Goal: Information Seeking & Learning: Learn about a topic

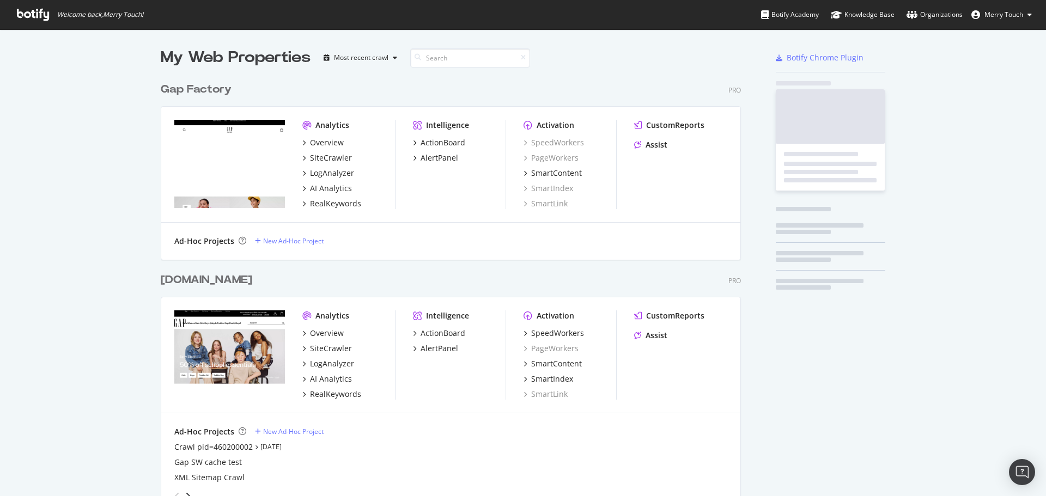
scroll to position [1247, 581]
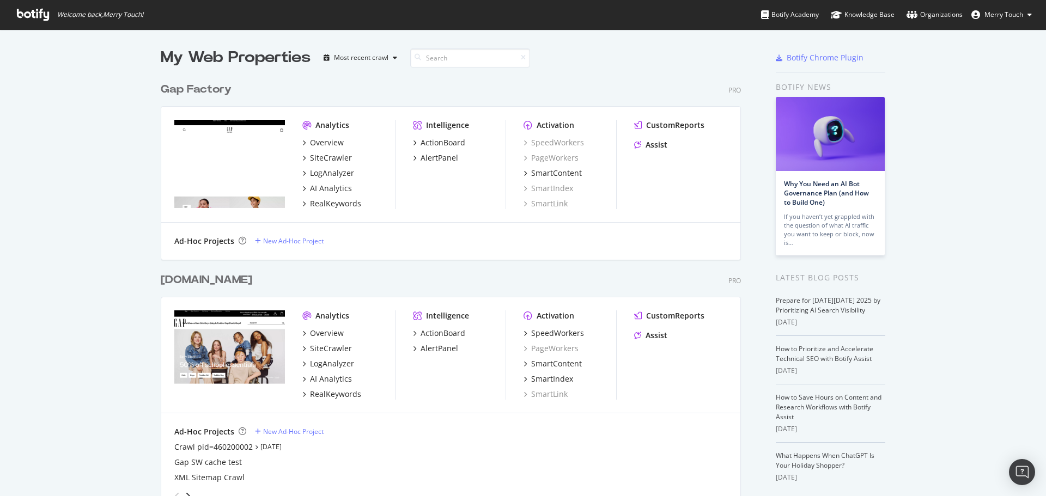
click at [330, 351] on div "SiteCrawler" at bounding box center [331, 348] width 42 height 11
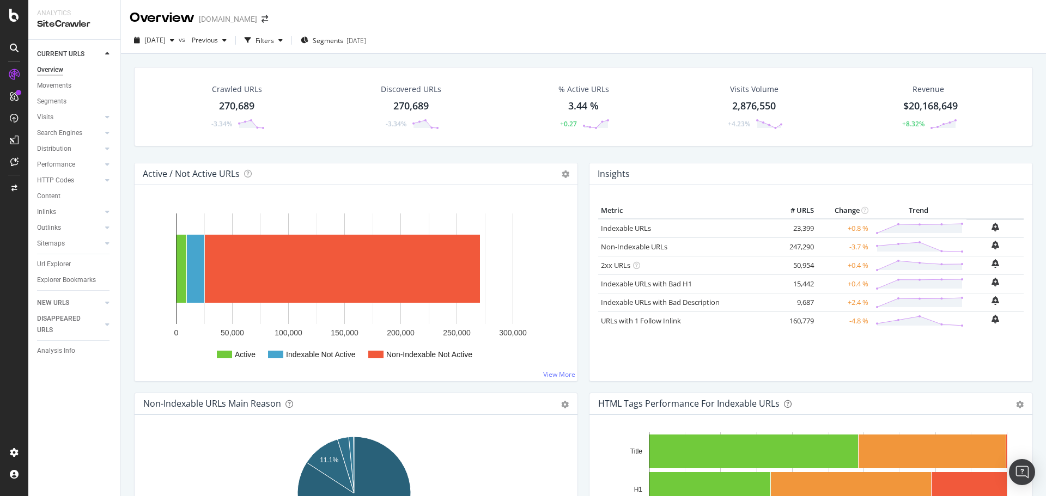
click at [132, 212] on div "Active / Not Active URLs Chart (by Value) Chart (by Percentage) Table Expand Ex…" at bounding box center [356, 278] width 455 height 230
click at [59, 264] on div "Url Explorer" at bounding box center [54, 264] width 34 height 11
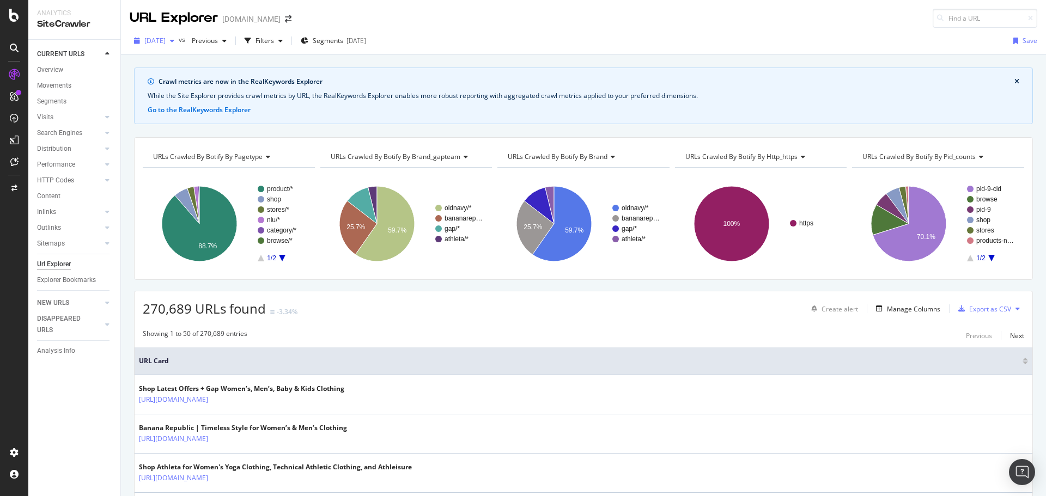
click at [158, 32] on button "[DATE]" at bounding box center [154, 40] width 49 height 17
click at [69, 175] on div "RealKeywords" at bounding box center [64, 179] width 48 height 11
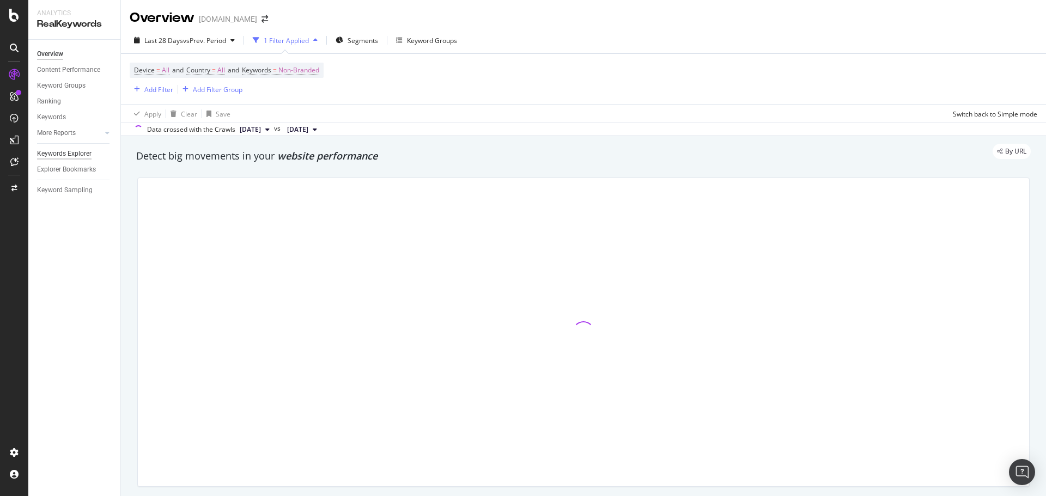
click at [67, 153] on div "Keywords Explorer" at bounding box center [64, 153] width 54 height 11
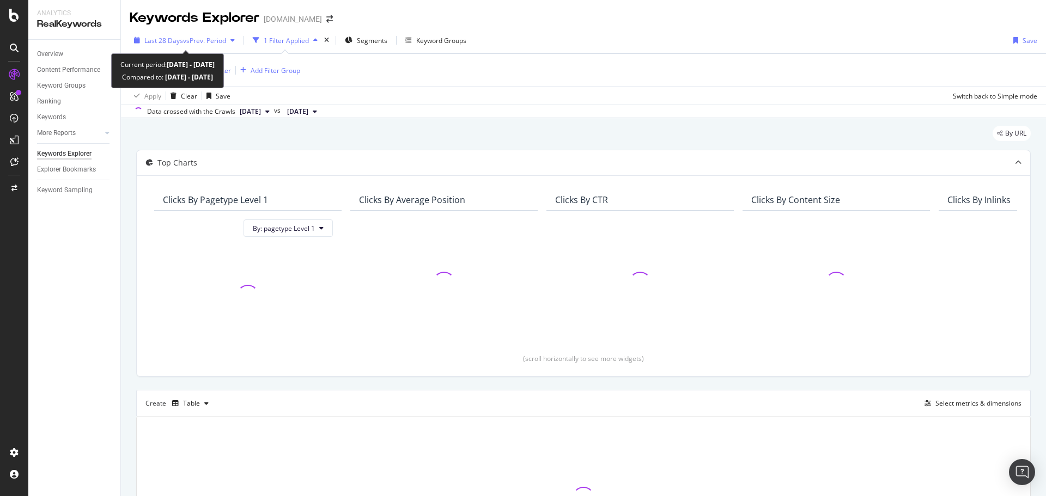
click at [175, 42] on span "Last 28 Days" at bounding box center [163, 40] width 39 height 9
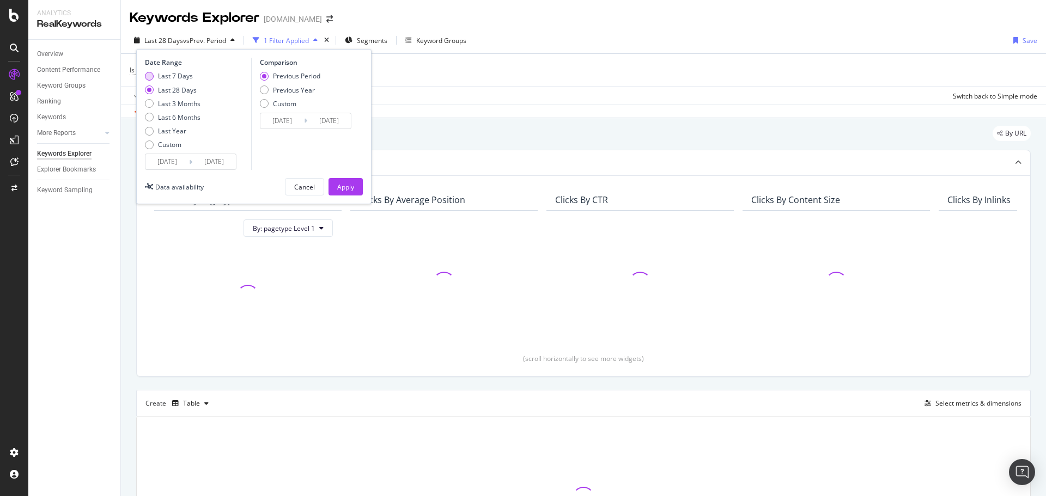
click at [174, 78] on div "Last 7 Days" at bounding box center [175, 75] width 35 height 9
type input "[DATE]"
click at [261, 81] on div "Previous Period Previous Year Custom" at bounding box center [290, 91] width 60 height 41
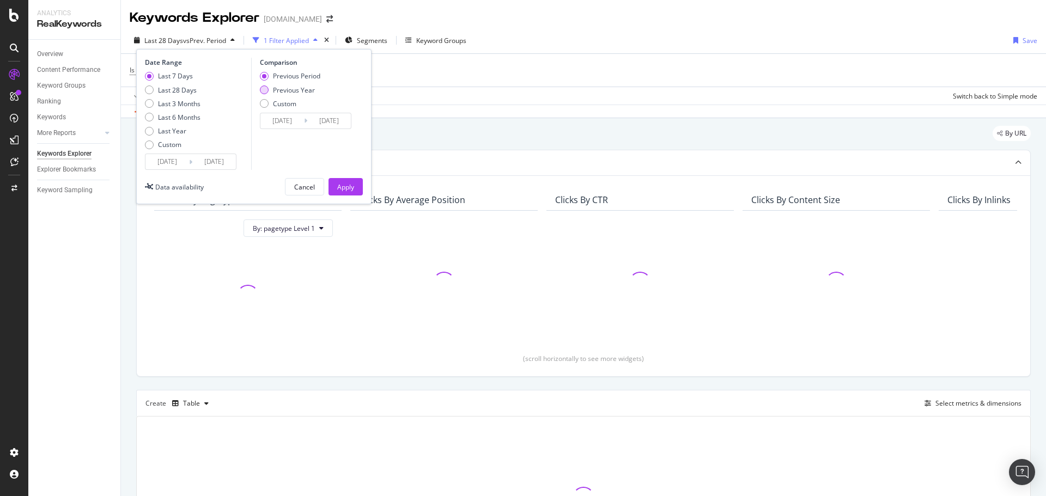
click at [264, 89] on div "Previous Year" at bounding box center [264, 90] width 9 height 9
type input "[DATE]"
click at [338, 185] on div "Apply" at bounding box center [345, 186] width 17 height 9
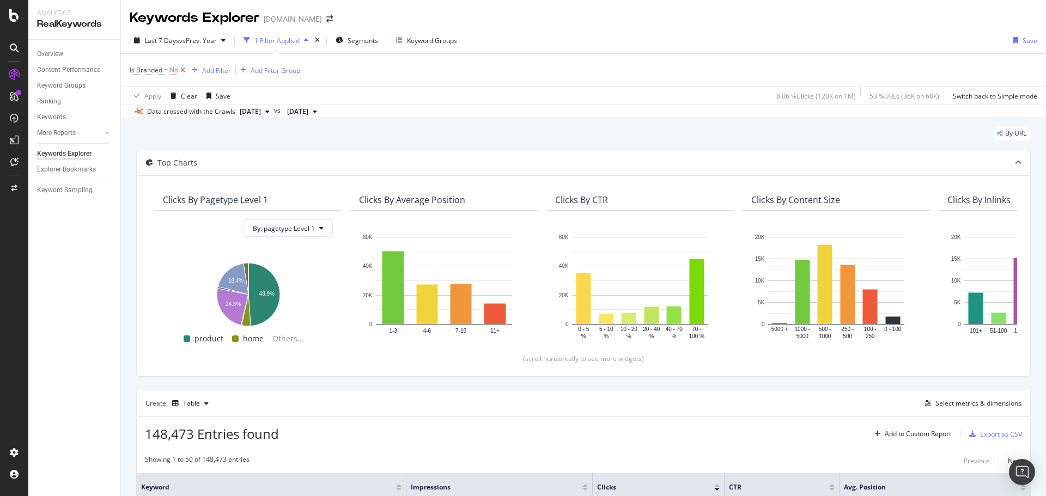
click at [182, 70] on icon at bounding box center [182, 70] width 9 height 11
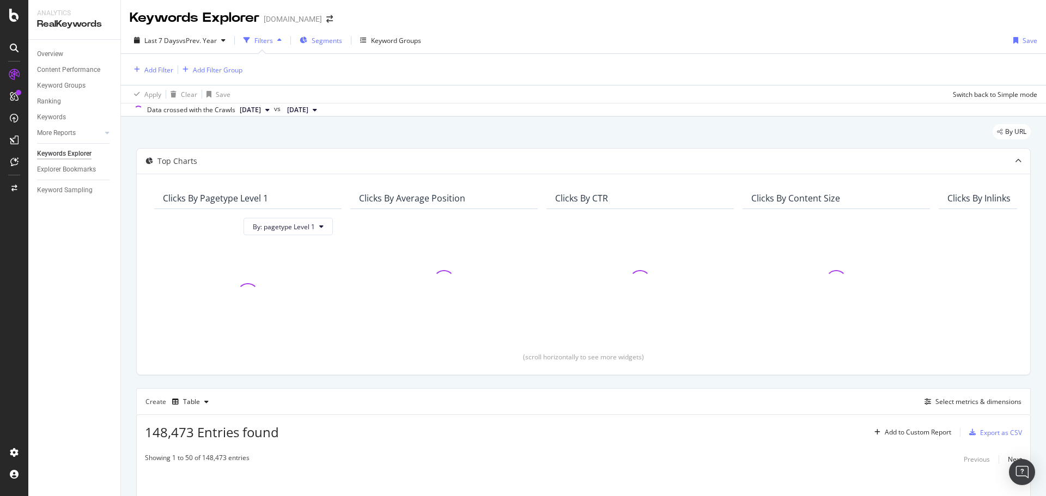
click at [316, 45] on div "Segments" at bounding box center [321, 40] width 42 height 16
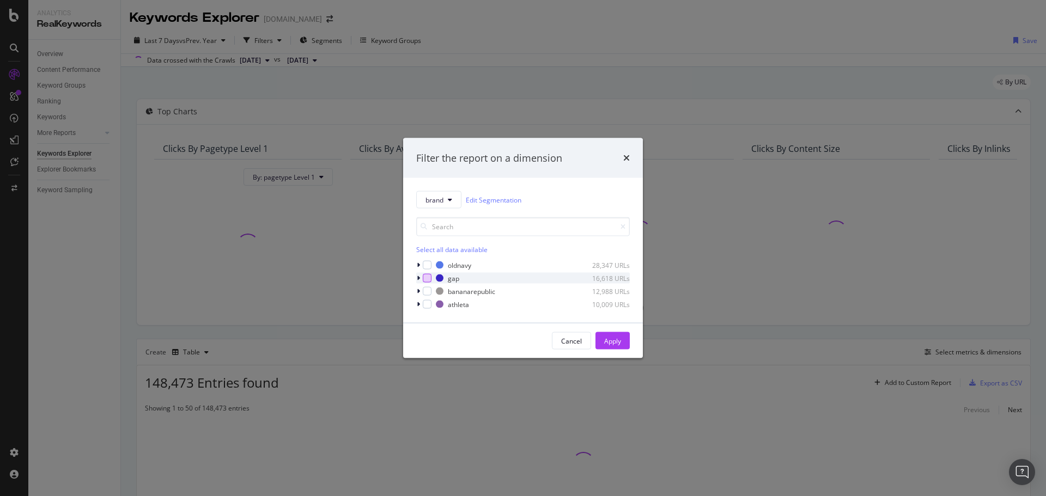
click at [430, 278] on div "modal" at bounding box center [427, 278] width 9 height 9
click at [621, 341] on button "Apply" at bounding box center [612, 340] width 34 height 17
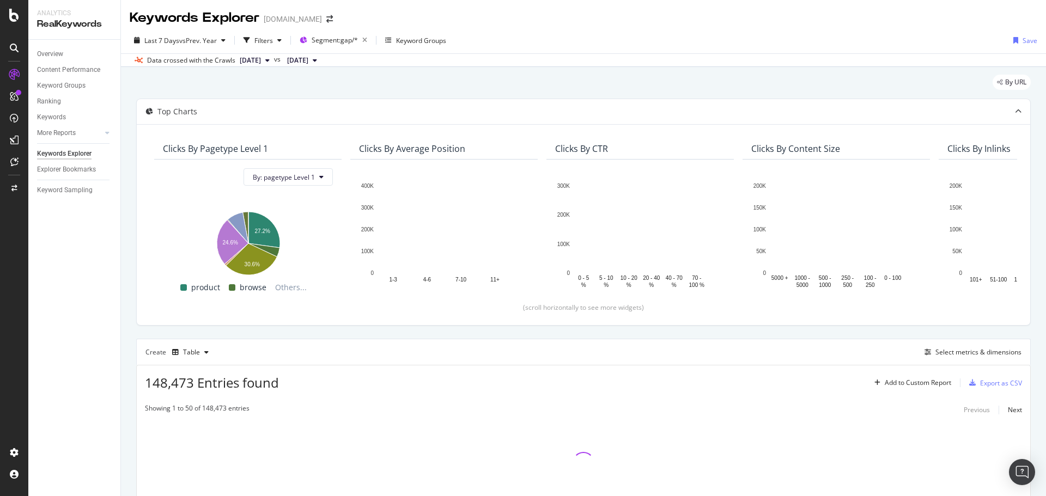
click at [648, 84] on div "By URL" at bounding box center [583, 87] width 894 height 24
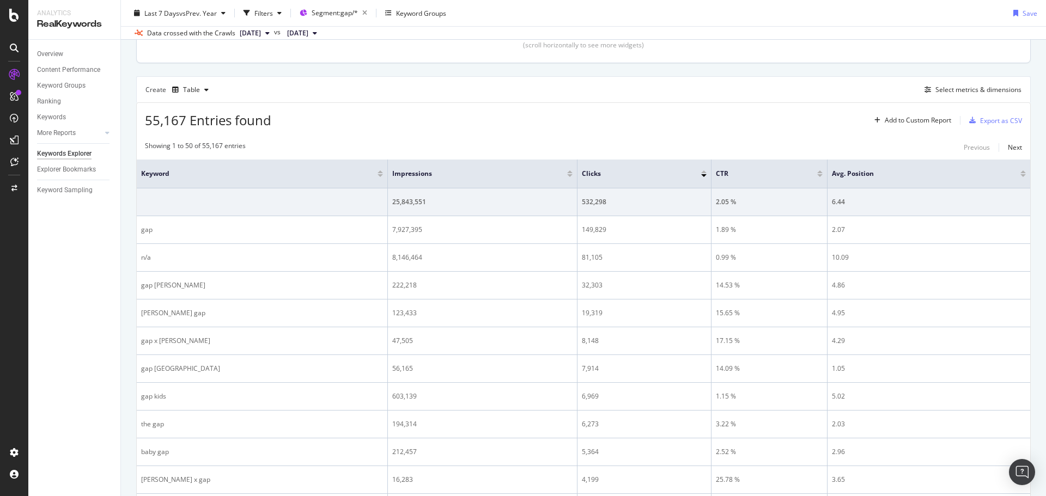
scroll to position [163, 0]
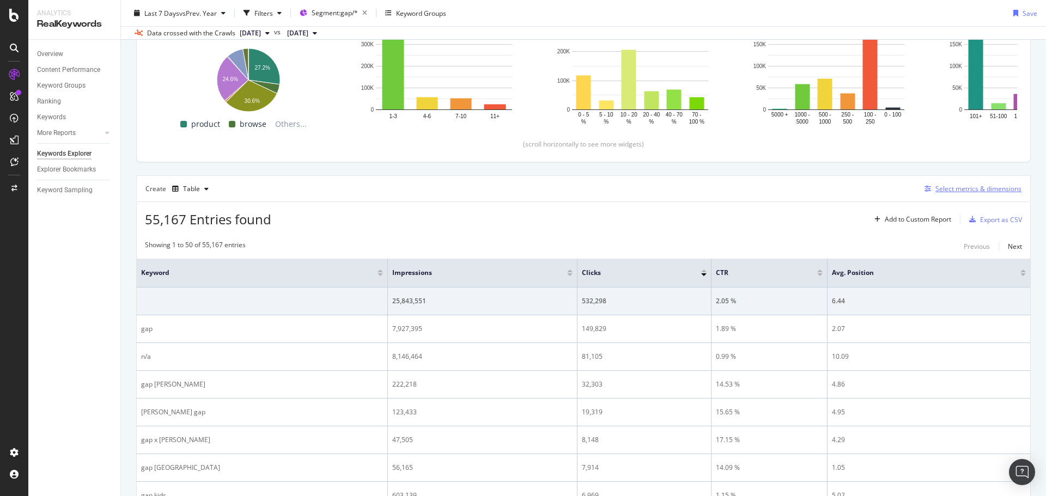
click at [935, 187] on div "Select metrics & dimensions" at bounding box center [978, 188] width 86 height 9
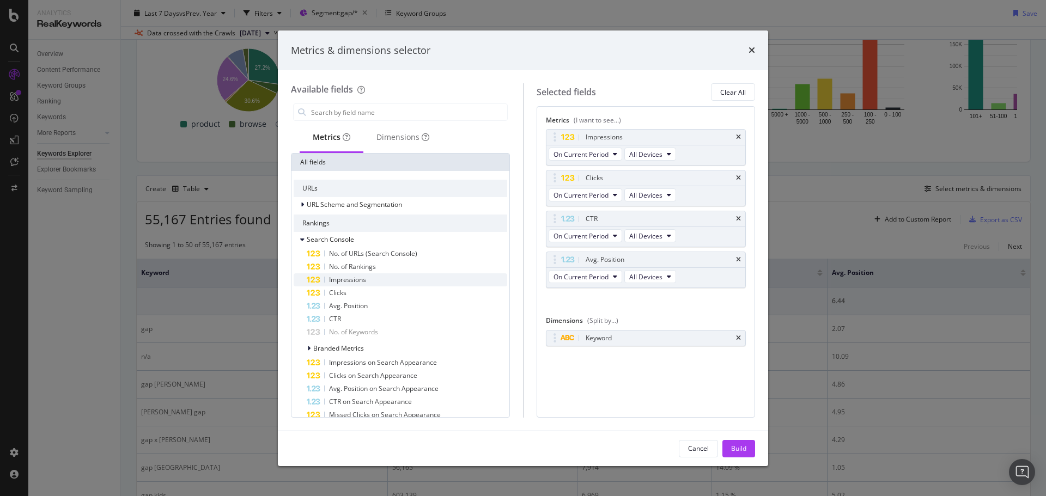
click at [365, 278] on span "Impressions" at bounding box center [347, 279] width 37 height 9
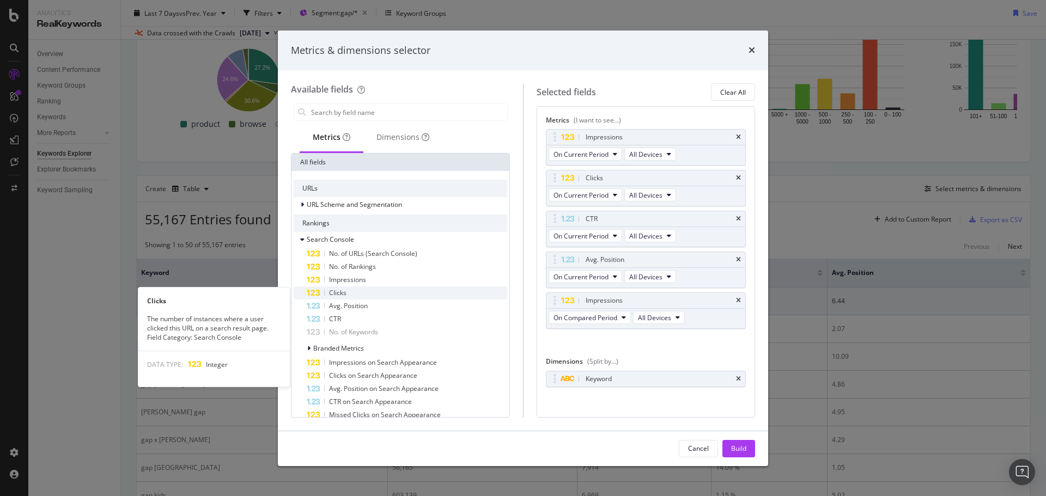
click at [359, 295] on div "Clicks" at bounding box center [407, 292] width 200 height 13
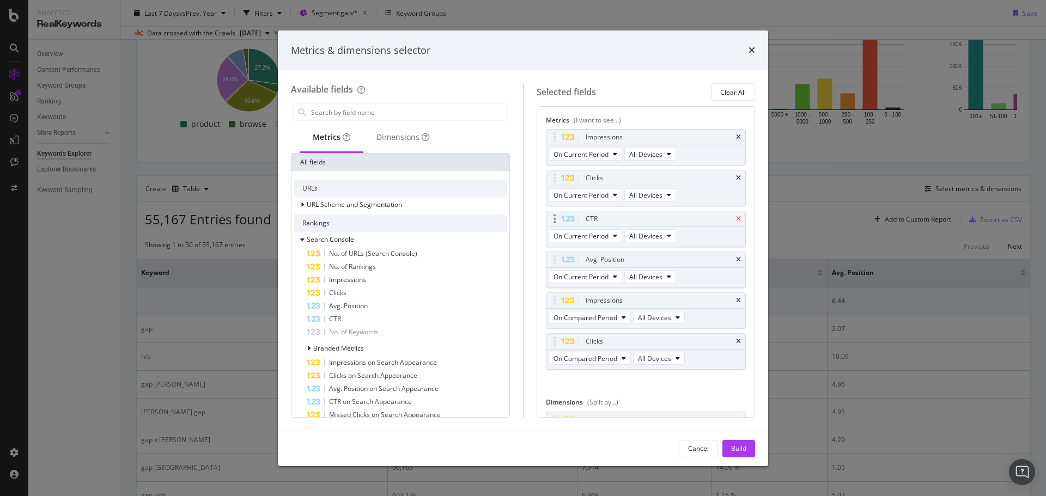
click at [730, 215] on div "CTR" at bounding box center [645, 218] width 199 height 15
click at [736, 216] on icon "times" at bounding box center [738, 219] width 5 height 7
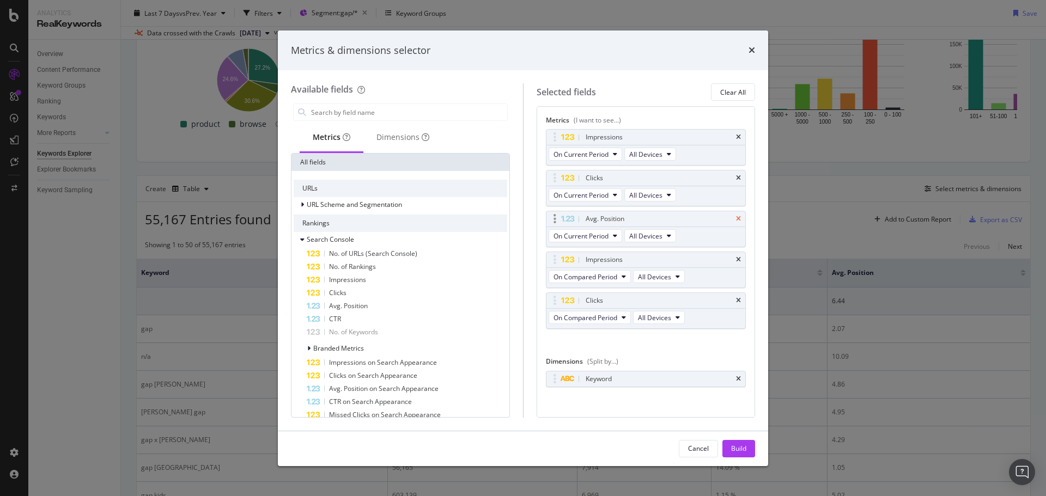
click at [736, 218] on icon "times" at bounding box center [738, 219] width 5 height 7
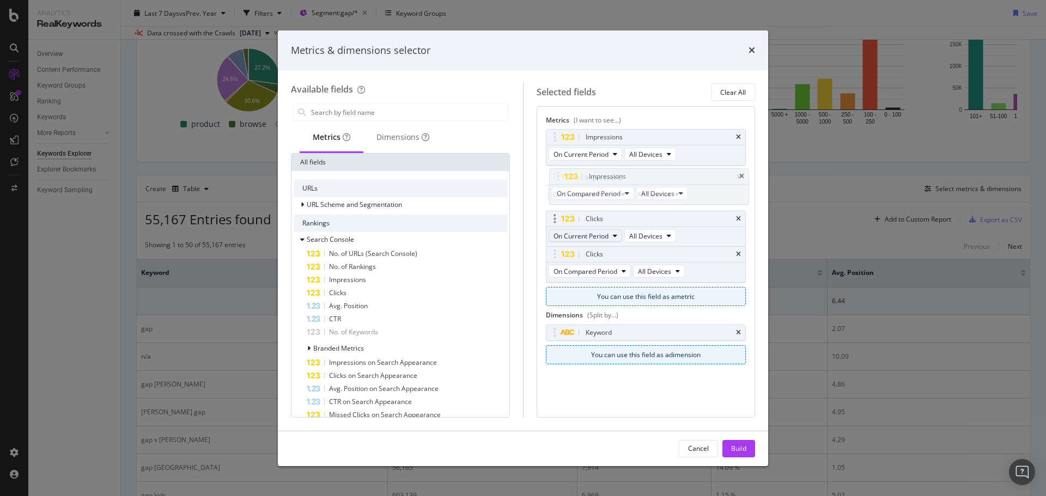
drag, startPoint x: 553, startPoint y: 220, endPoint x: 560, endPoint y: 198, distance: 22.9
click at [556, 178] on body "Analytics RealKeywords Overview Content Performance Keyword Groups Ranking Keyw…" at bounding box center [523, 248] width 1046 height 496
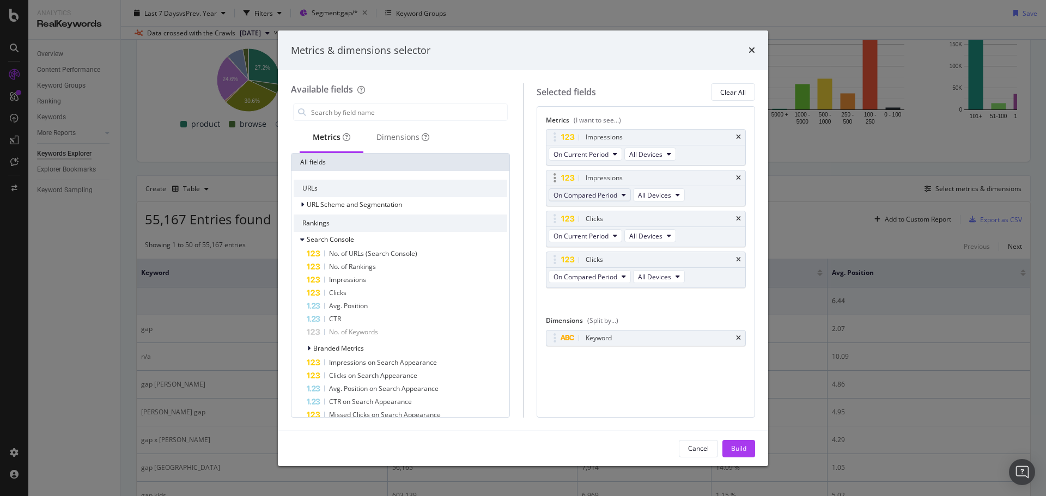
click at [613, 197] on span "On Compared Period" at bounding box center [585, 195] width 64 height 9
click at [633, 259] on span "Diff. between Periods - Percentage" at bounding box center [610, 255] width 105 height 10
click at [597, 278] on span "On Compared Period" at bounding box center [585, 276] width 64 height 9
click at [636, 334] on span "Diff. between Periods - Percentage" at bounding box center [610, 337] width 105 height 10
click at [737, 453] on div "Build" at bounding box center [738, 448] width 15 height 9
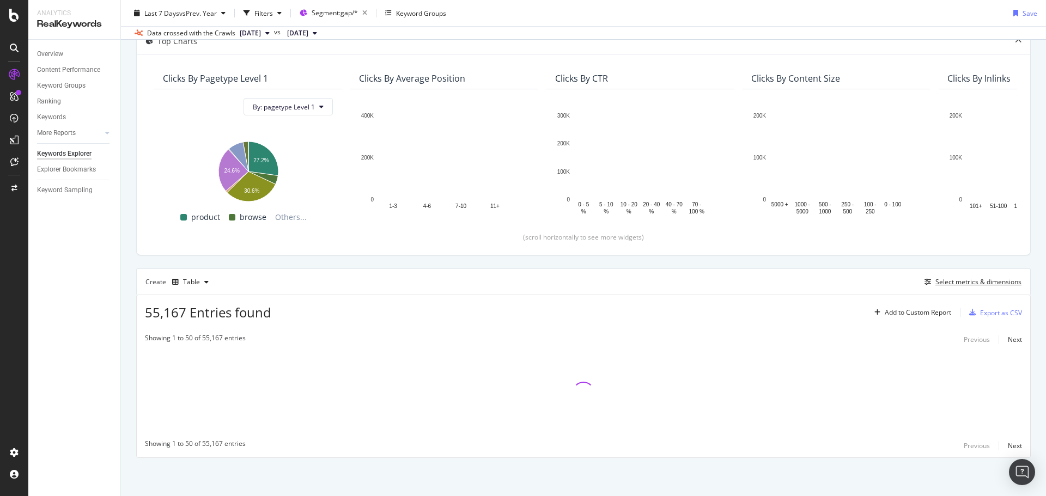
scroll to position [70, 0]
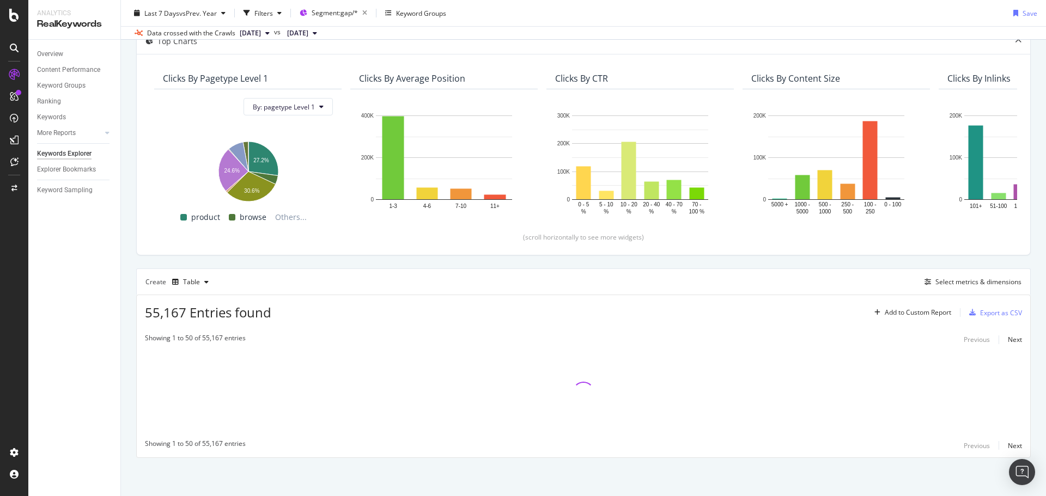
click at [127, 340] on div "By URL Top Charts Clicks By pagetype Level 1 By: pagetype Level 1 Hold CTRL whi…" at bounding box center [583, 246] width 925 height 499
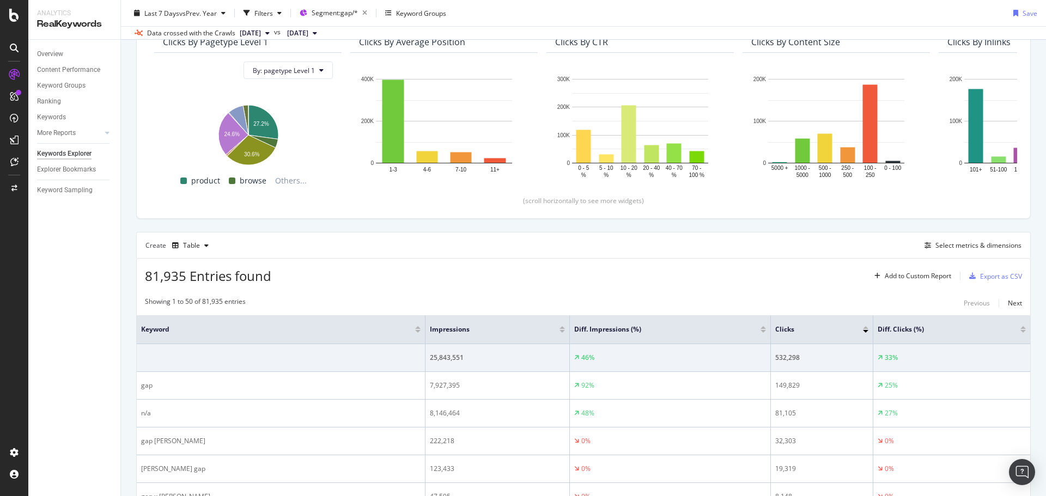
scroll to position [0, 0]
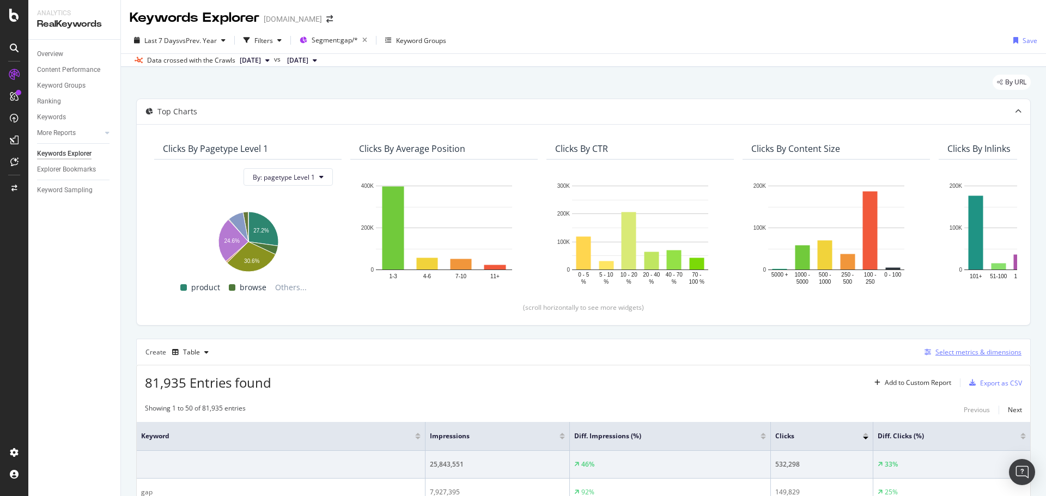
click at [939, 352] on div "Select metrics & dimensions" at bounding box center [978, 351] width 86 height 9
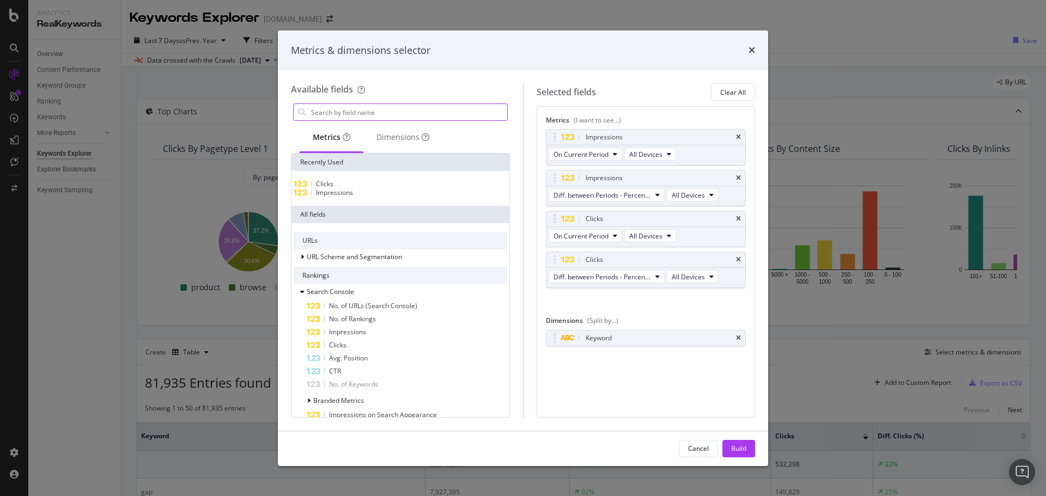
click at [388, 116] on input "modal" at bounding box center [408, 112] width 197 height 16
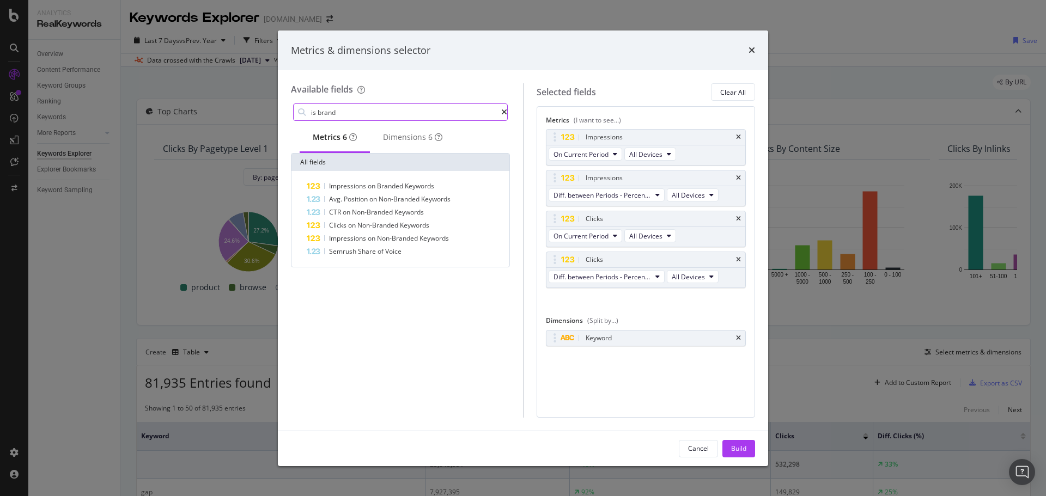
type input "is brand"
click at [503, 111] on div "modal" at bounding box center [504, 112] width 6 height 8
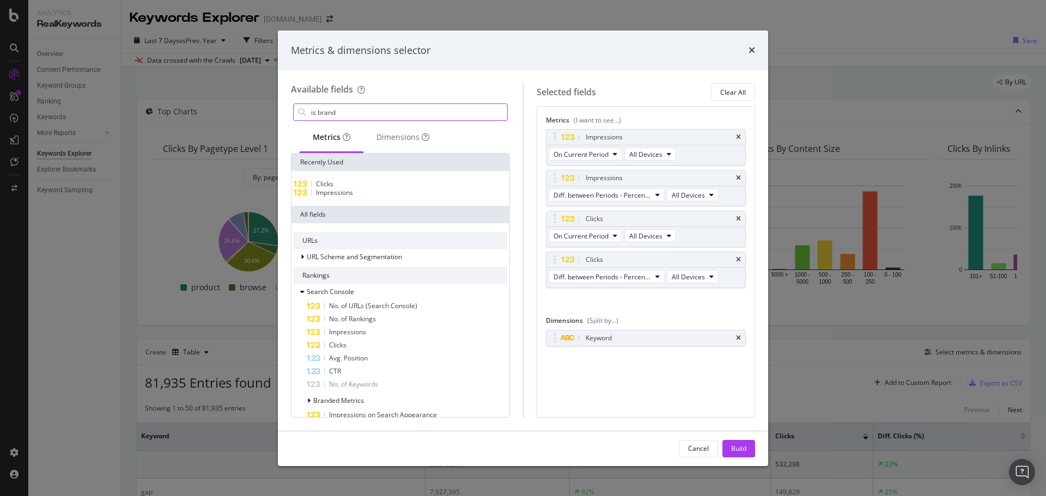
click at [363, 105] on input "is brand" at bounding box center [408, 112] width 197 height 16
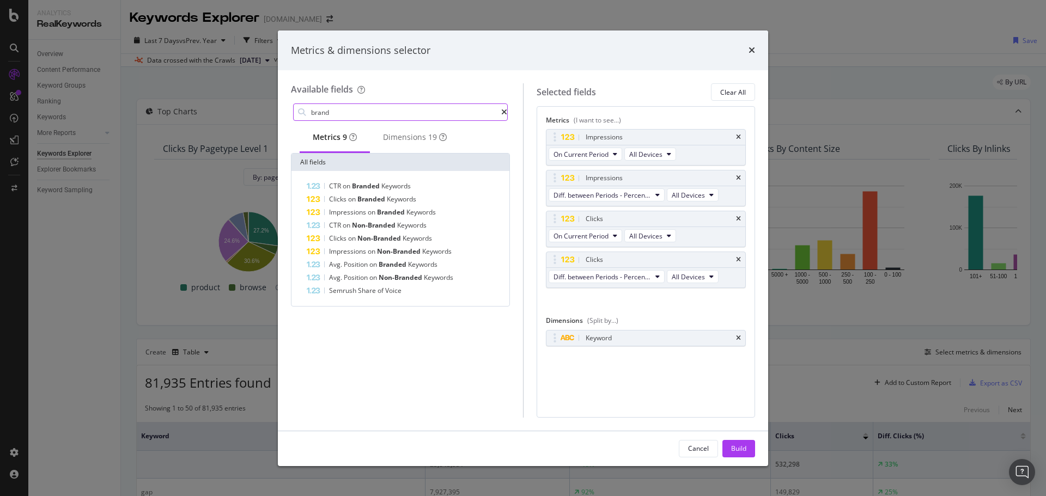
type input "brand"
click at [501, 113] on icon "modal" at bounding box center [504, 112] width 6 height 8
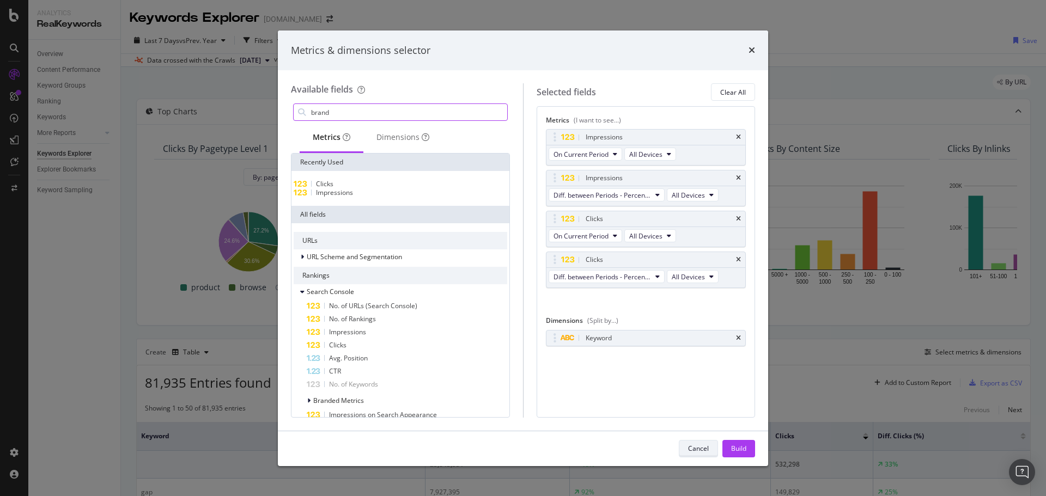
click at [696, 454] on div "Cancel" at bounding box center [698, 448] width 21 height 15
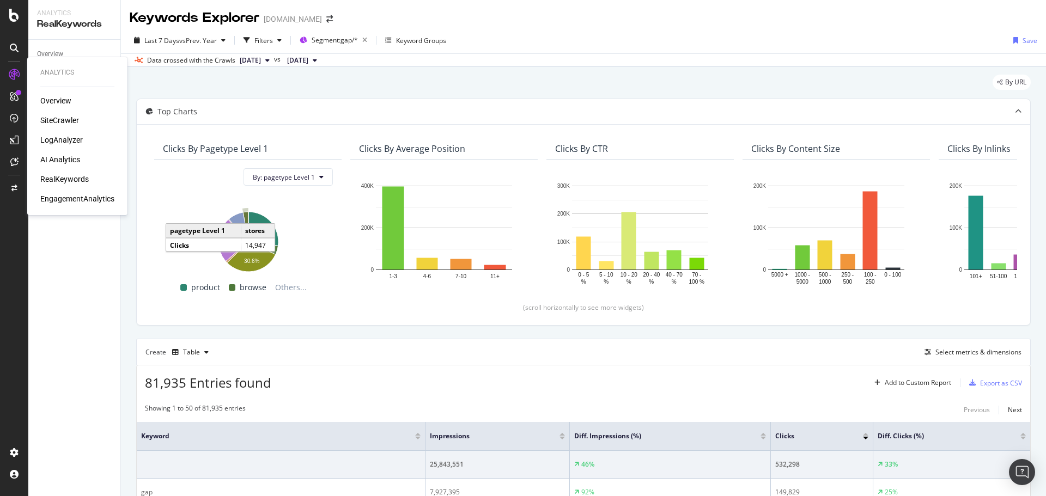
click at [70, 175] on div "RealKeywords" at bounding box center [64, 179] width 48 height 11
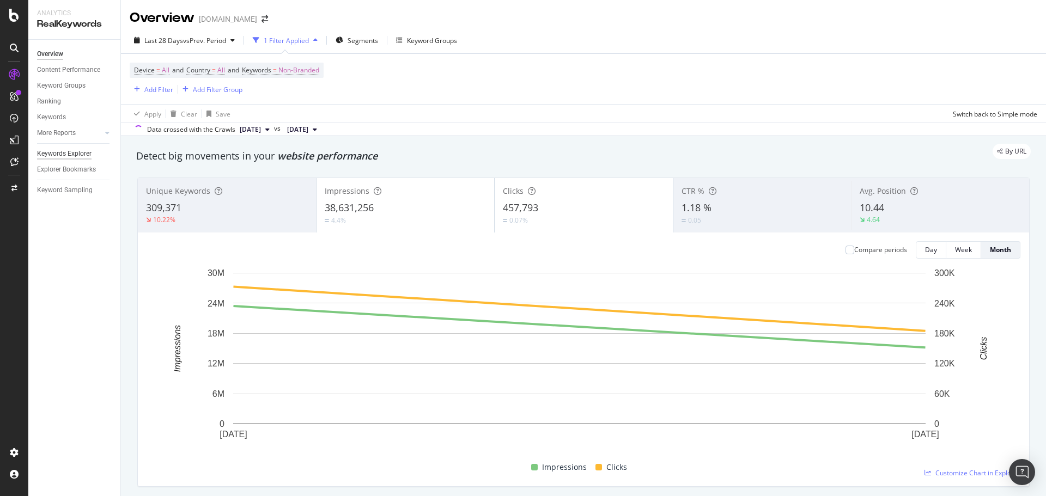
click at [75, 156] on div "Keywords Explorer" at bounding box center [64, 153] width 54 height 11
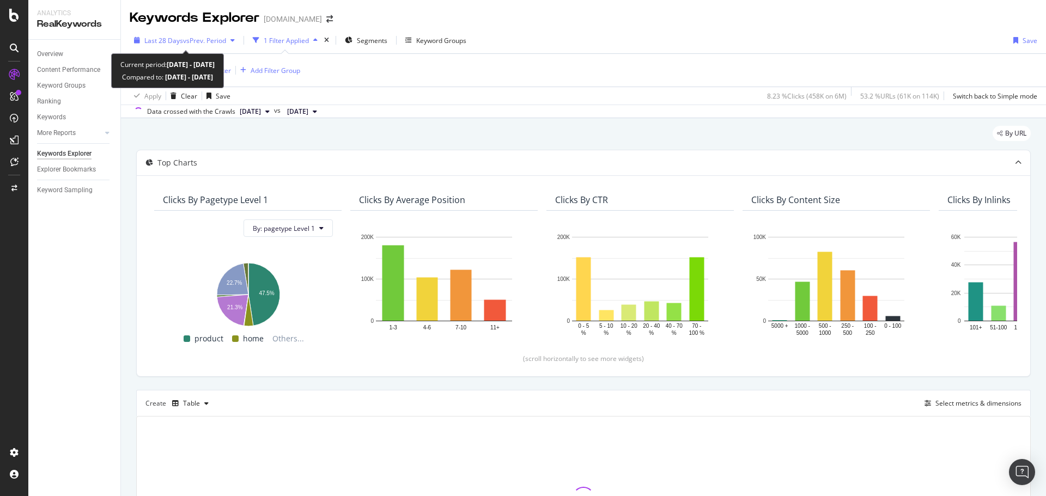
click at [190, 40] on span "vs Prev. Period" at bounding box center [204, 40] width 43 height 9
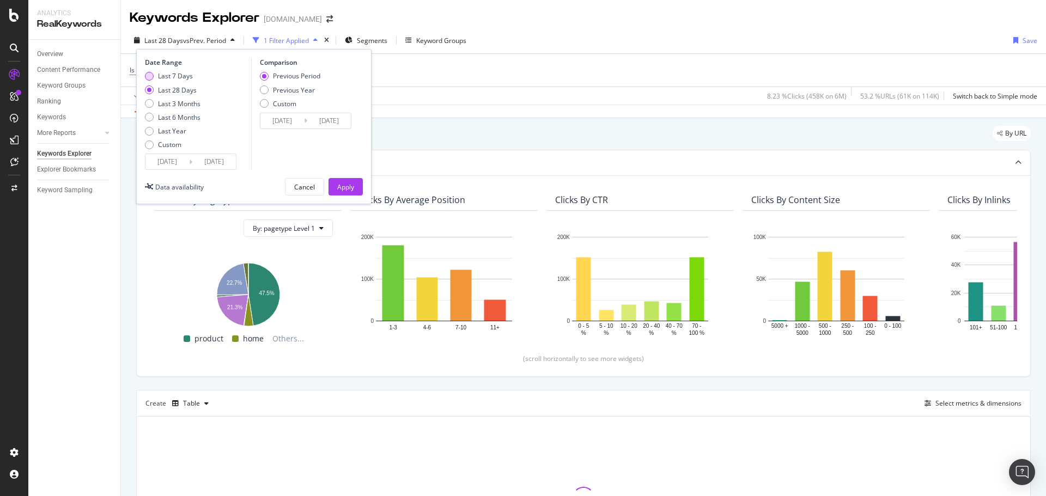
click at [176, 74] on div "Last 7 Days" at bounding box center [175, 75] width 35 height 9
type input "[DATE]"
click at [305, 91] on div "Previous Year" at bounding box center [294, 90] width 42 height 9
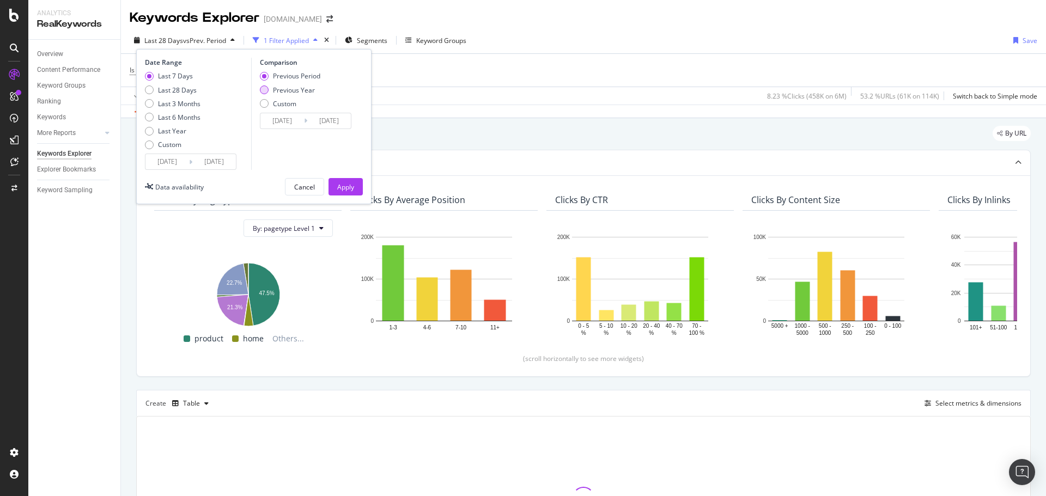
type input "[DATE]"
click at [357, 186] on button "Apply" at bounding box center [345, 186] width 34 height 17
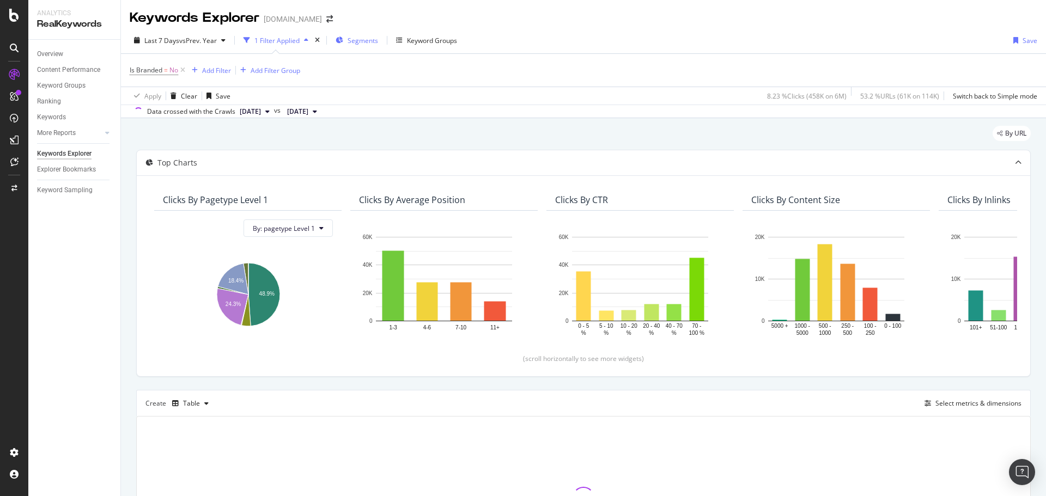
click at [351, 39] on span "Segments" at bounding box center [362, 40] width 30 height 9
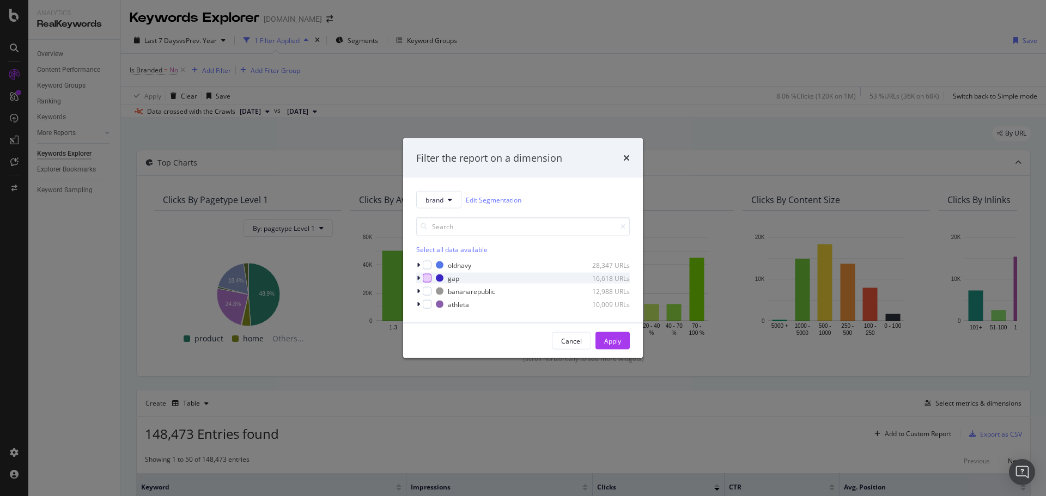
click at [428, 276] on div "modal" at bounding box center [427, 278] width 9 height 9
click at [618, 338] on div "Apply" at bounding box center [612, 340] width 17 height 9
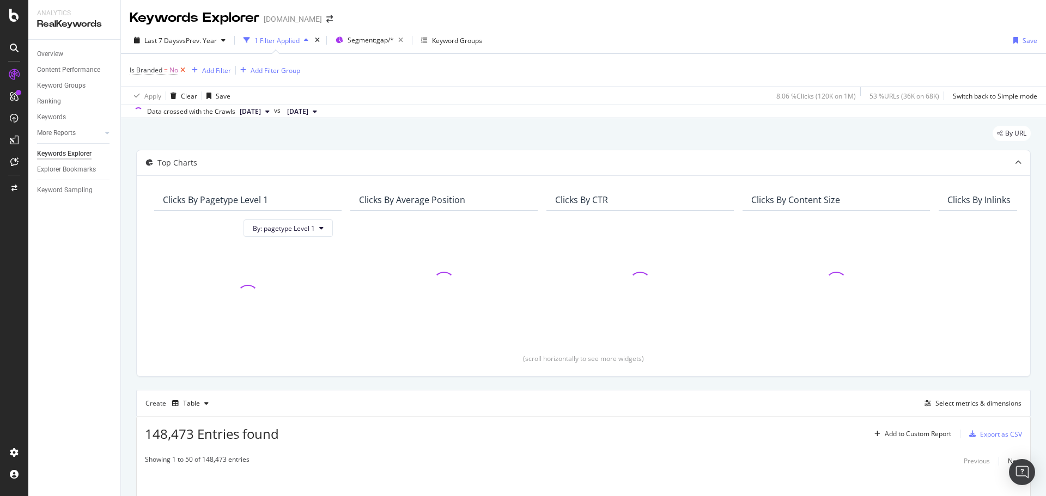
click at [183, 71] on icon at bounding box center [182, 70] width 9 height 11
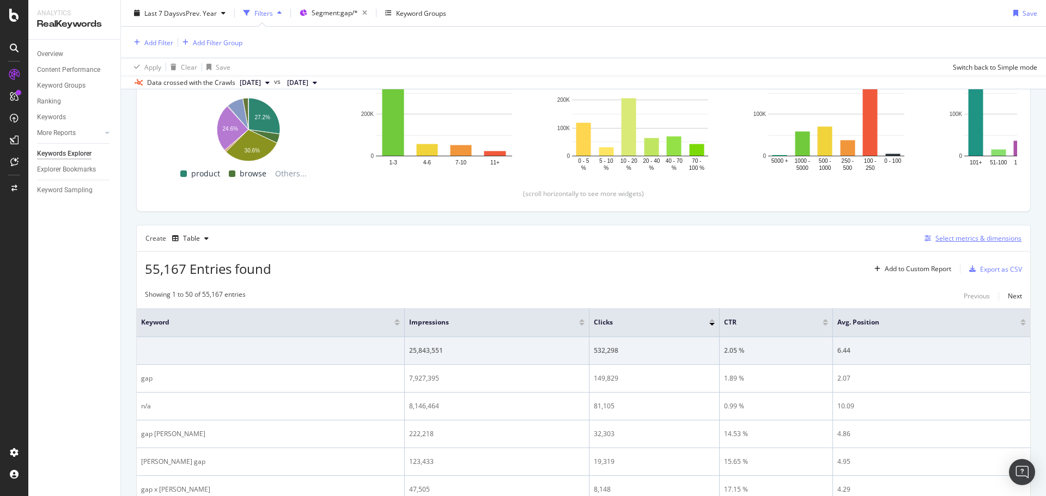
click at [947, 240] on div "Select metrics & dimensions" at bounding box center [978, 238] width 86 height 9
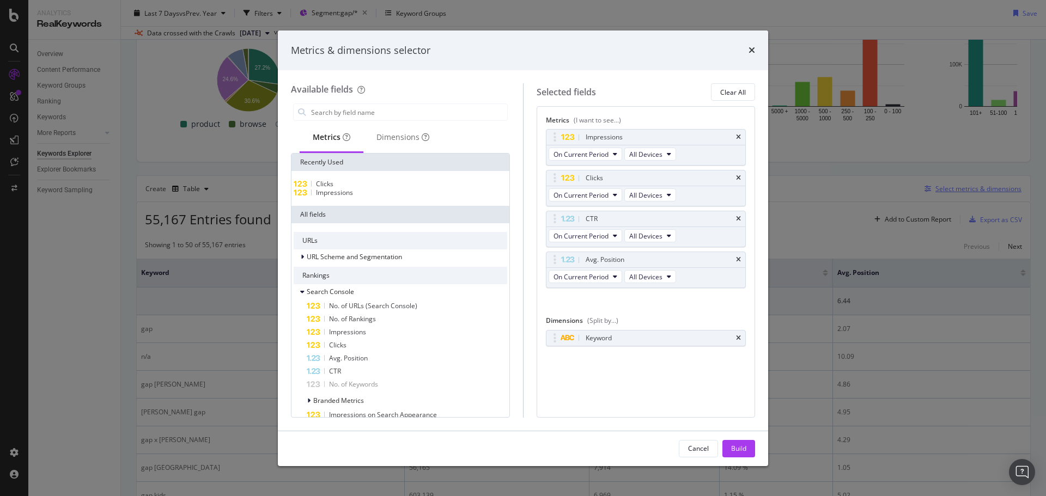
scroll to position [114, 0]
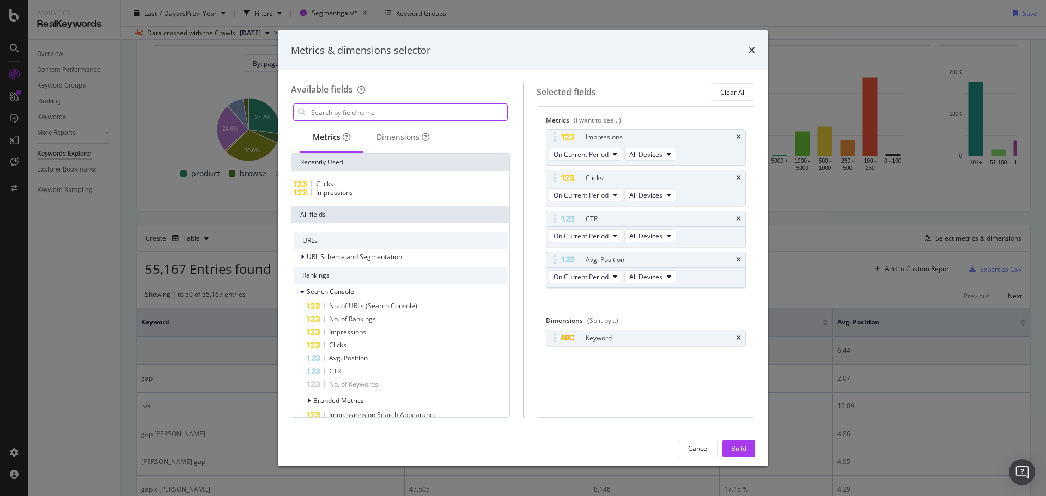
click at [439, 114] on input "modal" at bounding box center [408, 112] width 197 height 16
click at [737, 218] on icon "times" at bounding box center [738, 219] width 5 height 7
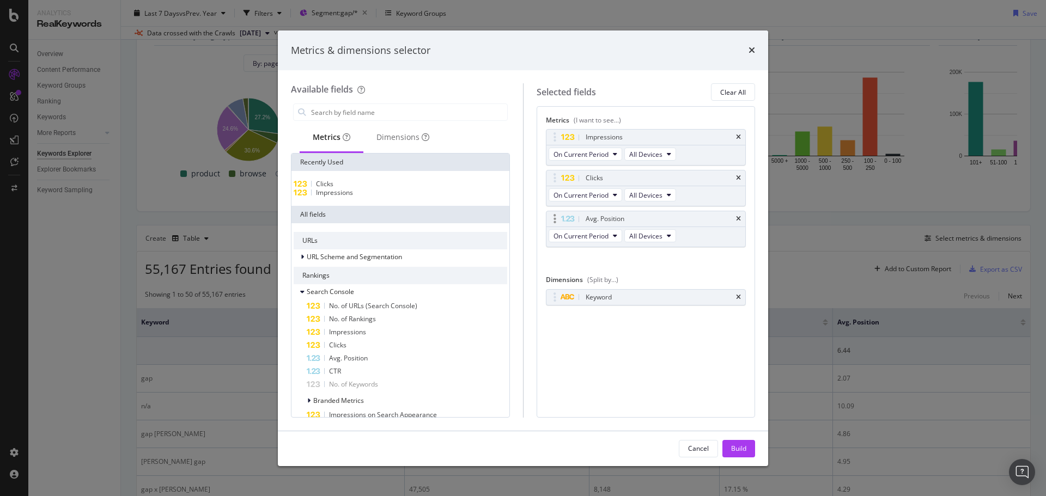
click at [741, 222] on div "Avg. Position" at bounding box center [645, 218] width 199 height 15
click at [739, 220] on icon "times" at bounding box center [738, 219] width 5 height 7
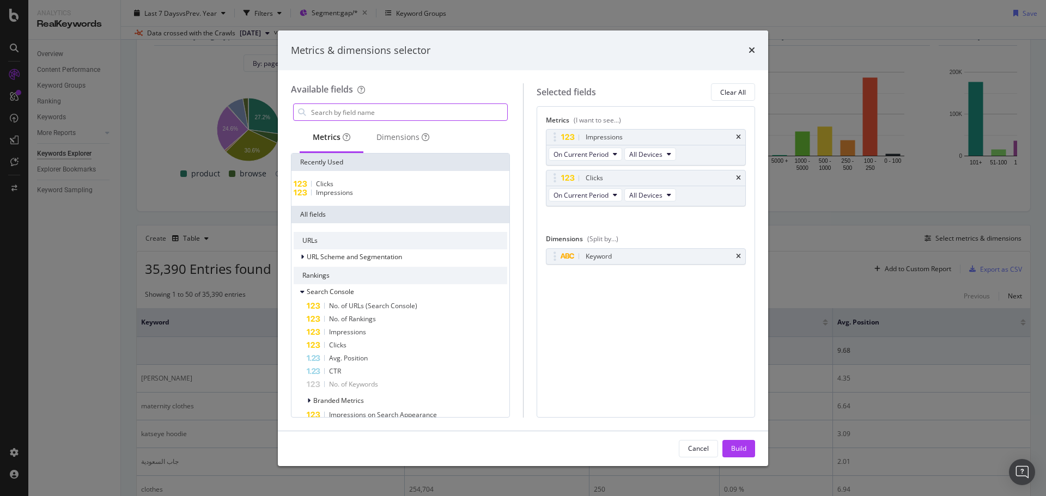
click at [349, 117] on input "modal" at bounding box center [408, 112] width 197 height 16
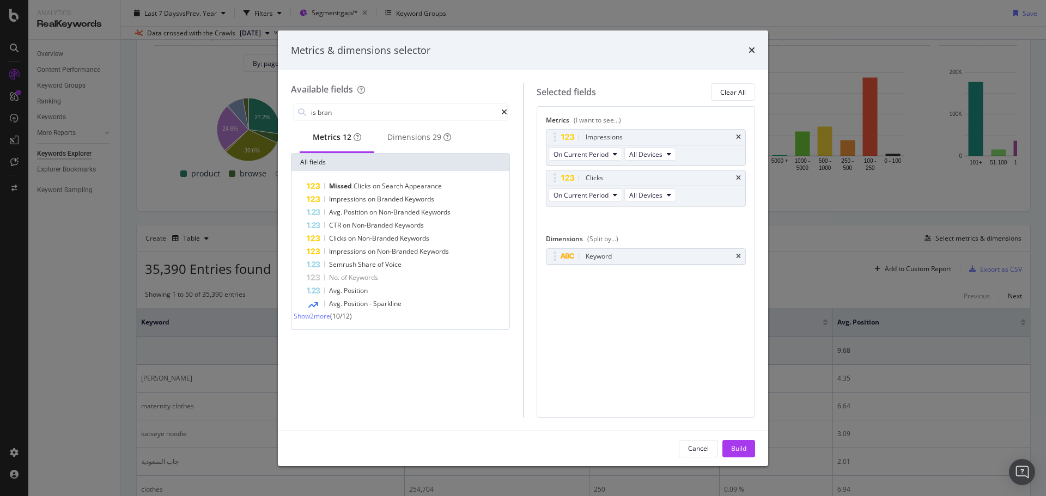
click at [327, 320] on span "Show 2 more" at bounding box center [312, 316] width 36 height 9
click at [331, 109] on input "is bran" at bounding box center [405, 112] width 191 height 16
type input "brand"
click at [501, 111] on icon "modal" at bounding box center [504, 112] width 6 height 8
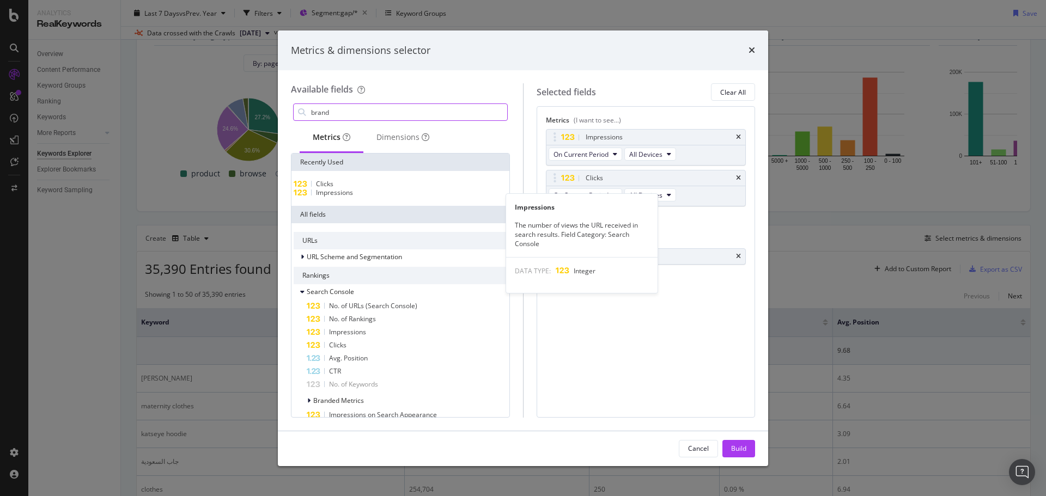
click at [353, 197] on span "Impressions" at bounding box center [334, 192] width 37 height 9
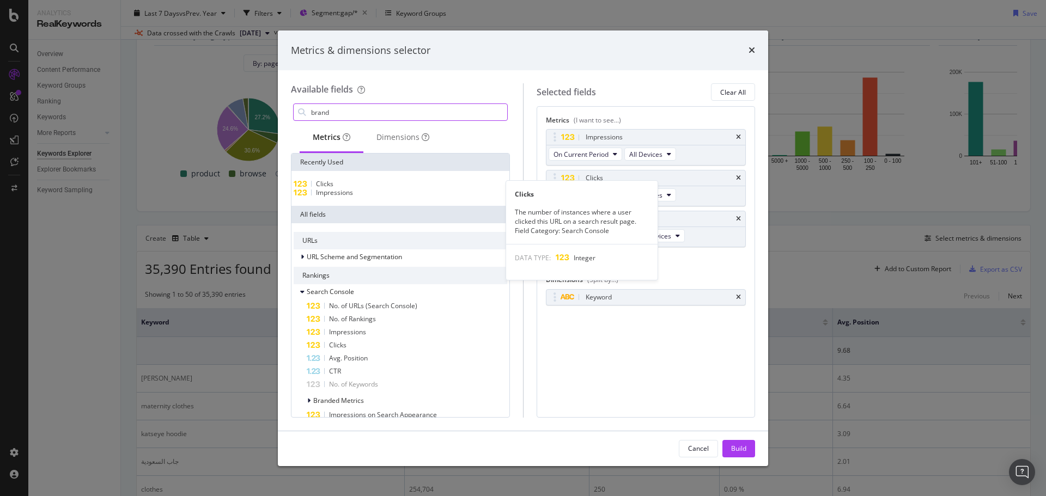
click at [328, 186] on span "Clicks" at bounding box center [324, 183] width 17 height 9
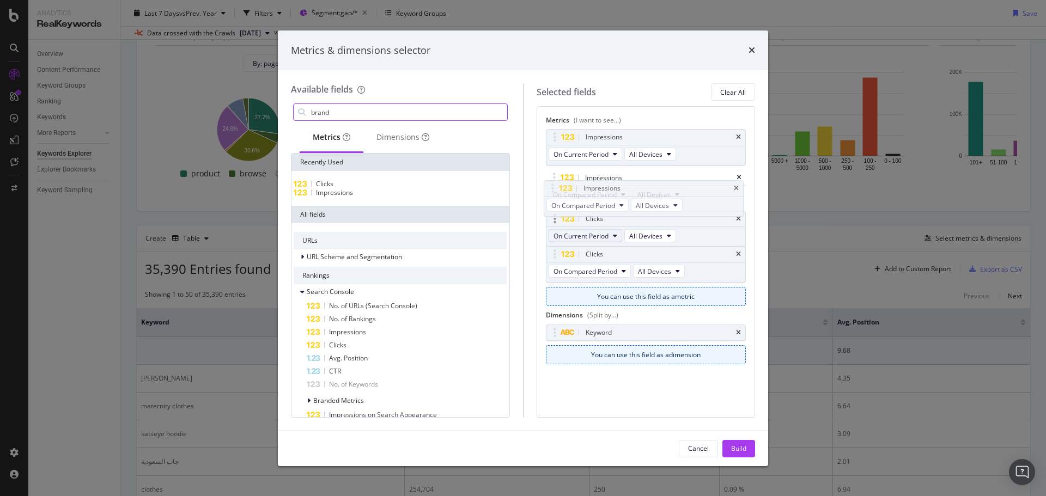
drag, startPoint x: 550, startPoint y: 218, endPoint x: 550, endPoint y: 199, distance: 18.5
click at [548, 187] on body "Analytics RealKeywords Overview Content Performance Keyword Groups Ranking Keyw…" at bounding box center [523, 248] width 1046 height 496
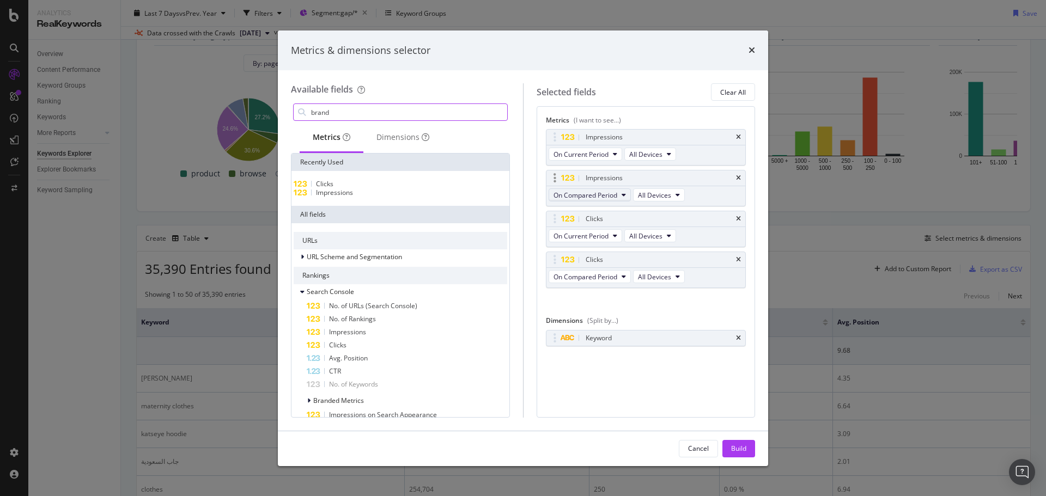
click at [601, 195] on span "On Compared Period" at bounding box center [585, 195] width 64 height 9
click at [654, 253] on span "Diff. between Periods - Percentage" at bounding box center [610, 255] width 105 height 10
click at [591, 271] on div "On Compared Period All Devices" at bounding box center [617, 278] width 143 height 20
click at [599, 278] on span "On Compared Period" at bounding box center [585, 276] width 64 height 9
click at [627, 338] on span "Diff. between Periods - Percentage" at bounding box center [610, 337] width 105 height 10
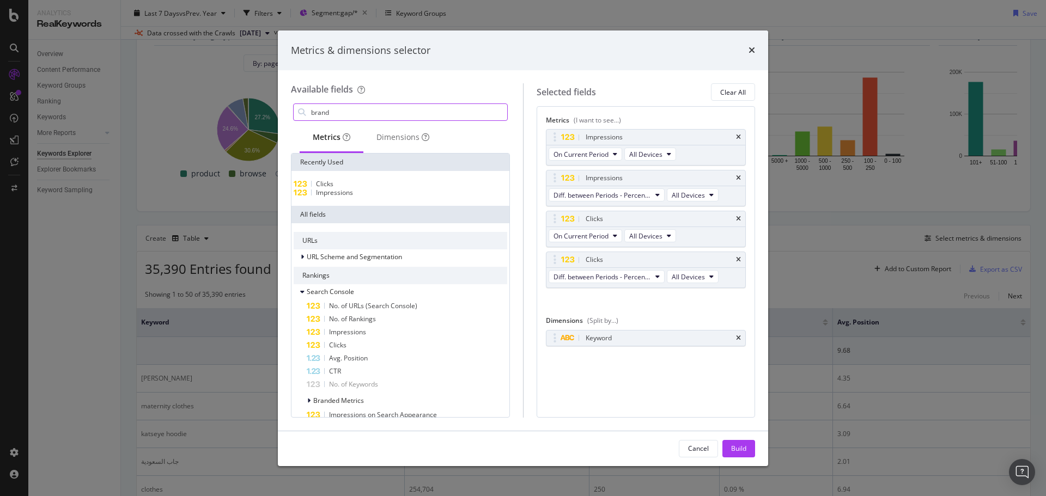
click at [357, 110] on input "brand" at bounding box center [408, 112] width 197 height 16
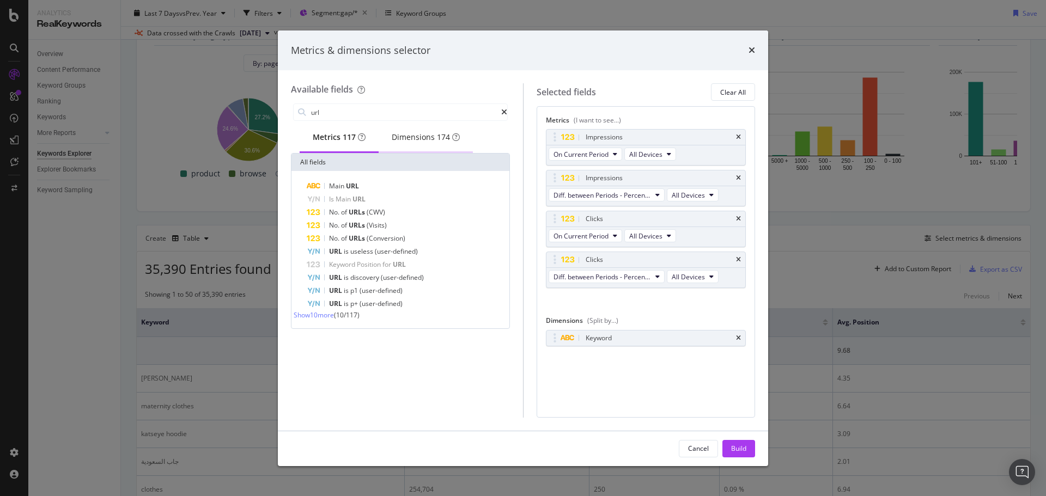
click at [420, 142] on div "Dimensions 174" at bounding box center [426, 137] width 68 height 11
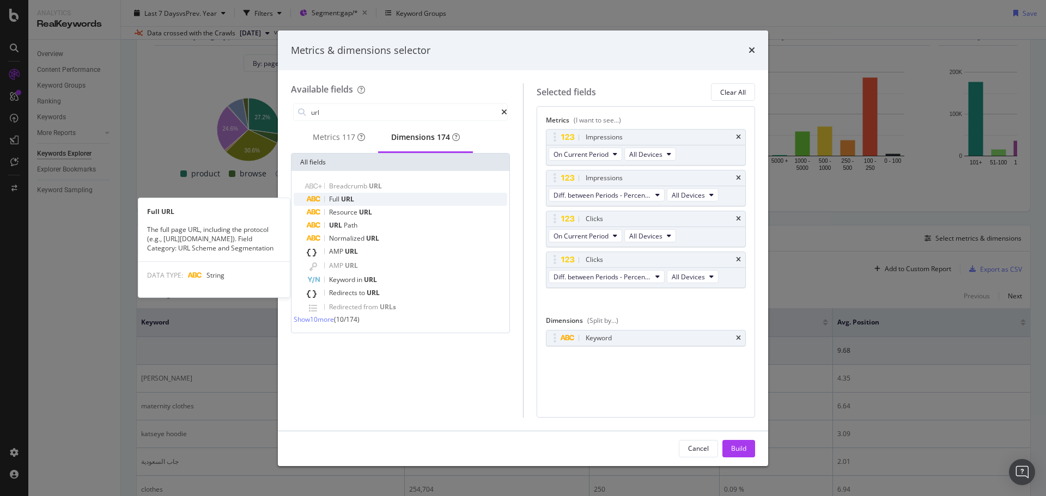
click at [383, 202] on div "Full URL" at bounding box center [407, 199] width 200 height 13
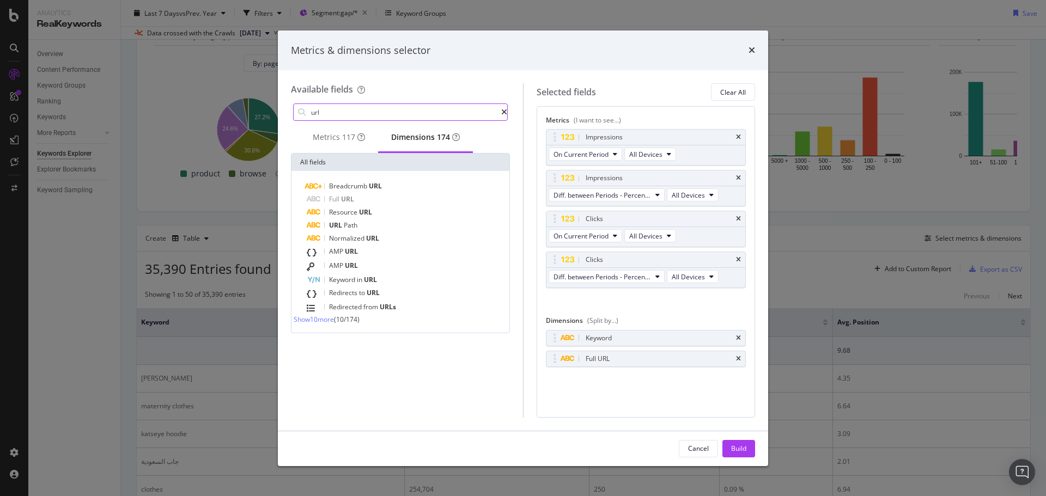
click at [358, 117] on input "url" at bounding box center [405, 112] width 191 height 16
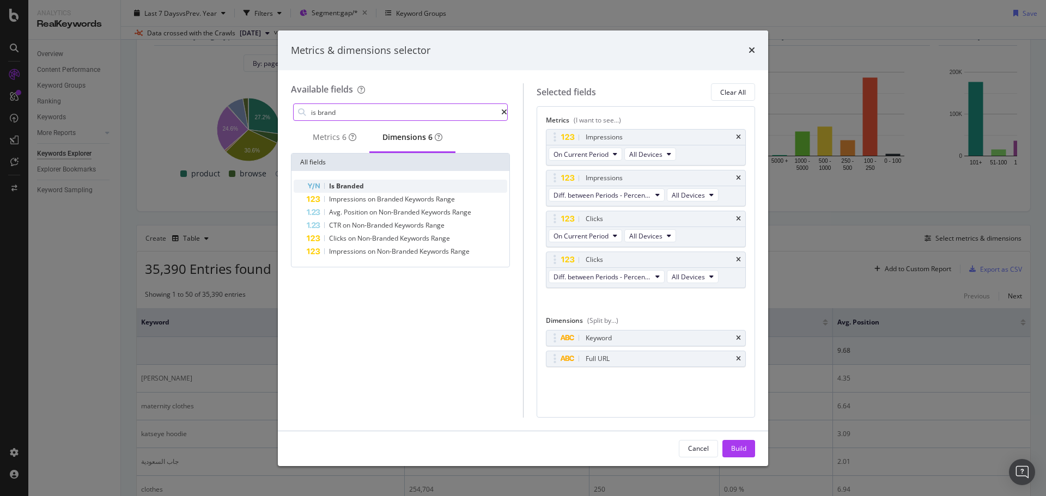
type input "is brand"
click at [347, 191] on span "Branded" at bounding box center [350, 185] width 28 height 9
click at [740, 449] on div "Build" at bounding box center [738, 448] width 15 height 9
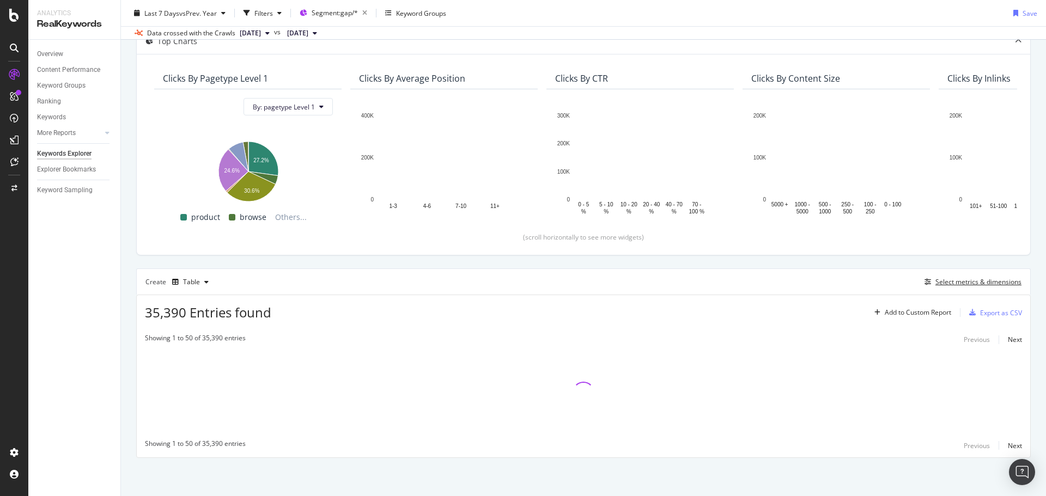
scroll to position [70, 0]
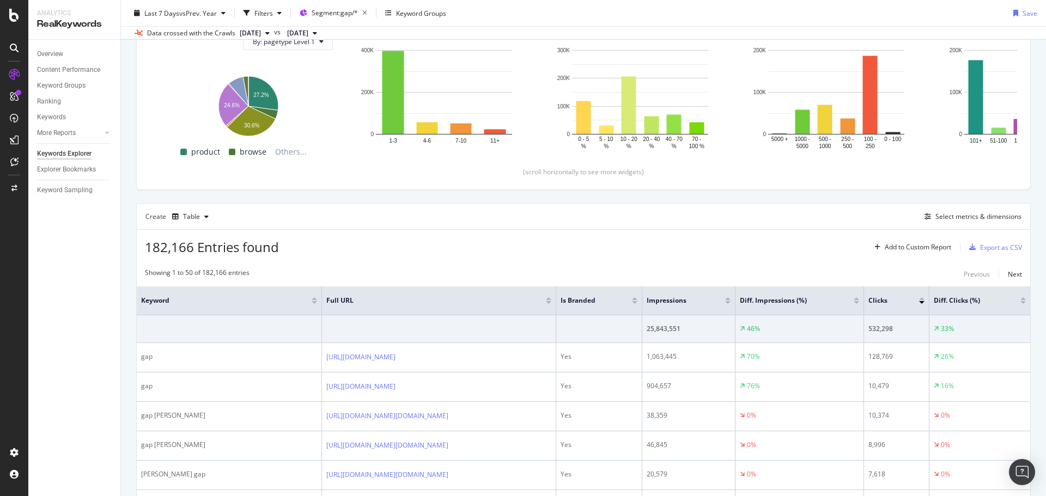
scroll to position [179, 0]
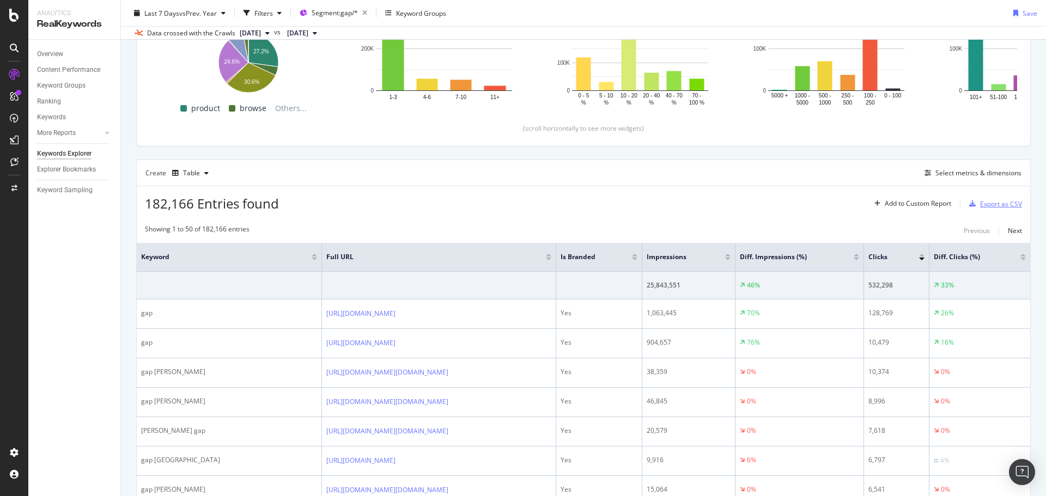
click at [982, 209] on div "Export as CSV" at bounding box center [993, 204] width 57 height 16
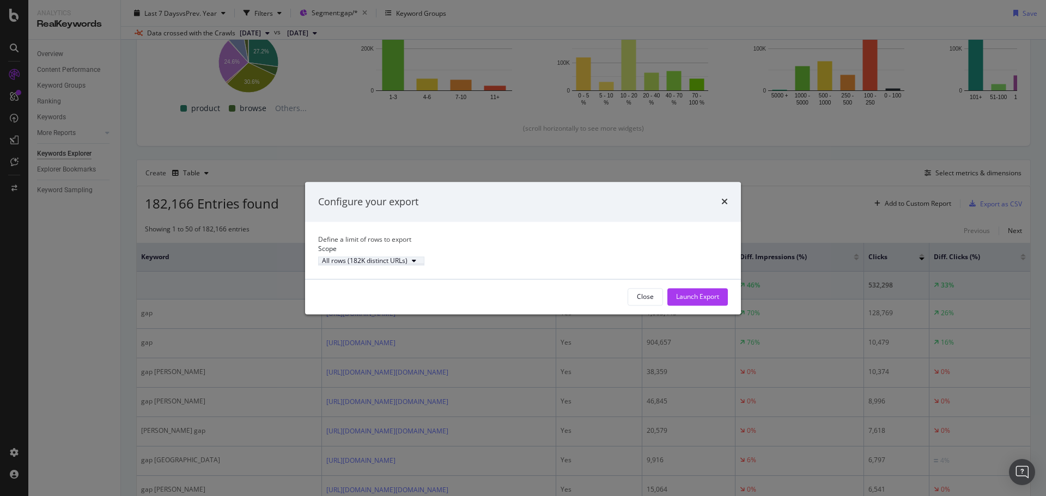
click at [386, 263] on div "All rows (182K distinct URLs)" at bounding box center [365, 261] width 86 height 7
click at [390, 304] on div "Define a limit" at bounding box center [379, 302] width 40 height 9
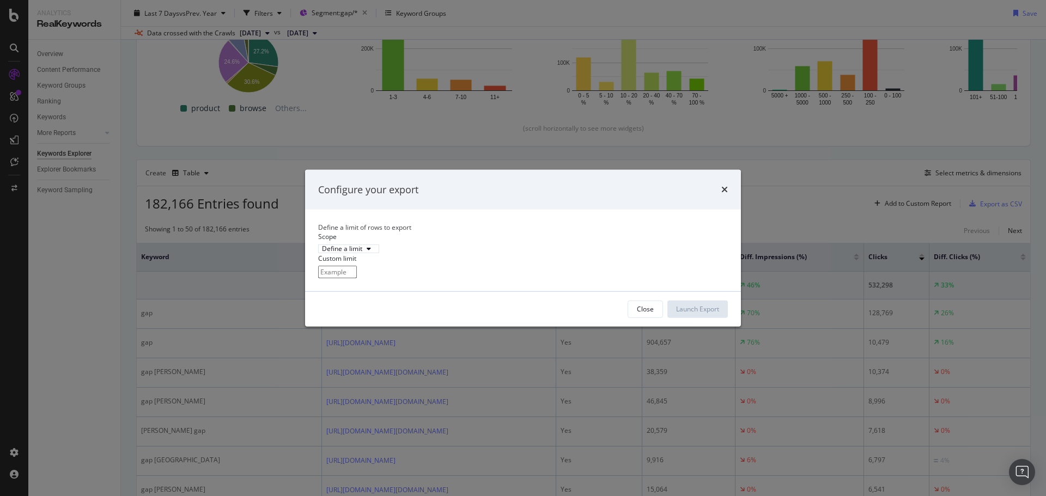
click at [357, 278] on input "modal" at bounding box center [337, 272] width 39 height 13
type input "500"
click at [681, 314] on div "Launch Export" at bounding box center [697, 308] width 43 height 9
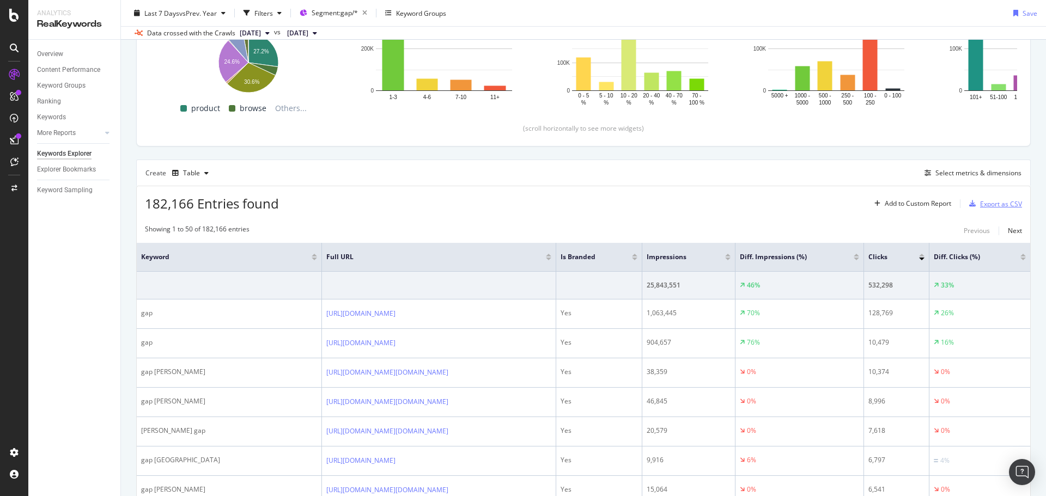
scroll to position [0, 0]
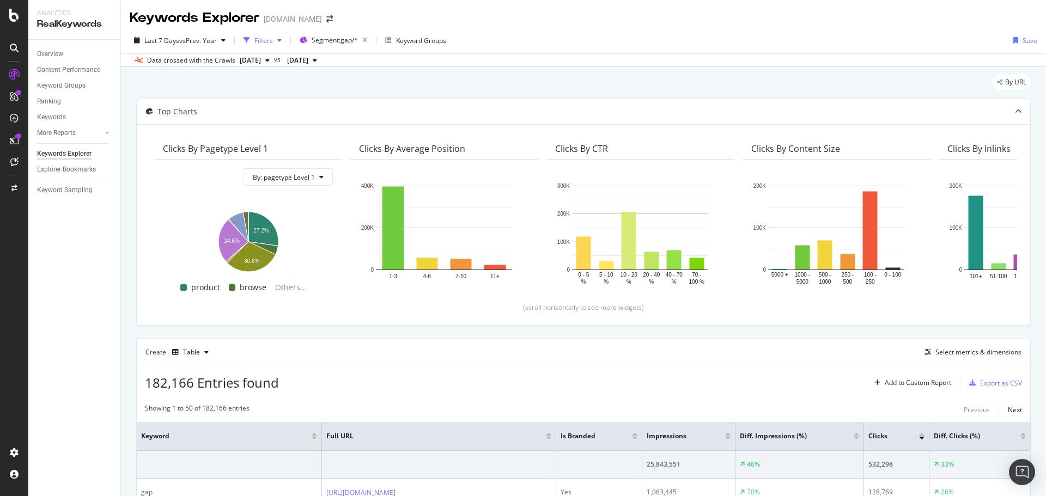
click at [273, 40] on div "Filters" at bounding box center [263, 40] width 19 height 9
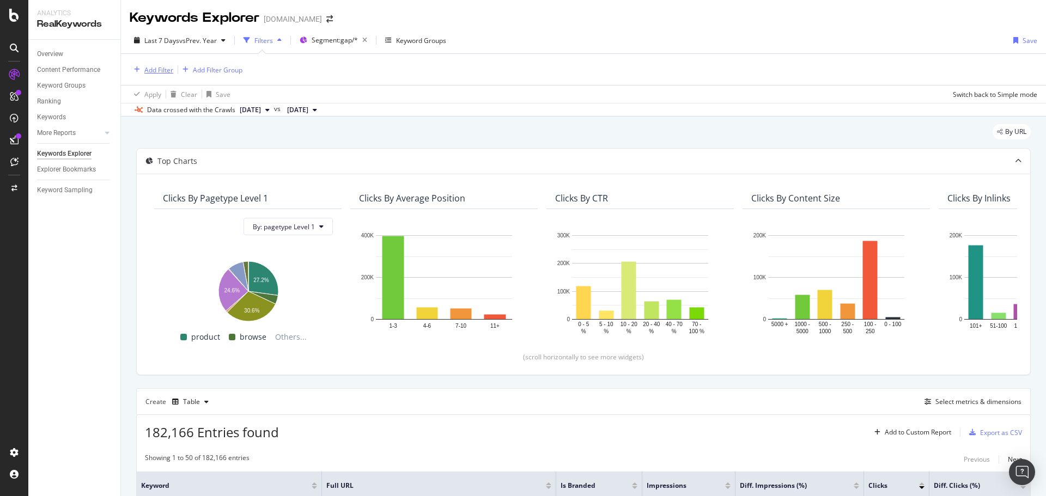
click at [160, 69] on div "Add Filter" at bounding box center [158, 69] width 29 height 9
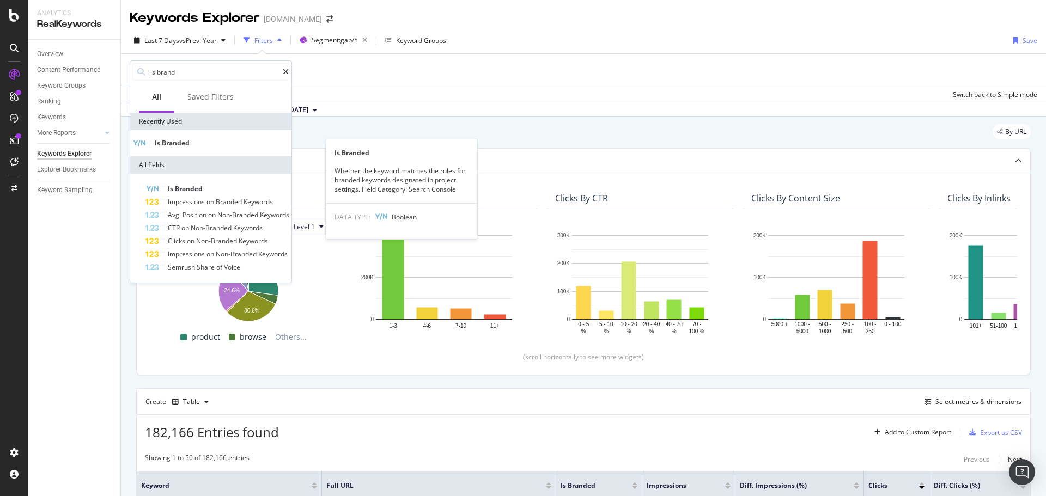
type input "is brand"
click at [201, 142] on div "Is Branded" at bounding box center [210, 143] width 157 height 9
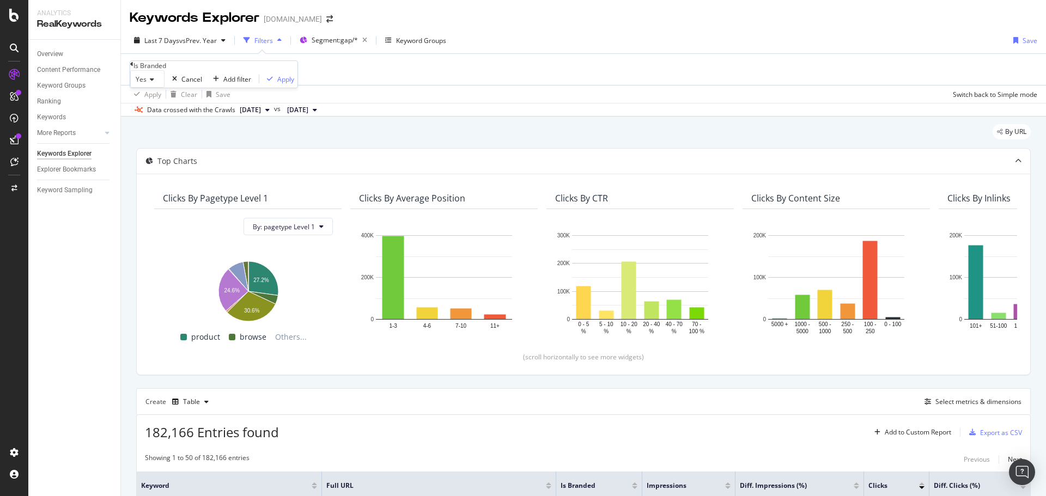
click at [152, 83] on icon at bounding box center [151, 79] width 8 height 7
click at [163, 111] on div "No" at bounding box center [147, 104] width 33 height 11
click at [275, 84] on div "Apply" at bounding box center [283, 79] width 17 height 9
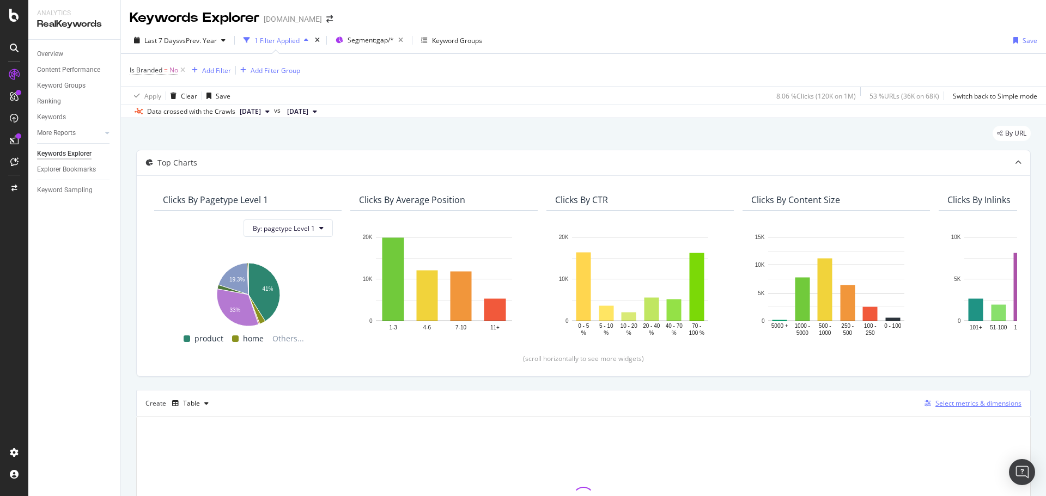
click at [953, 401] on div "Select metrics & dimensions" at bounding box center [978, 403] width 86 height 9
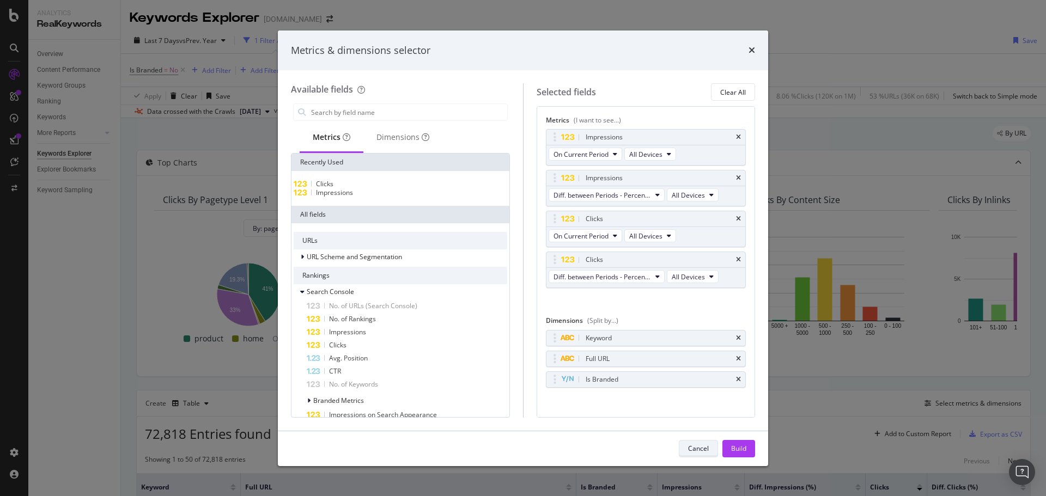
click at [698, 448] on div "Cancel" at bounding box center [698, 448] width 21 height 9
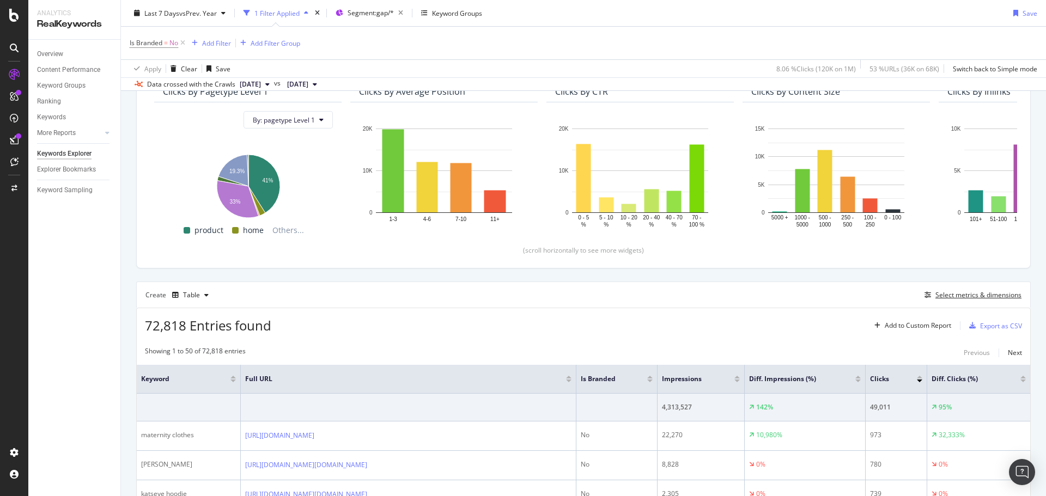
scroll to position [109, 0]
click at [984, 327] on div "Export as CSV" at bounding box center [1001, 325] width 42 height 9
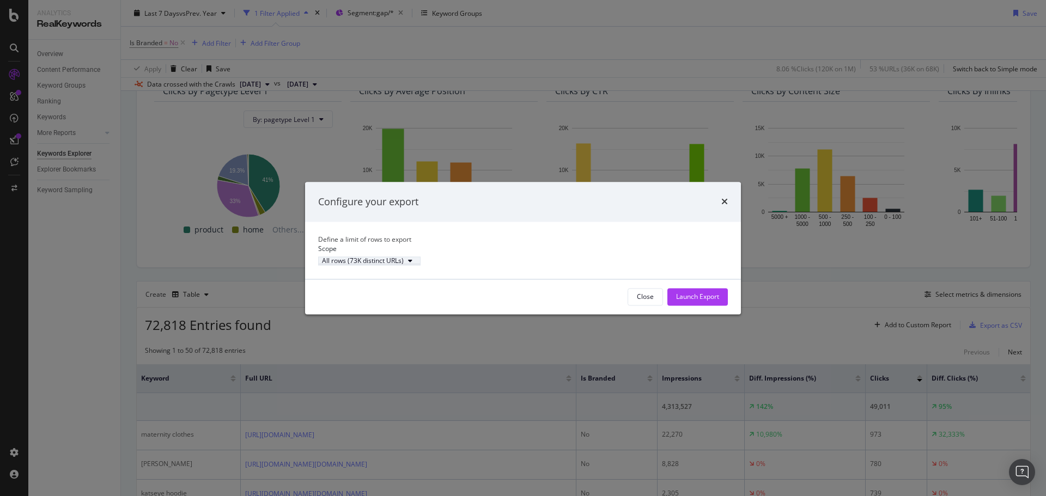
click at [393, 265] on div "All rows (73K distinct URLs)" at bounding box center [363, 261] width 82 height 7
click at [400, 296] on div "Define a limit" at bounding box center [403, 303] width 106 height 14
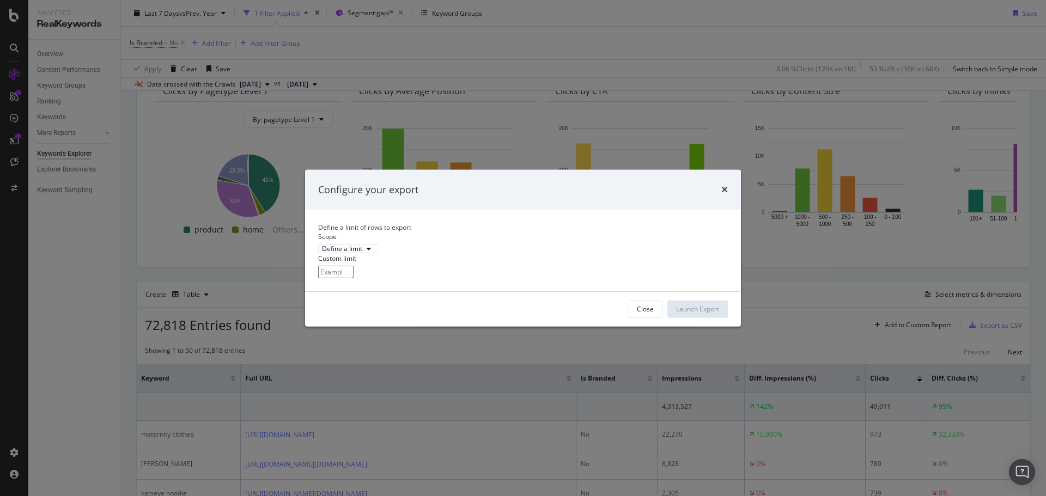
click at [353, 278] on input "modal" at bounding box center [335, 272] width 35 height 13
type input "300"
click at [680, 314] on div "Launch Export" at bounding box center [697, 309] width 43 height 16
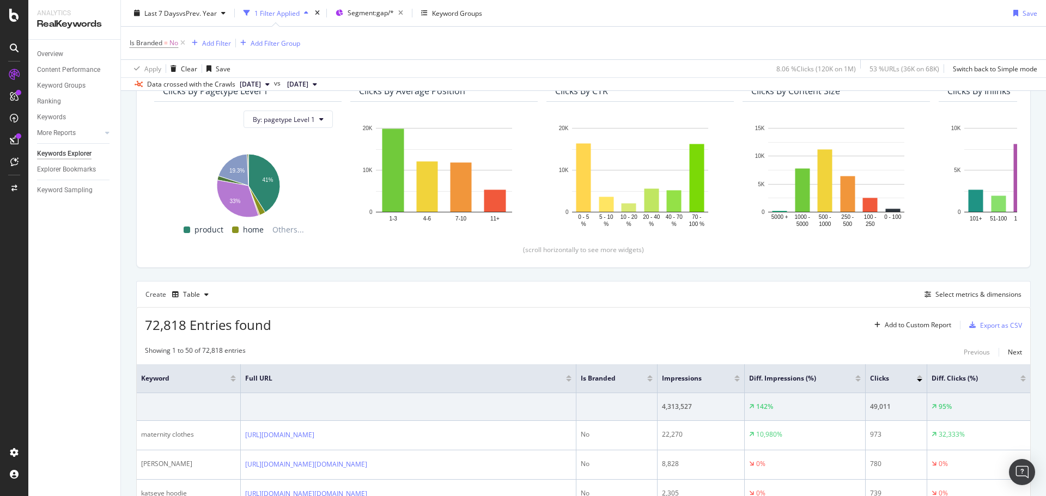
click at [89, 327] on div "Overview Content Performance Keyword Groups Ranking Keywords More Reports Count…" at bounding box center [74, 268] width 92 height 456
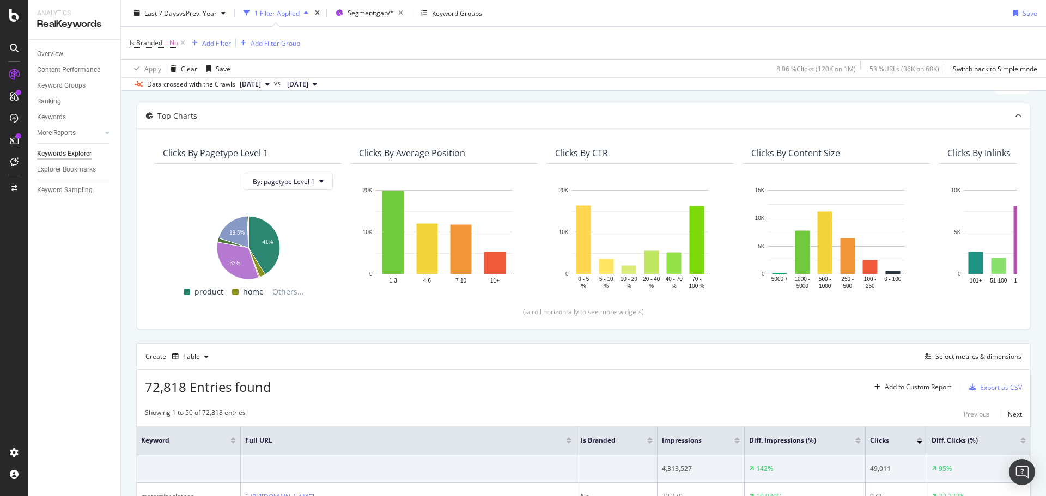
scroll to position [0, 0]
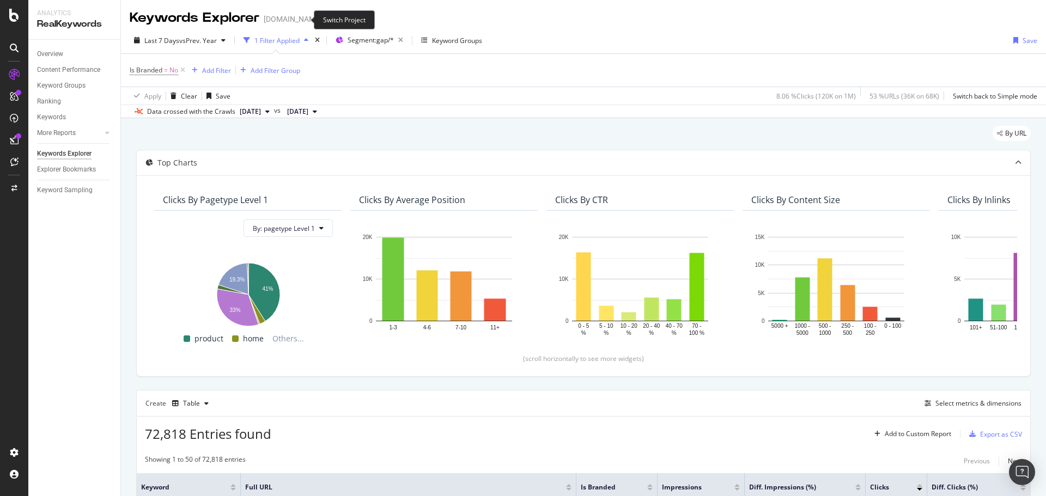
click at [326, 19] on icon "arrow-right-arrow-left" at bounding box center [329, 19] width 7 height 8
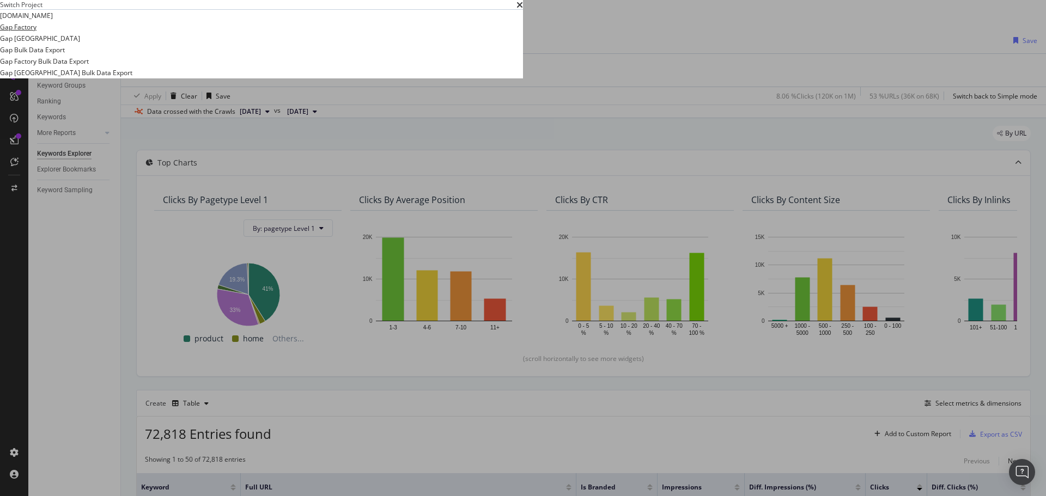
click at [36, 33] on link "Gap Factory" at bounding box center [18, 26] width 36 height 11
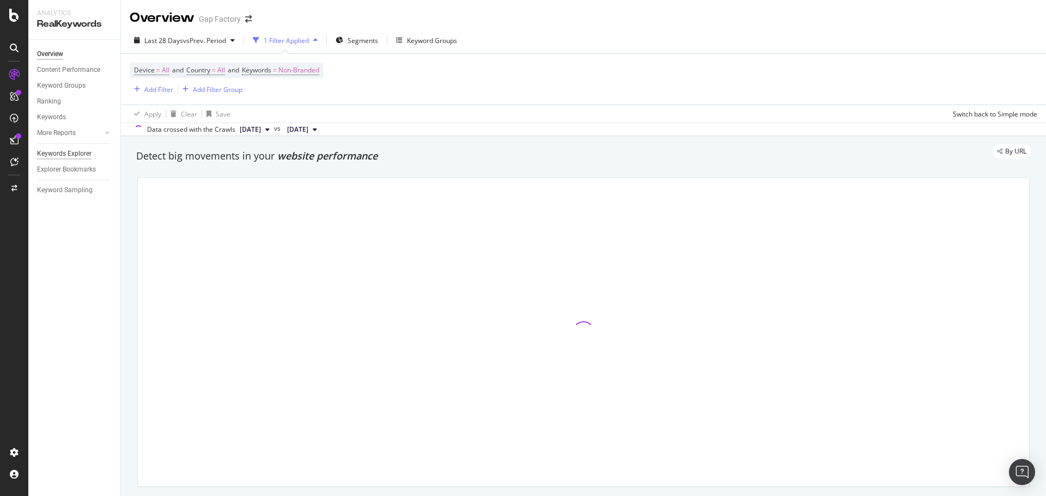
click at [68, 157] on div "Keywords Explorer" at bounding box center [64, 153] width 54 height 11
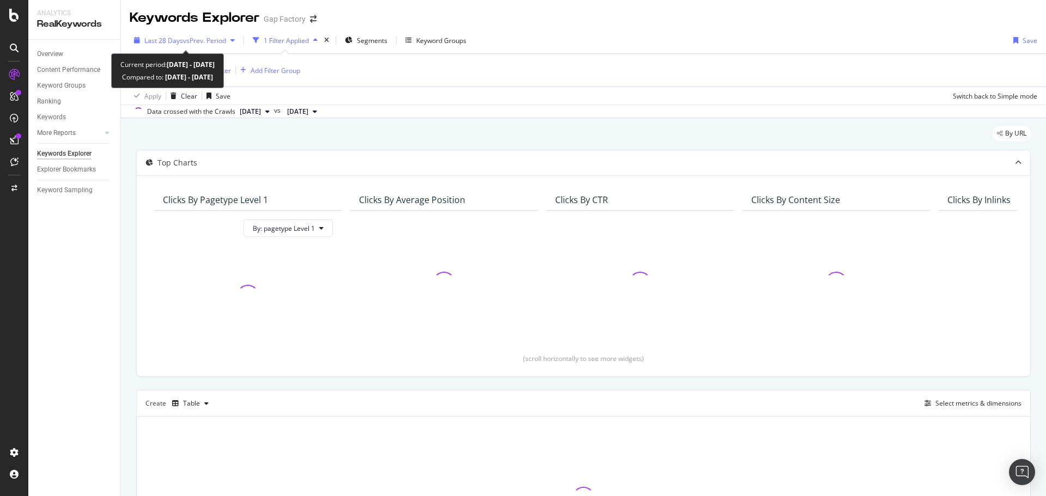
click at [166, 45] on span "Last 28 Days" at bounding box center [163, 40] width 39 height 9
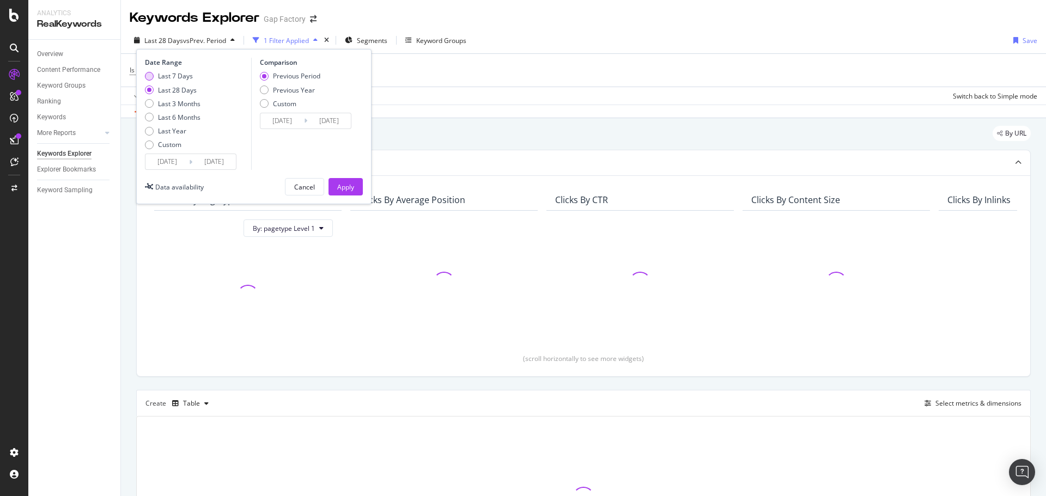
click at [167, 74] on div "Last 7 Days" at bounding box center [175, 75] width 35 height 9
type input "[DATE]"
click at [263, 86] on div "Previous Year" at bounding box center [290, 90] width 60 height 9
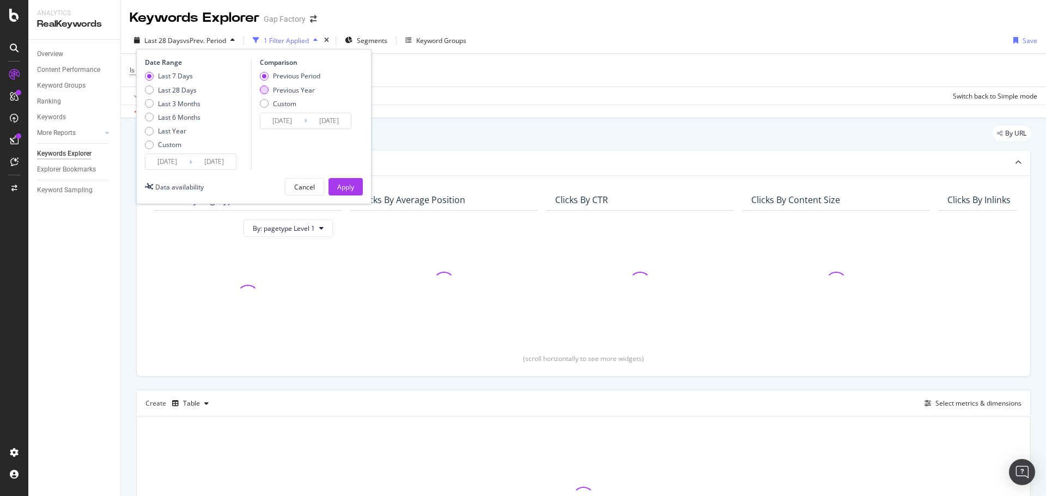
type input "[DATE]"
click at [333, 186] on button "Apply" at bounding box center [345, 186] width 34 height 17
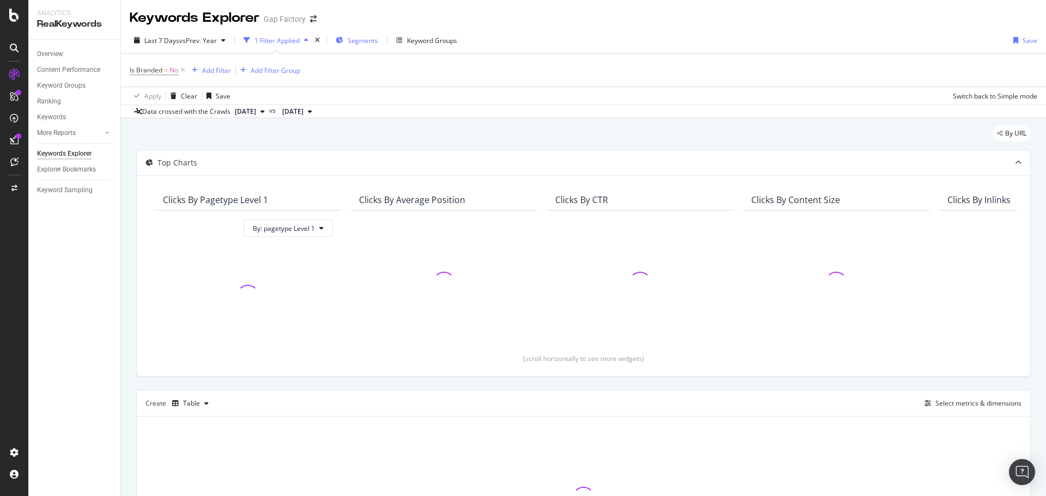
click at [359, 39] on span "Segments" at bounding box center [362, 40] width 30 height 9
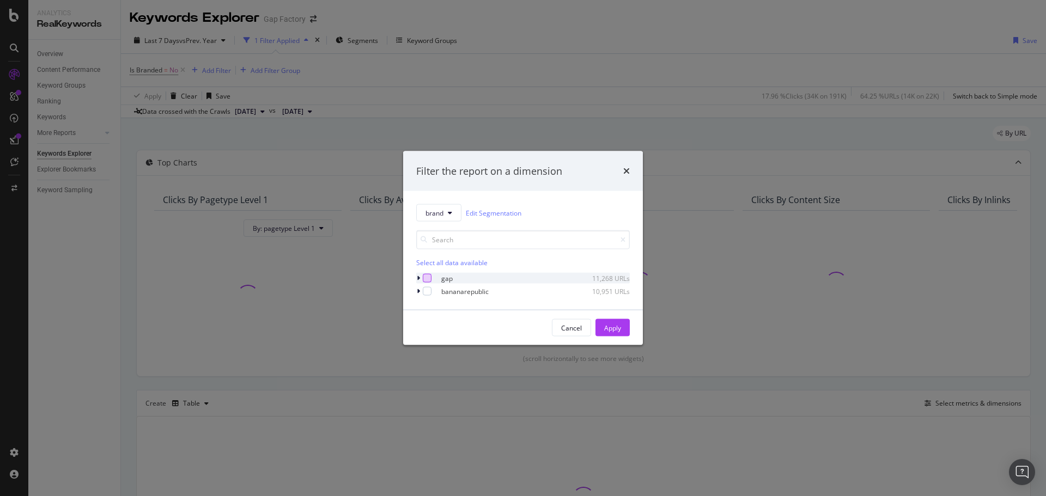
click at [427, 280] on div "modal" at bounding box center [427, 278] width 9 height 9
click at [606, 328] on div "Apply" at bounding box center [612, 327] width 17 height 9
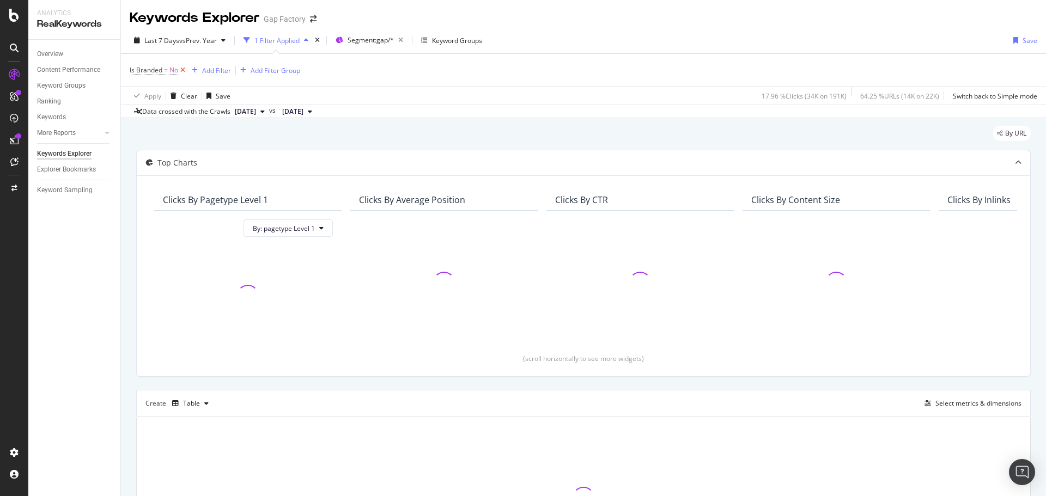
click at [182, 72] on icon at bounding box center [182, 70] width 9 height 11
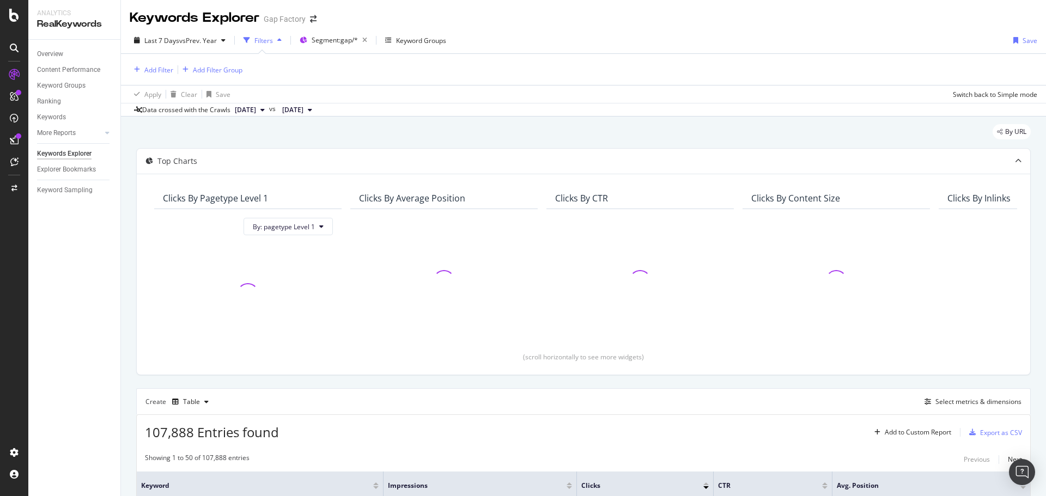
click at [583, 133] on div "By URL" at bounding box center [583, 136] width 894 height 24
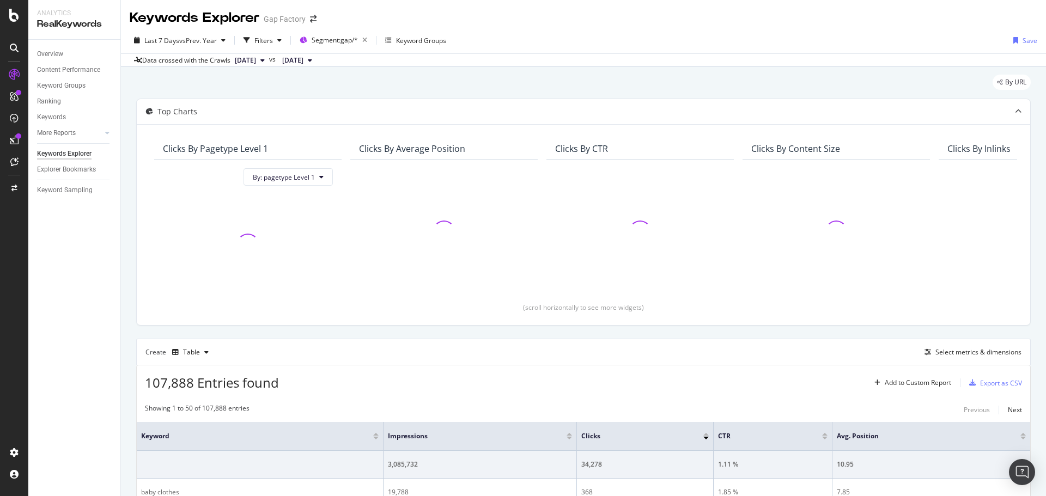
click at [451, 84] on div "By URL" at bounding box center [583, 87] width 894 height 24
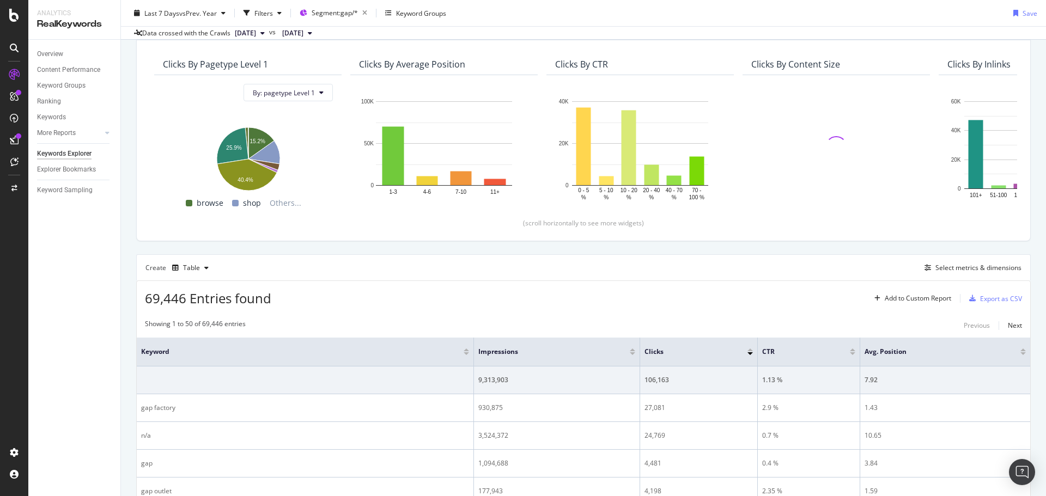
scroll to position [163, 0]
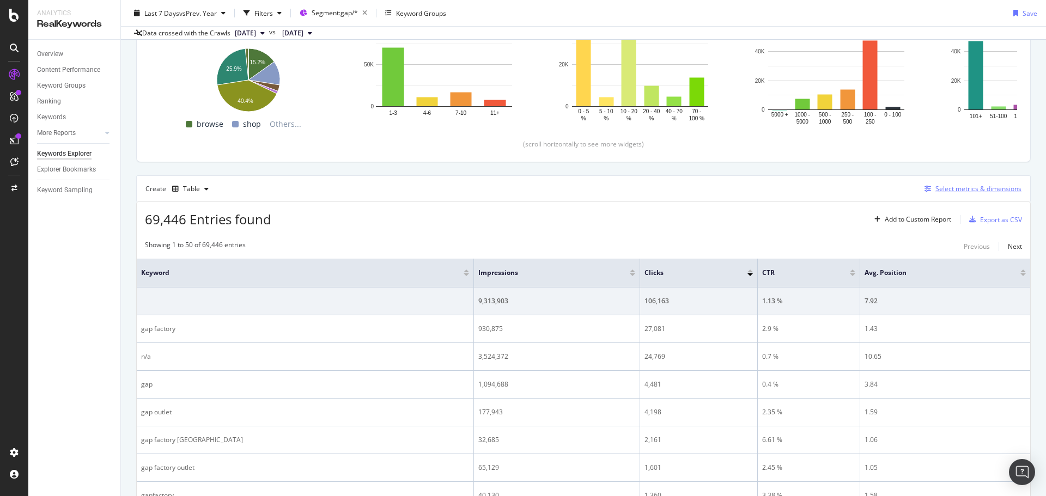
click at [944, 190] on div "Select metrics & dimensions" at bounding box center [978, 188] width 86 height 9
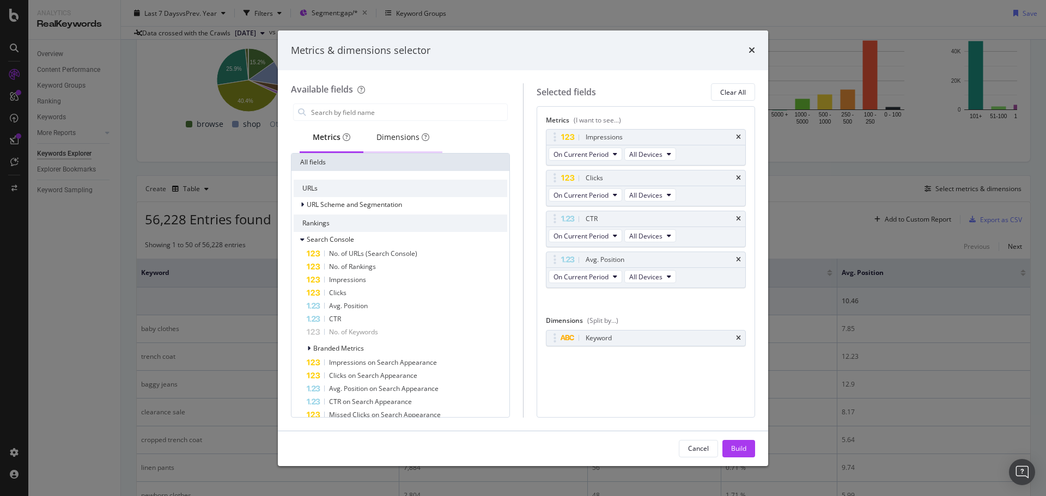
click at [390, 130] on div "Dimensions" at bounding box center [402, 138] width 79 height 30
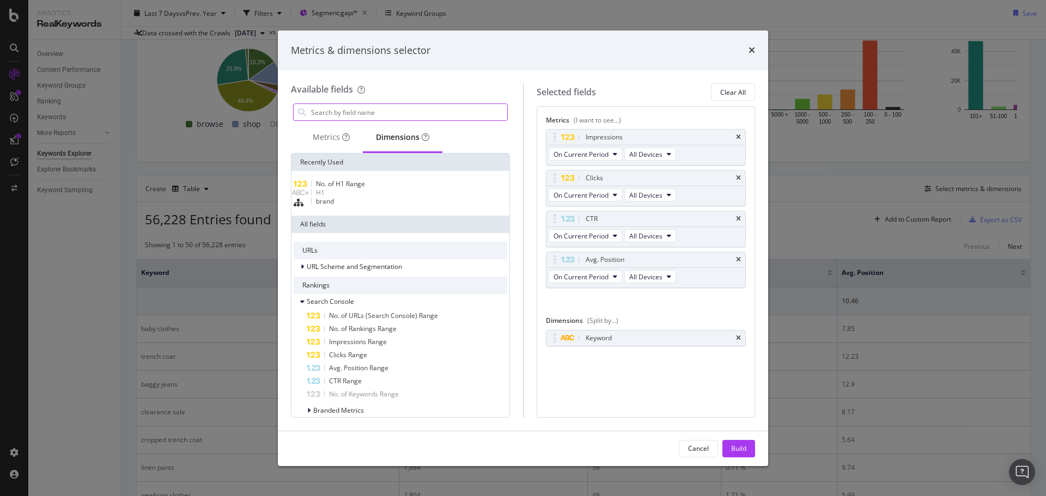
click at [351, 109] on input "modal" at bounding box center [408, 112] width 197 height 16
click at [335, 141] on div "Metrics" at bounding box center [331, 137] width 37 height 11
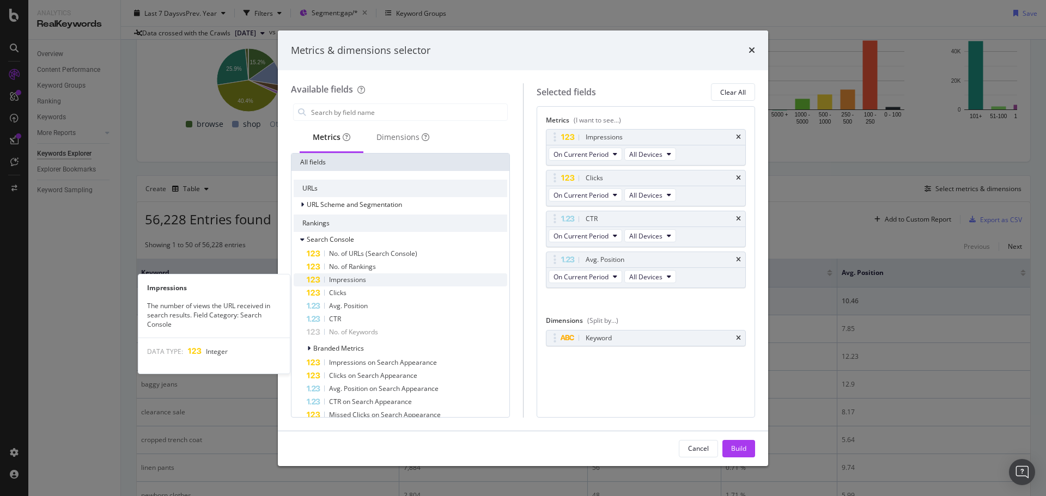
click at [355, 282] on span "Impressions" at bounding box center [347, 279] width 37 height 9
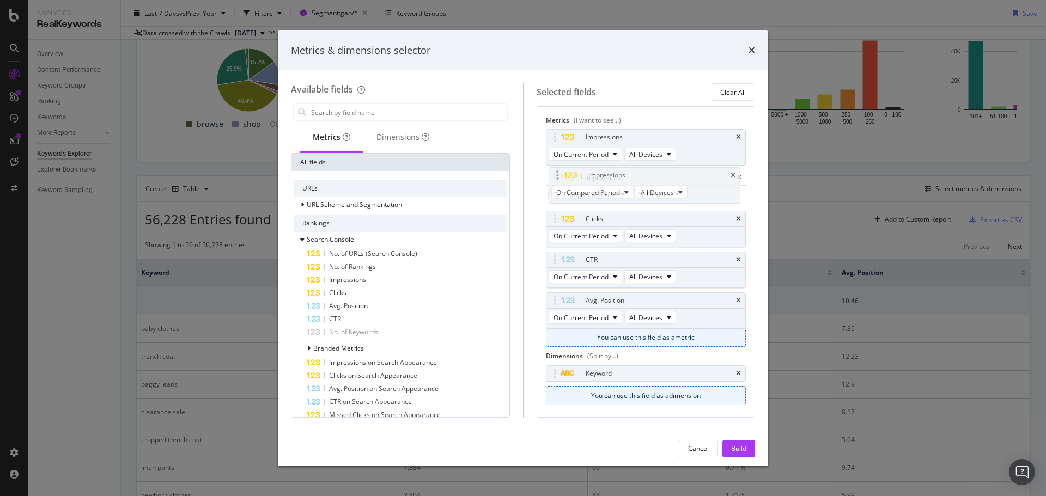
drag, startPoint x: 553, startPoint y: 303, endPoint x: 556, endPoint y: 178, distance: 125.3
click at [556, 178] on body "Analytics RealKeywords Overview Content Performance Keyword Groups Ranking Keyw…" at bounding box center [523, 248] width 1046 height 496
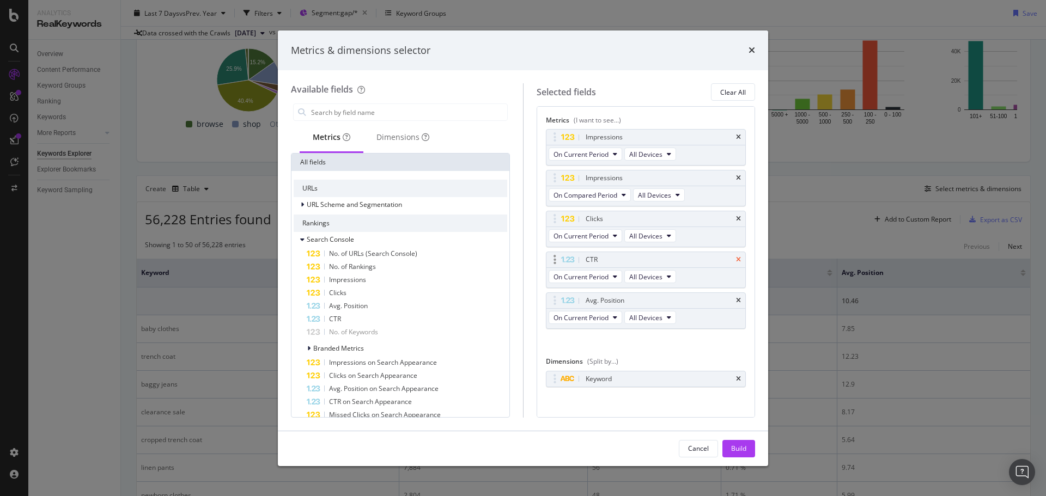
click at [736, 259] on icon "times" at bounding box center [738, 260] width 5 height 7
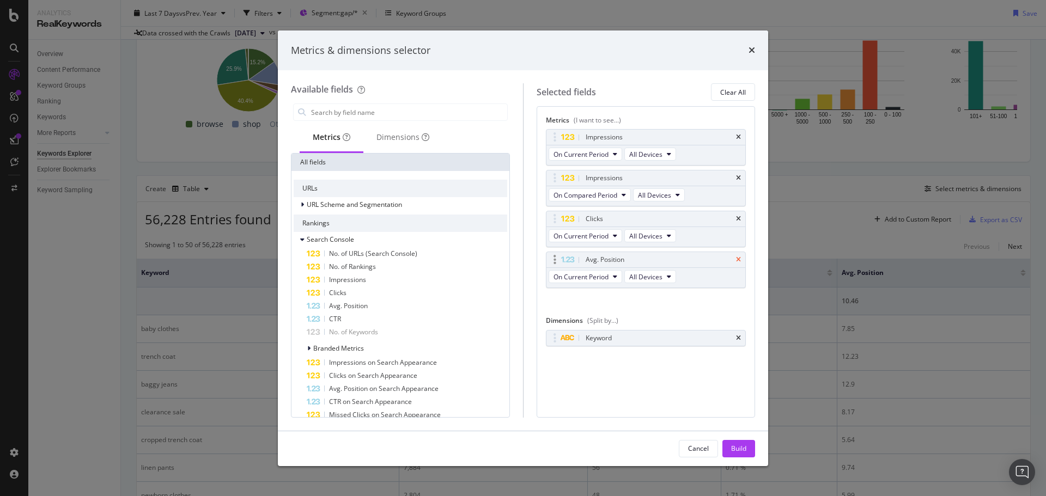
click at [737, 260] on icon "times" at bounding box center [738, 260] width 5 height 7
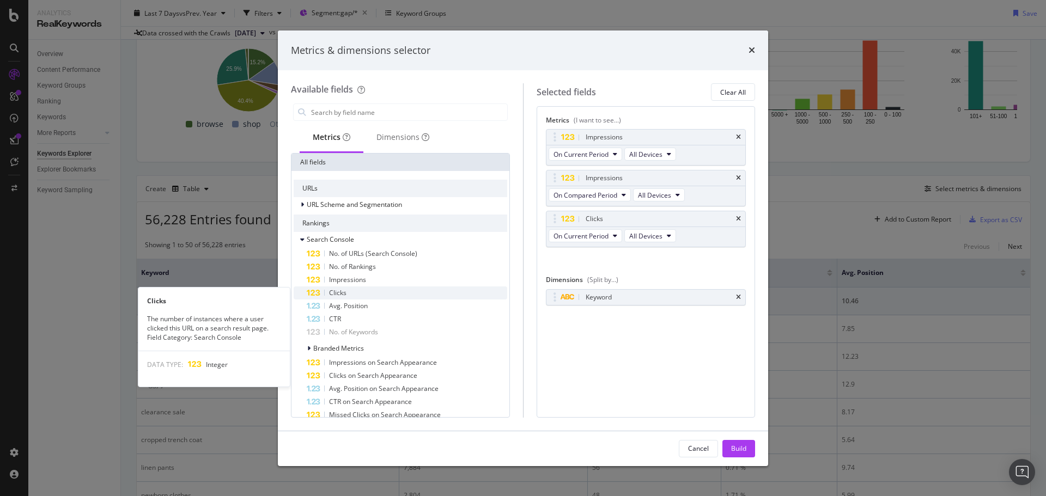
click at [363, 296] on div "Clicks" at bounding box center [407, 292] width 200 height 13
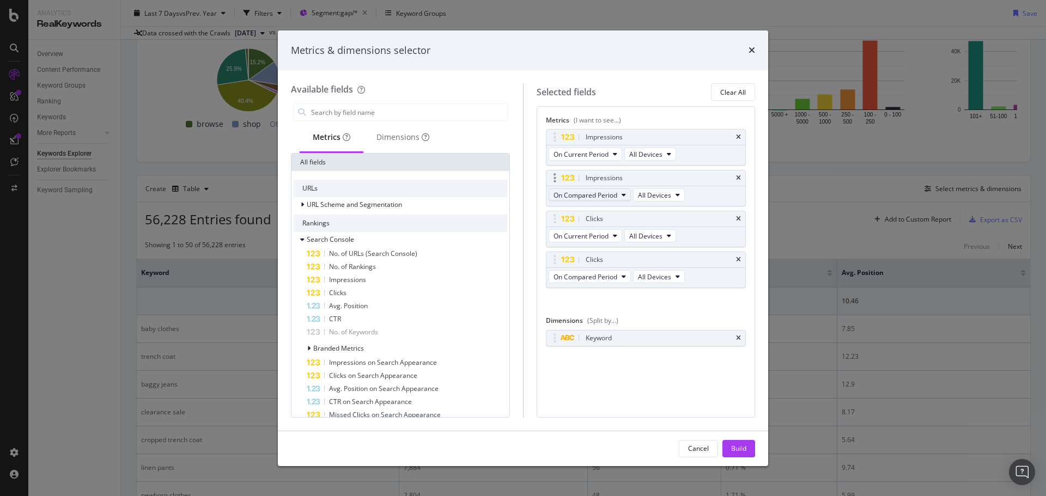
click at [609, 194] on span "On Compared Period" at bounding box center [585, 195] width 64 height 9
click at [634, 253] on span "Diff. between Periods - Percentage" at bounding box center [610, 255] width 105 height 10
click at [600, 272] on button "On Compared Period" at bounding box center [589, 276] width 82 height 13
click at [649, 341] on div "Diff. between Periods - Percentage" at bounding box center [610, 336] width 123 height 16
click at [389, 141] on div "Dimensions" at bounding box center [402, 137] width 53 height 11
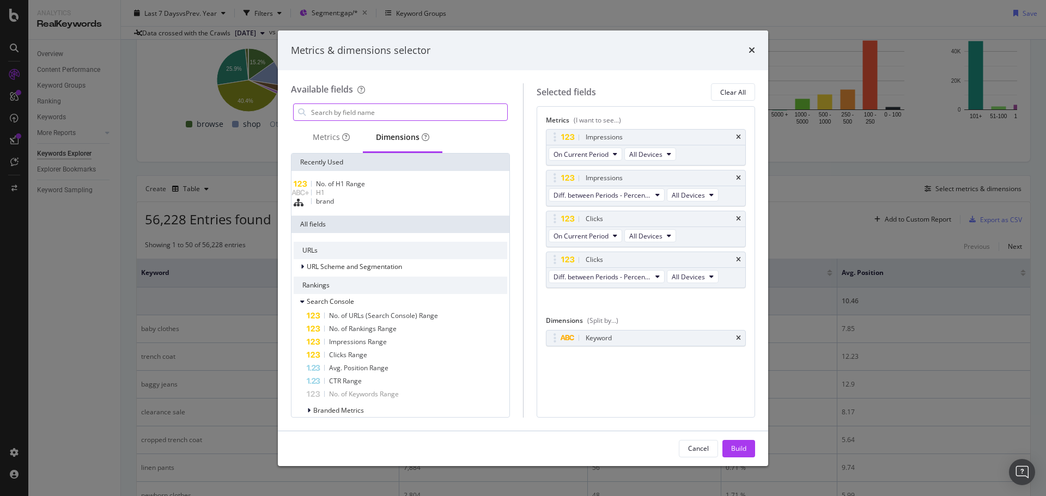
click at [346, 113] on input "modal" at bounding box center [408, 112] width 197 height 16
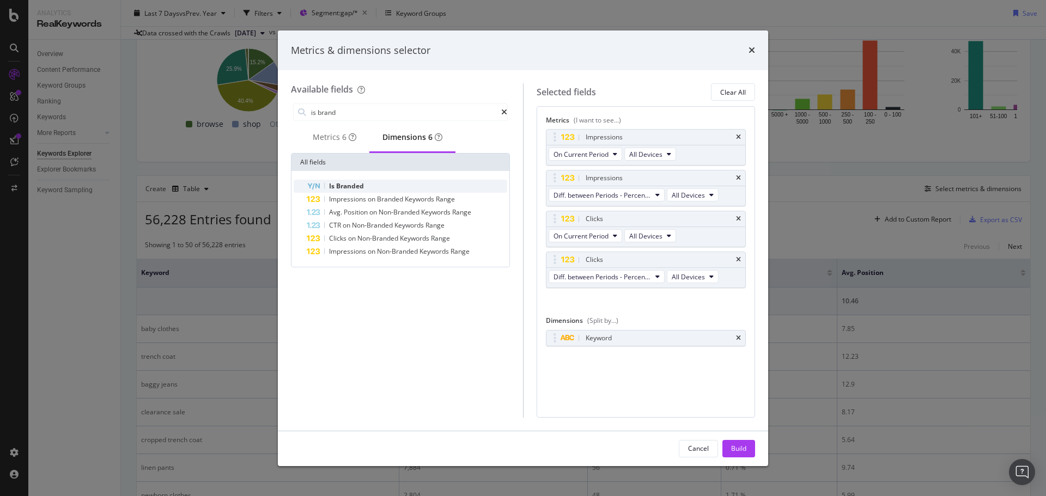
click at [355, 185] on div "Is Branded" at bounding box center [407, 186] width 200 height 13
click at [357, 119] on input "is brand" at bounding box center [405, 112] width 191 height 16
click at [357, 118] on input "is brand" at bounding box center [405, 112] width 191 height 16
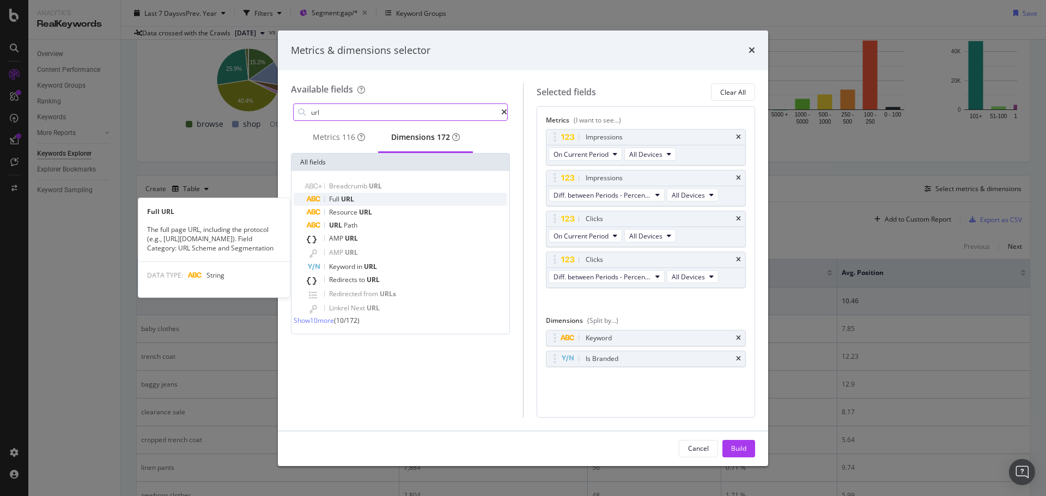
type input "url"
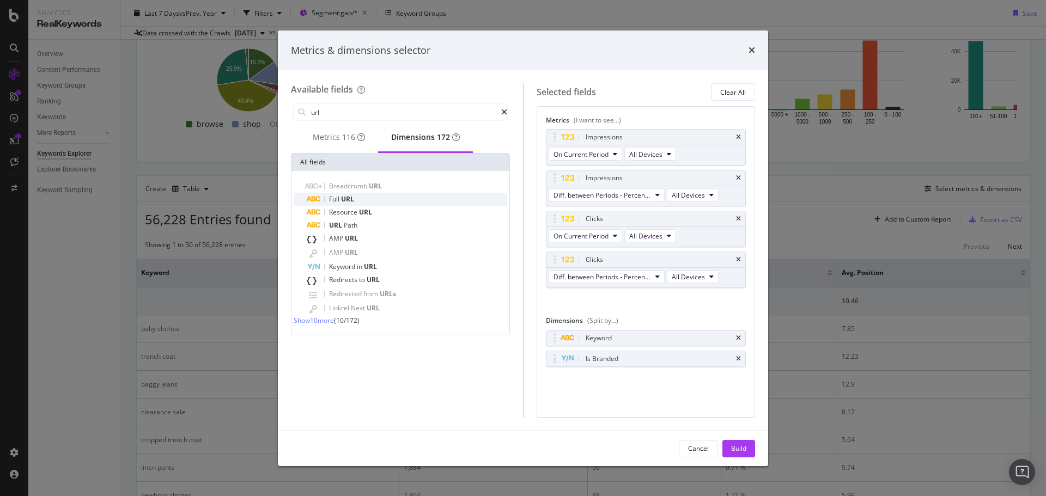
click at [354, 204] on span "URL" at bounding box center [347, 198] width 13 height 9
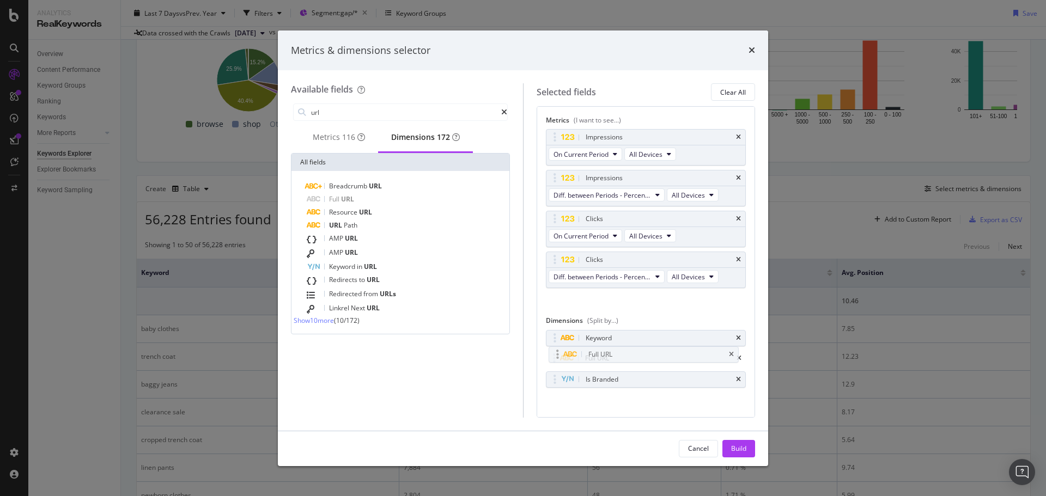
drag, startPoint x: 555, startPoint y: 381, endPoint x: 555, endPoint y: 356, distance: 25.6
click at [555, 356] on body "Analytics RealKeywords Overview Content Performance Keyword Groups Ranking Keyw…" at bounding box center [523, 248] width 1046 height 496
click at [736, 441] on div "Build" at bounding box center [738, 449] width 15 height 16
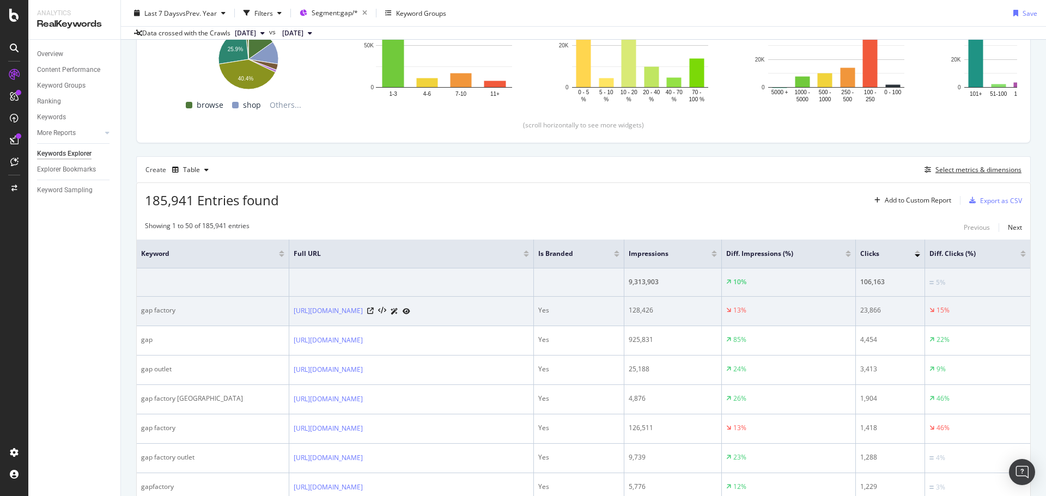
scroll to position [163, 0]
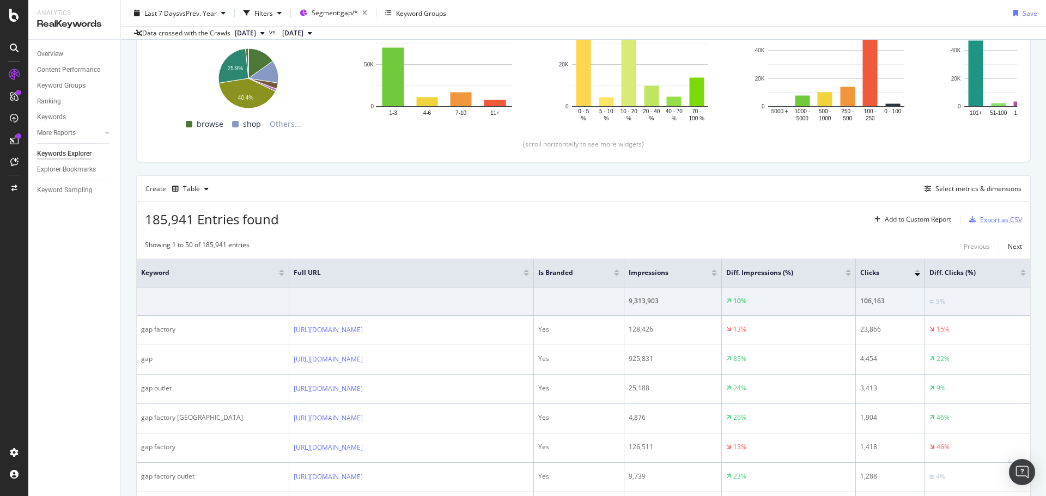
click at [1004, 222] on div "Export as CSV" at bounding box center [1001, 219] width 42 height 9
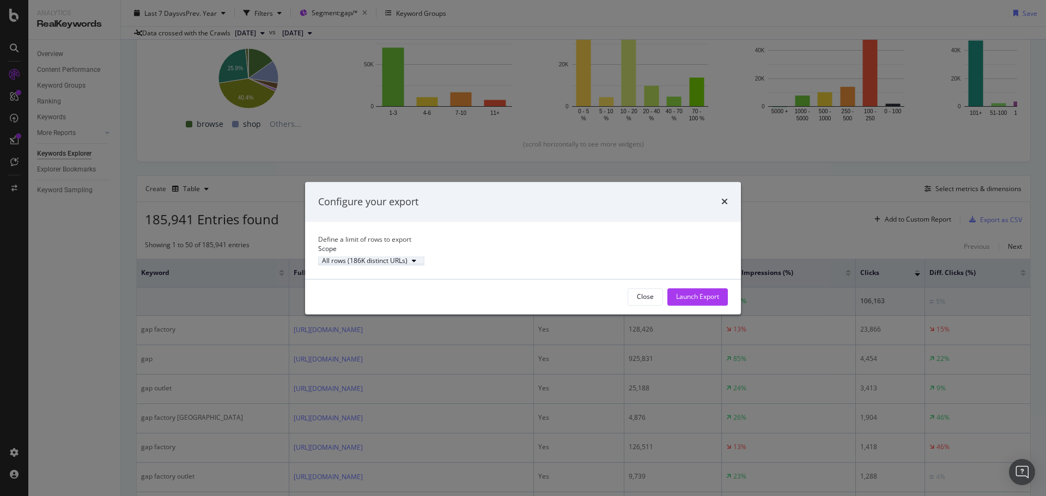
click at [407, 265] on div "All rows (186K distinct URLs)" at bounding box center [365, 261] width 86 height 7
click at [416, 299] on div "Define a limit" at bounding box center [404, 303] width 109 height 14
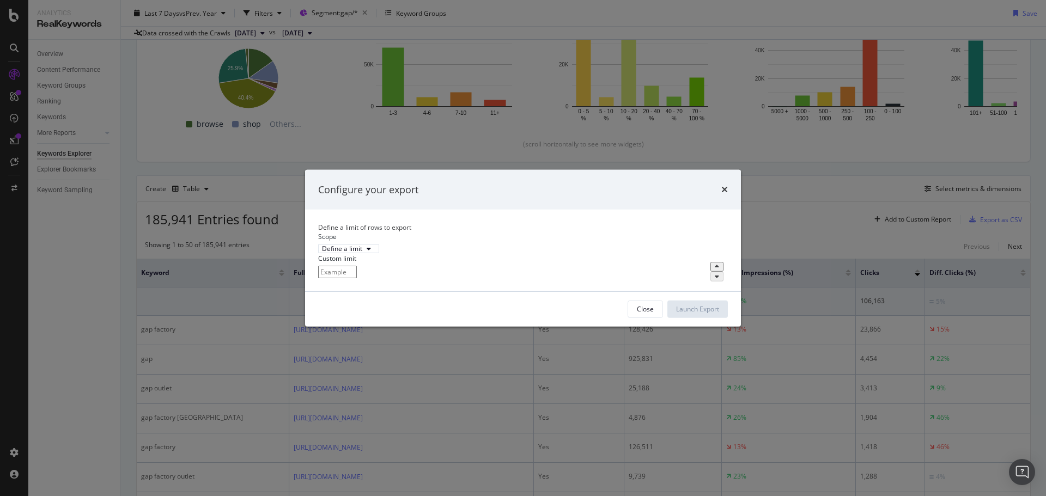
click at [357, 274] on input "modal" at bounding box center [337, 272] width 39 height 13
type input "300"
click at [683, 314] on div "Launch Export" at bounding box center [697, 309] width 43 height 16
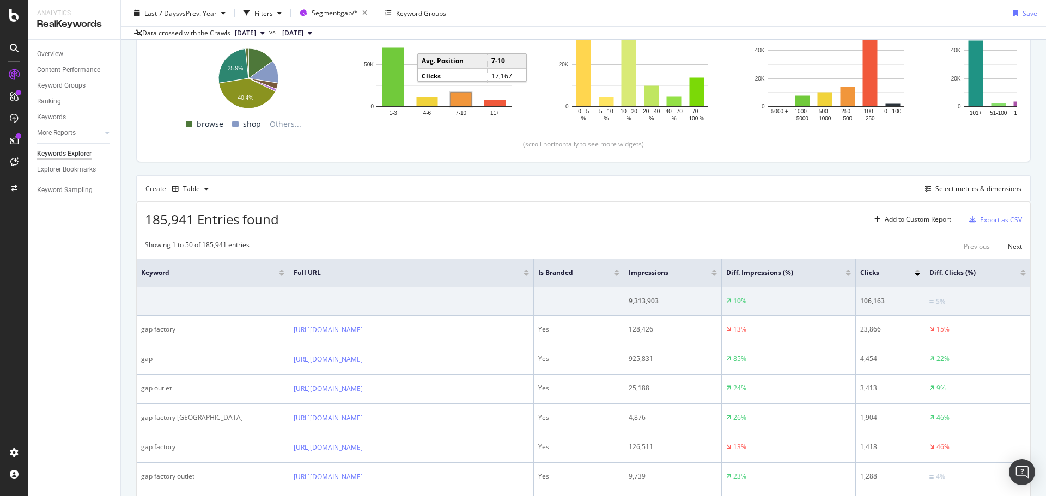
scroll to position [0, 0]
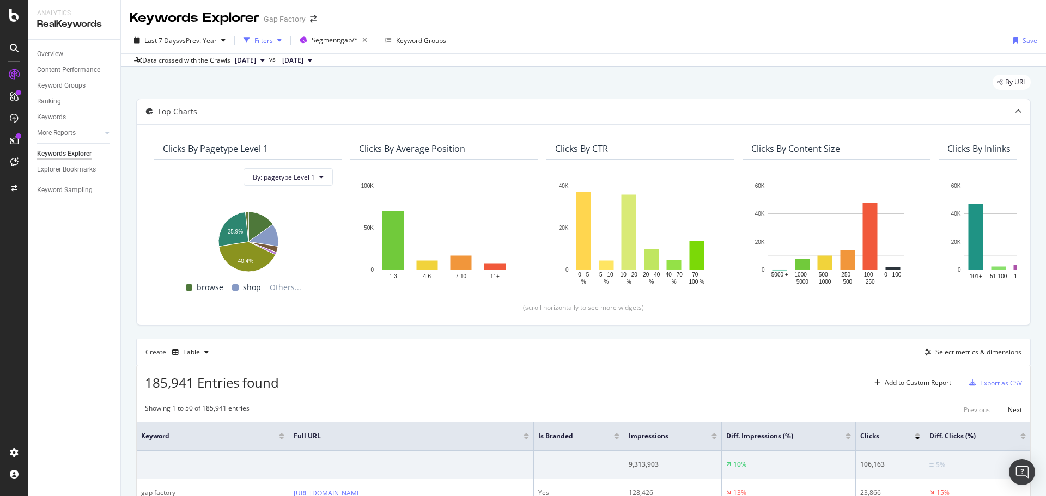
click at [252, 35] on div "button" at bounding box center [246, 40] width 15 height 15
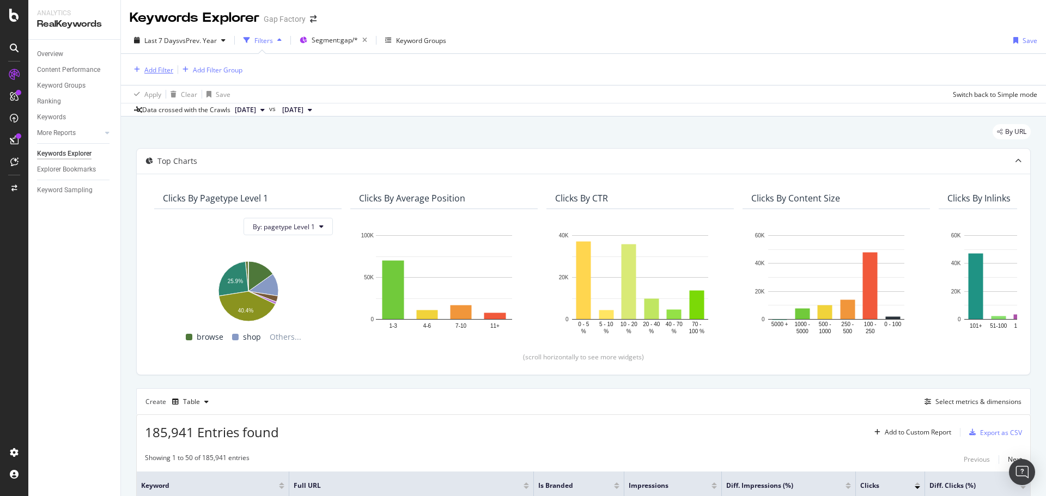
click at [157, 68] on div "Add Filter" at bounding box center [158, 69] width 29 height 9
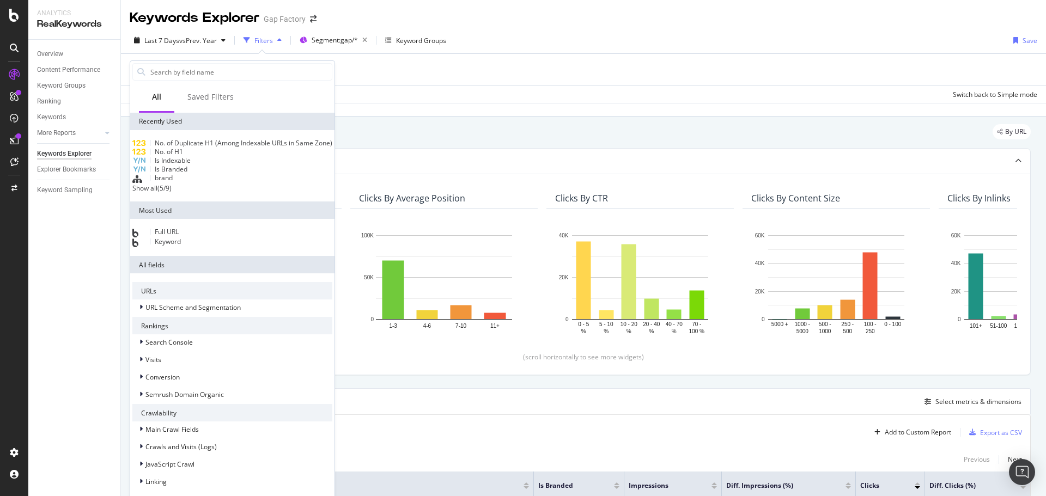
click at [183, 184] on div "brand" at bounding box center [232, 179] width 200 height 10
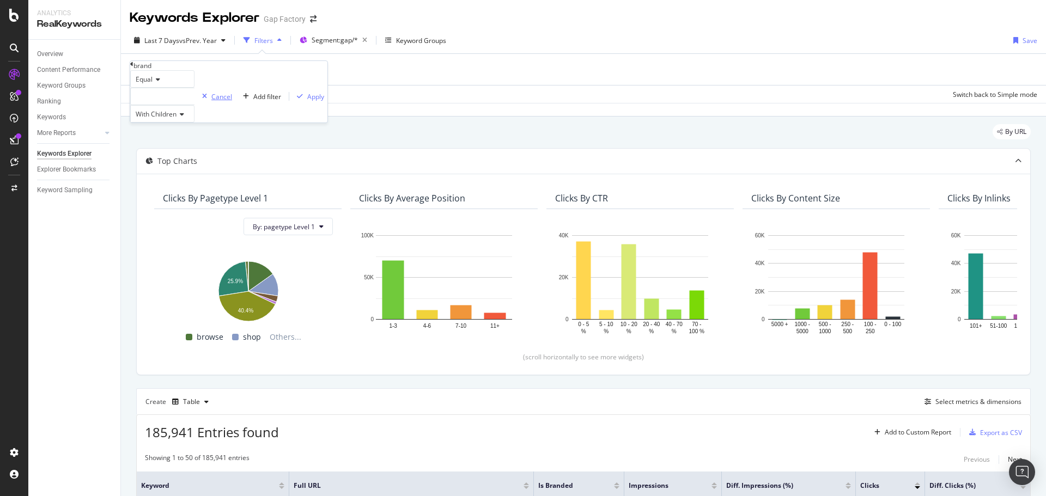
click at [211, 101] on div "Cancel" at bounding box center [221, 96] width 21 height 9
click at [167, 44] on span "Last 7 Days" at bounding box center [161, 40] width 35 height 9
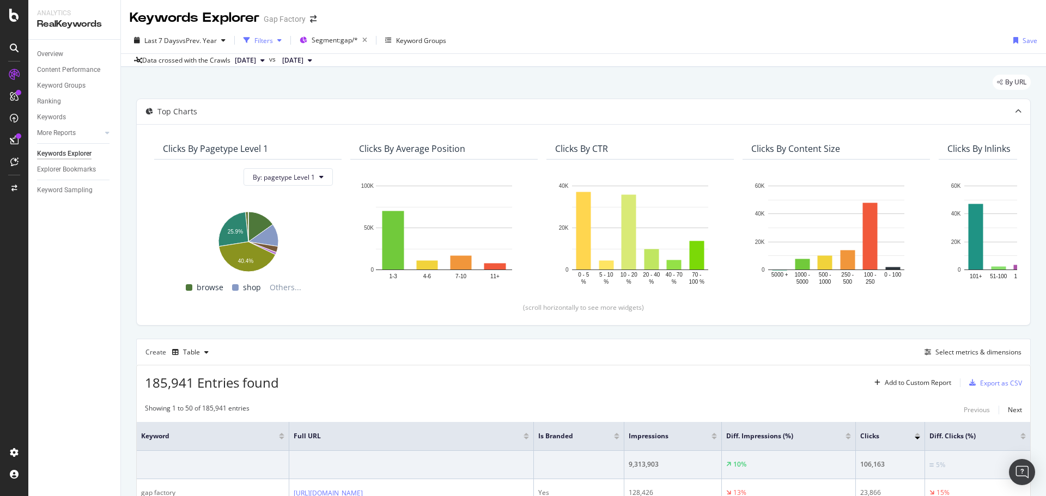
click at [257, 41] on div "Filters" at bounding box center [263, 40] width 19 height 9
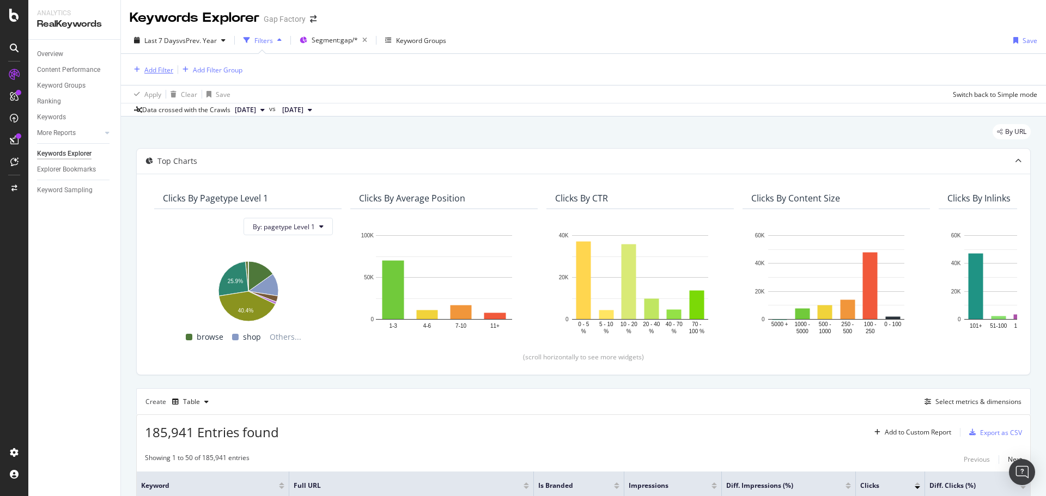
click at [160, 66] on div "Add Filter" at bounding box center [158, 69] width 29 height 9
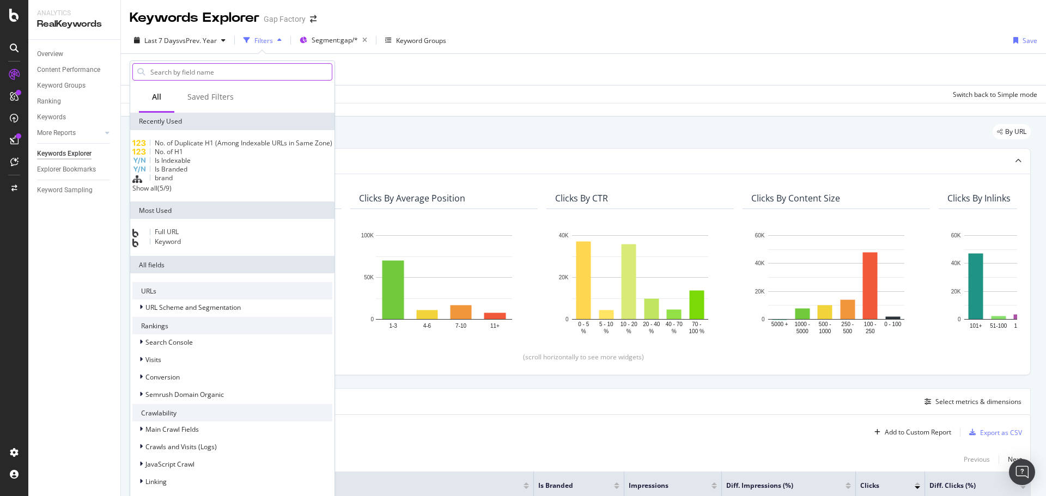
click at [180, 76] on input "text" at bounding box center [240, 72] width 182 height 16
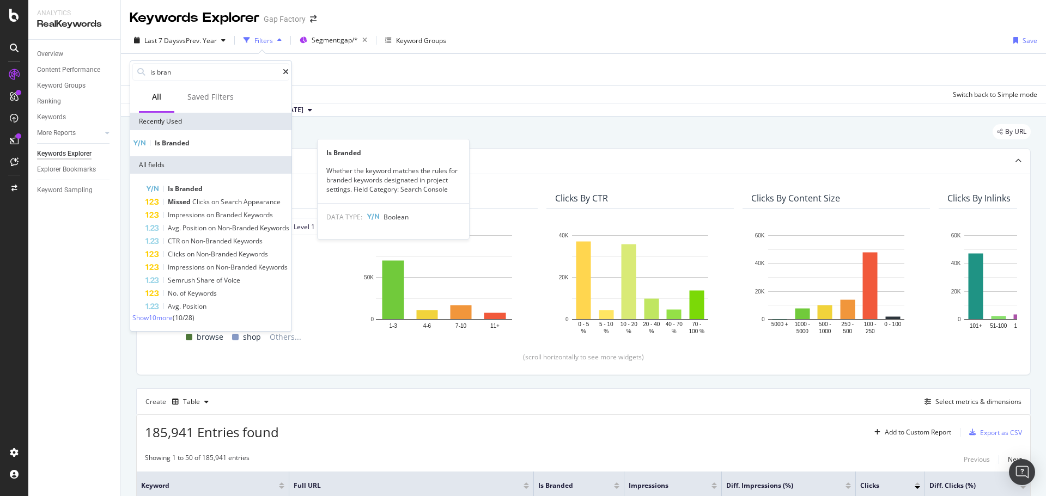
type input "is bran"
click at [181, 144] on span "Branded" at bounding box center [176, 142] width 28 height 9
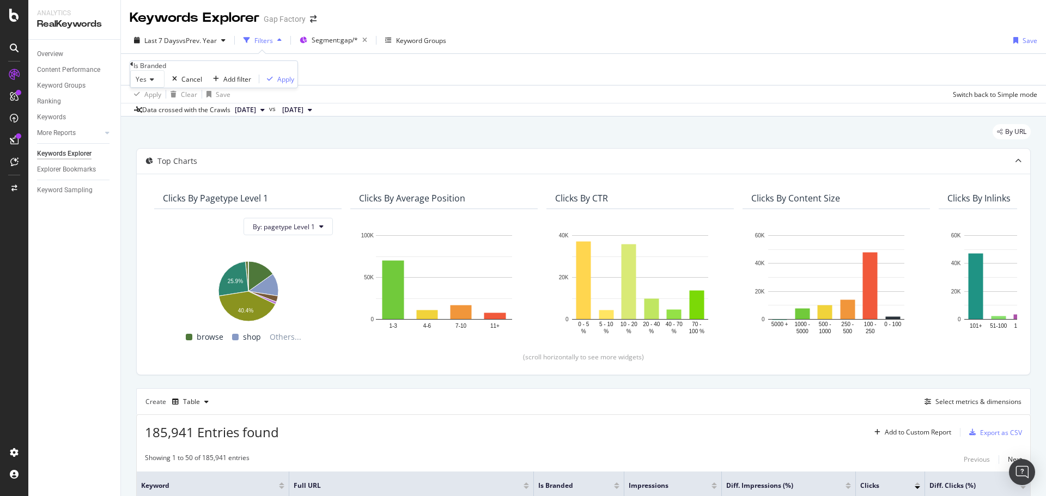
click at [150, 83] on icon at bounding box center [151, 79] width 8 height 7
click at [160, 111] on div "No" at bounding box center [147, 104] width 33 height 11
click at [275, 84] on div "Apply" at bounding box center [283, 79] width 17 height 9
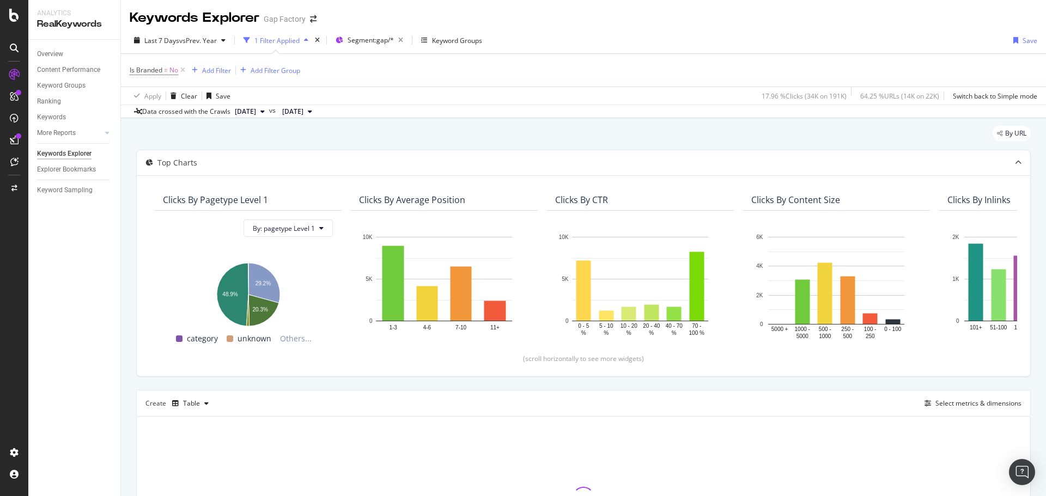
click at [531, 132] on div "By URL" at bounding box center [583, 138] width 894 height 24
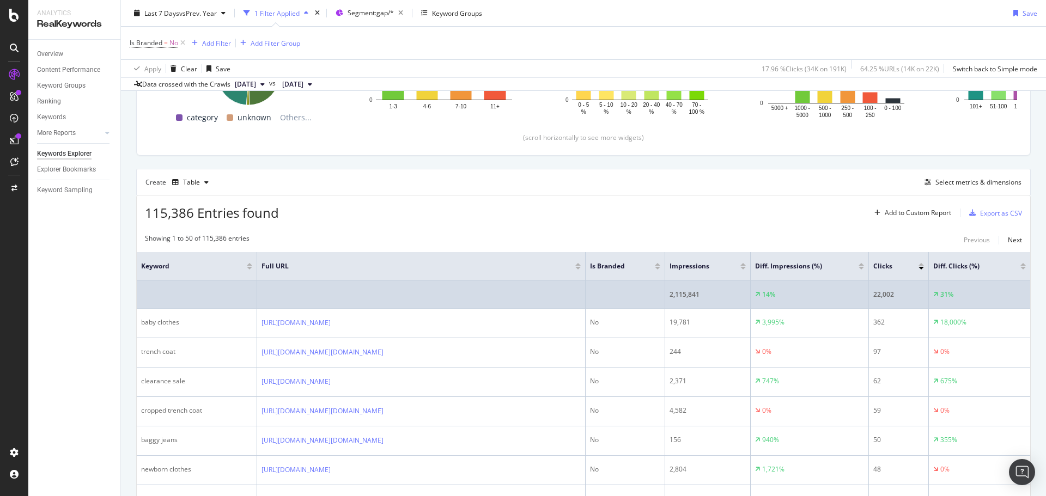
scroll to position [218, 0]
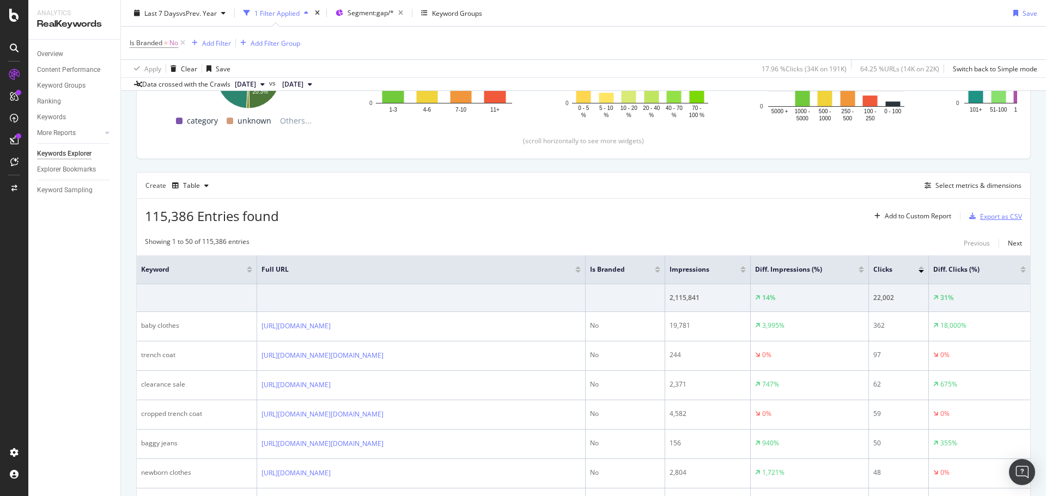
click at [980, 213] on div "Export as CSV" at bounding box center [1001, 216] width 42 height 9
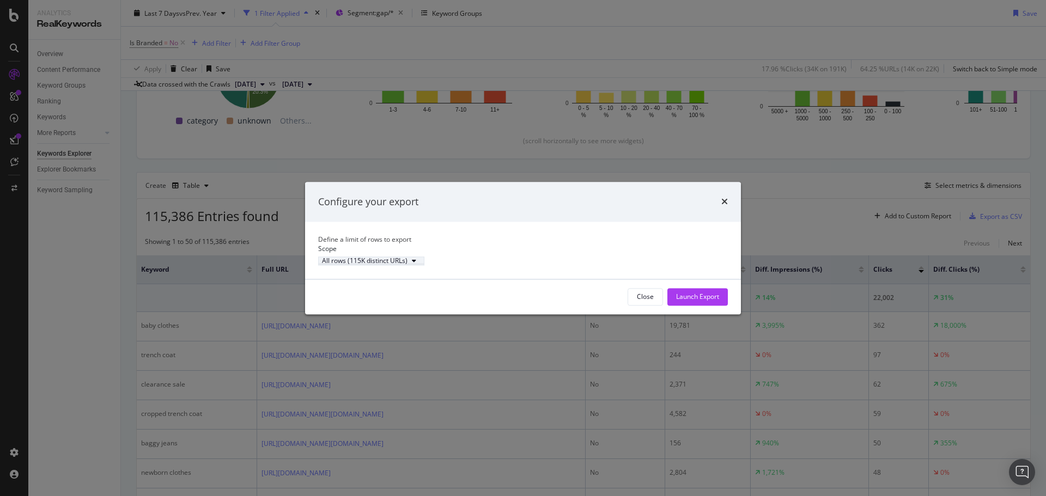
click at [414, 265] on div "All rows (115K distinct URLs)" at bounding box center [371, 261] width 99 height 7
click at [405, 298] on div "Define a limit" at bounding box center [404, 303] width 109 height 14
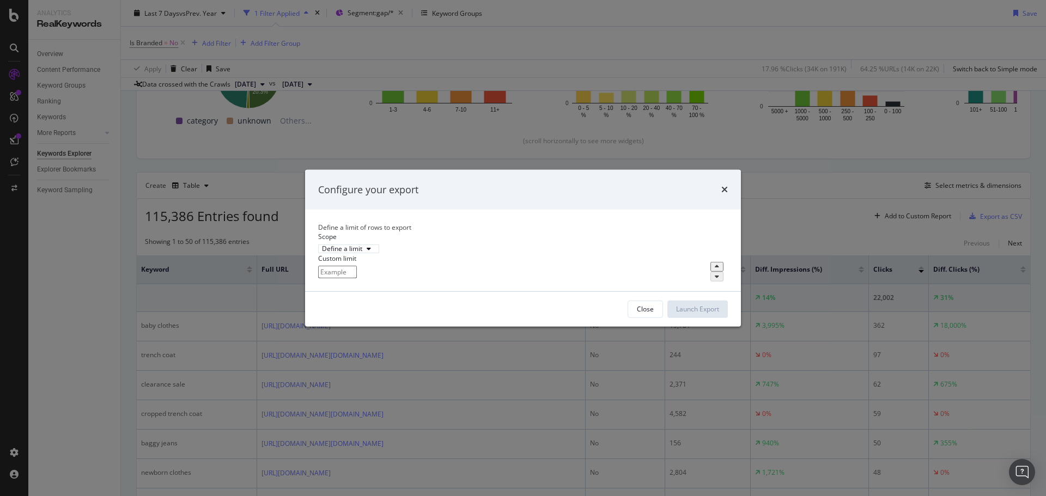
click at [357, 278] on input "modal" at bounding box center [337, 272] width 39 height 13
type input "300"
click at [705, 314] on div "Launch Export" at bounding box center [697, 308] width 43 height 9
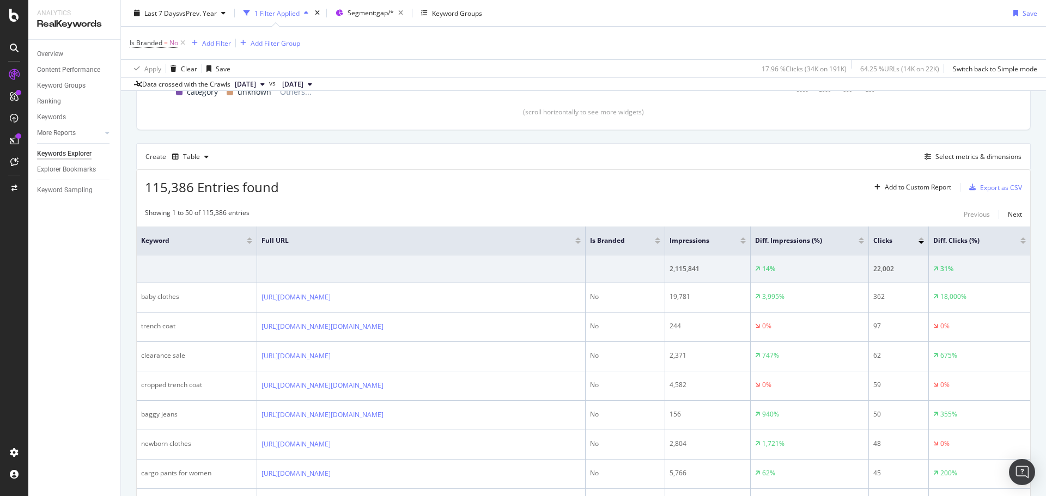
scroll to position [272, 0]
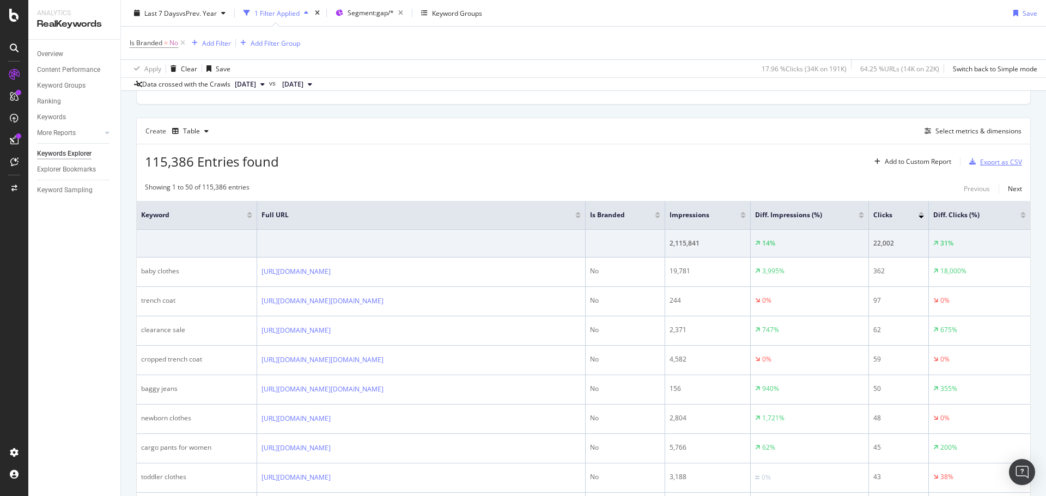
click at [979, 167] on div "Export as CSV" at bounding box center [993, 162] width 57 height 16
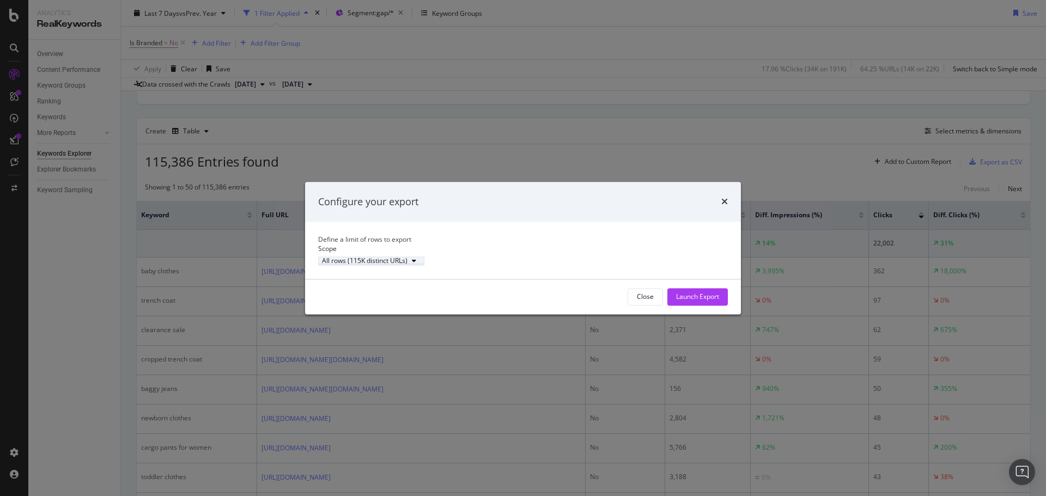
click at [420, 265] on div "modal" at bounding box center [413, 261] width 13 height 7
click at [431, 299] on div "Define a limit" at bounding box center [404, 303] width 109 height 14
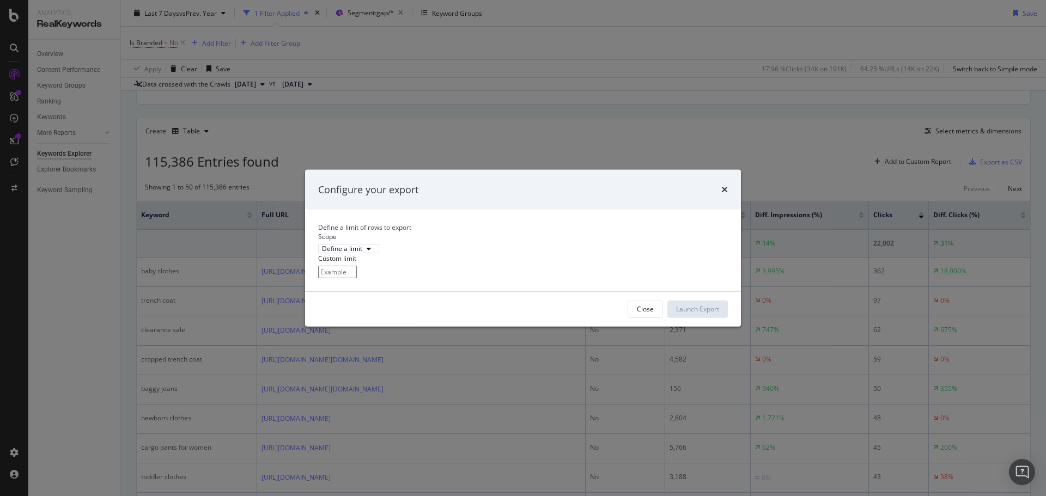
click at [357, 278] on input "modal" at bounding box center [337, 272] width 39 height 13
type input "300"
click at [705, 318] on div "Launch Export" at bounding box center [697, 309] width 43 height 16
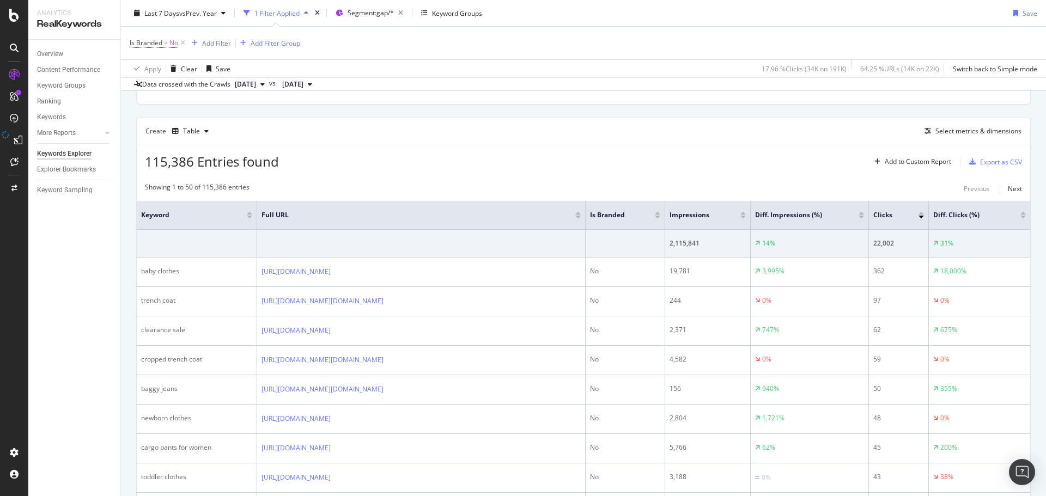
click at [204, 15] on span "vs Prev. Year" at bounding box center [198, 12] width 38 height 9
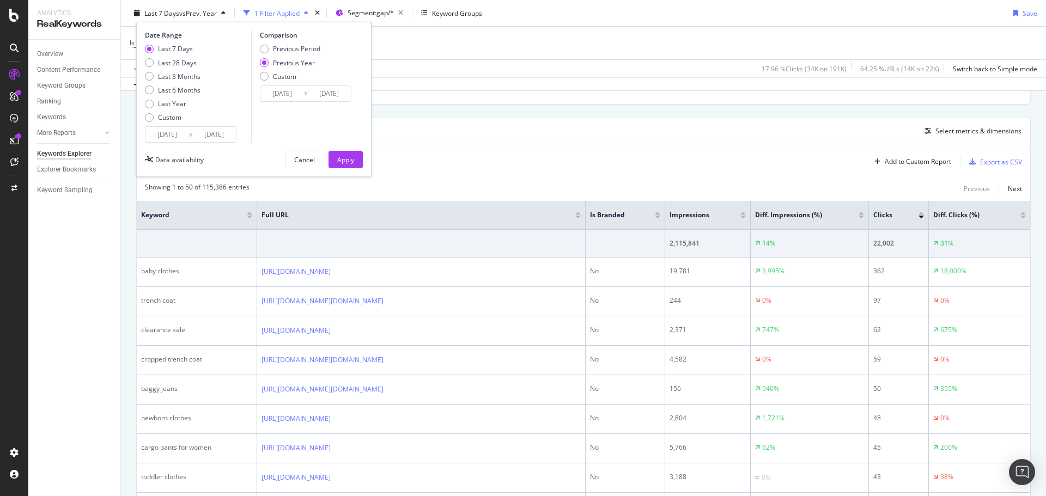
click at [166, 109] on div "Last 7 Days Last 28 Days Last 3 Months Last 6 Months Last Year Custom" at bounding box center [173, 85] width 56 height 82
click at [163, 117] on div "Custom" at bounding box center [169, 117] width 23 height 9
type input "[DATE]"
click at [170, 132] on input "[DATE]" at bounding box center [167, 134] width 44 height 15
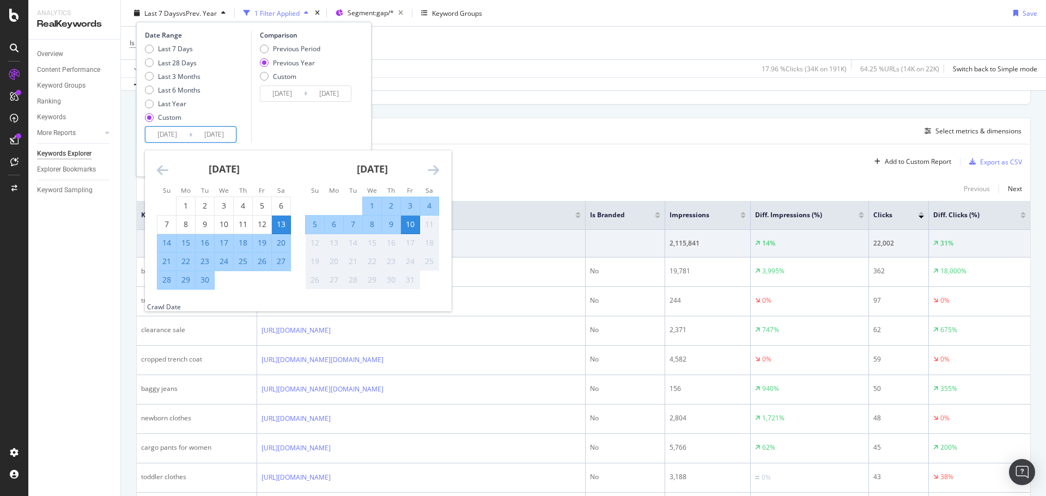
click at [163, 169] on icon "Move backward to switch to the previous month." at bounding box center [162, 169] width 11 height 13
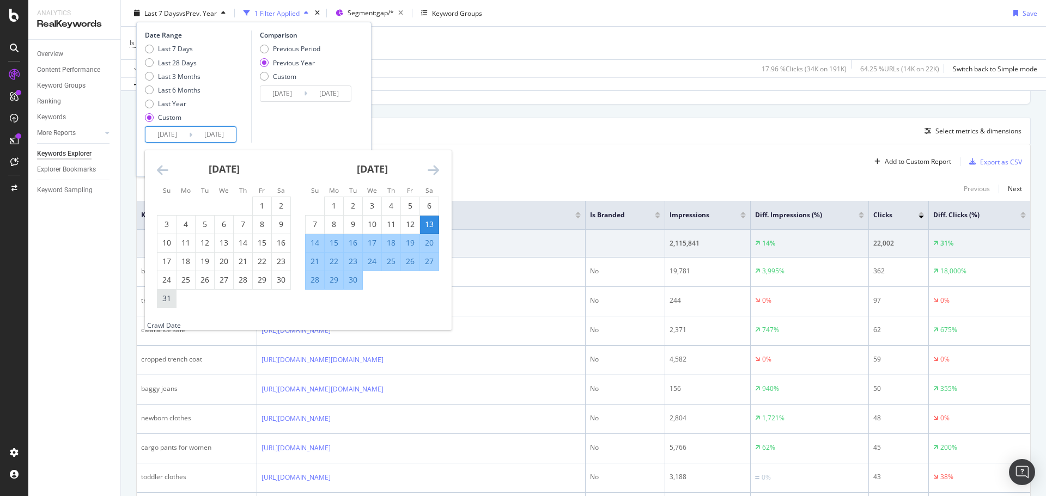
click at [171, 296] on div "31" at bounding box center [166, 298] width 19 height 11
type input "[DATE]"
click at [437, 170] on icon "Move forward to switch to the next month." at bounding box center [433, 169] width 11 height 13
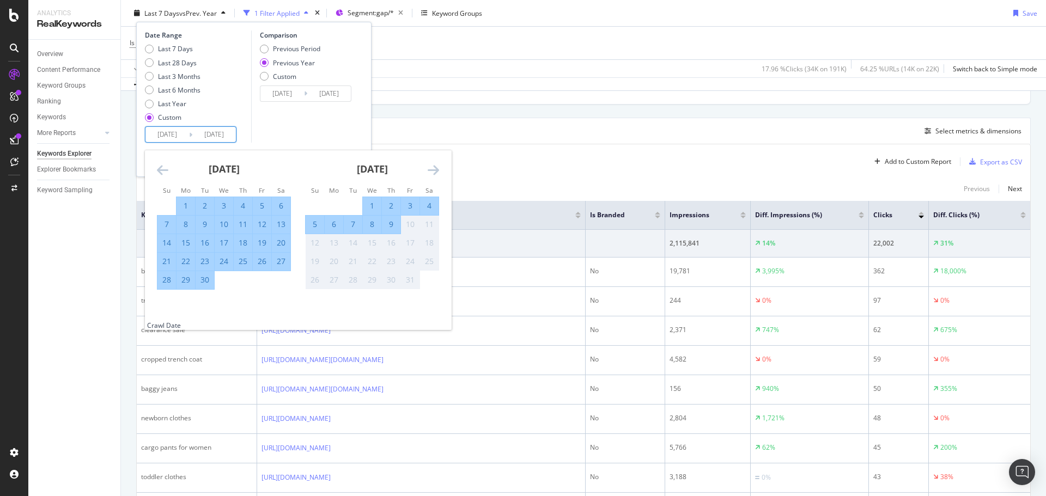
click at [431, 205] on div "4" at bounding box center [429, 205] width 19 height 11
type input "[DATE]"
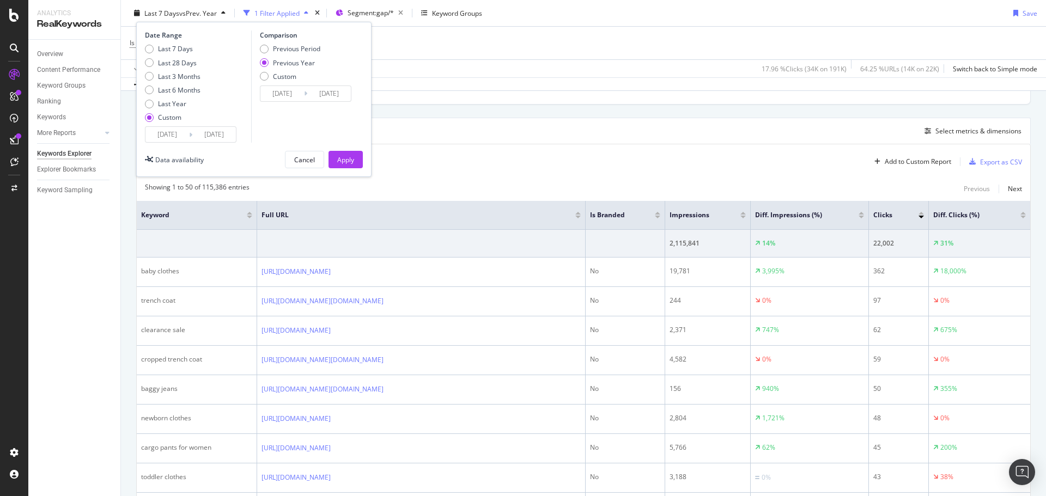
click at [163, 130] on input "[DATE]" at bounding box center [167, 134] width 44 height 15
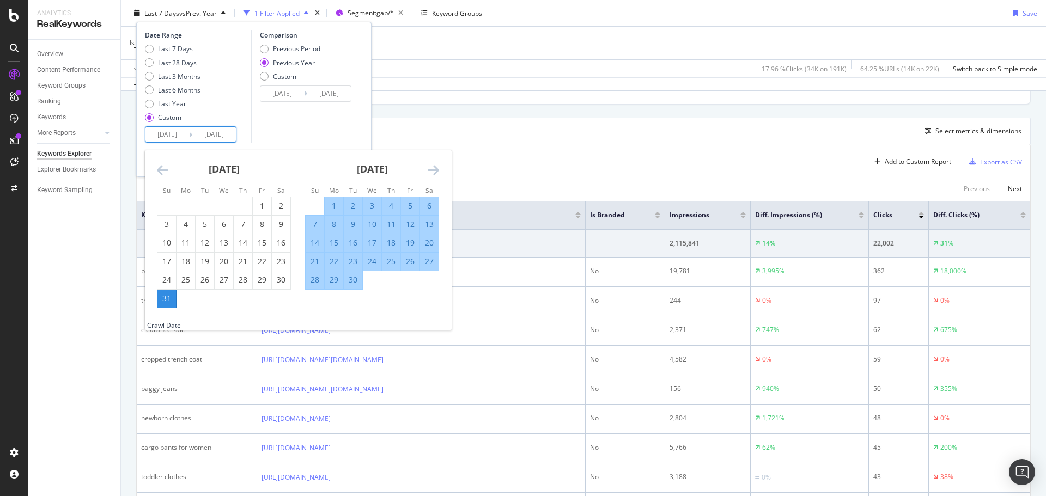
click at [338, 127] on div "Comparison Previous Period Previous Year Custom [DATE] Navigate forward to inte…" at bounding box center [302, 86] width 103 height 112
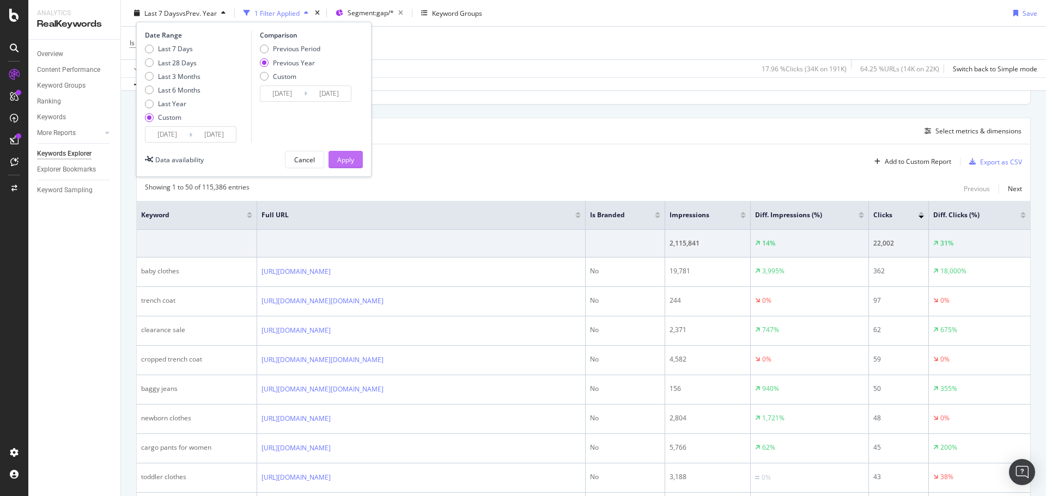
click at [350, 166] on div "Apply" at bounding box center [345, 159] width 17 height 16
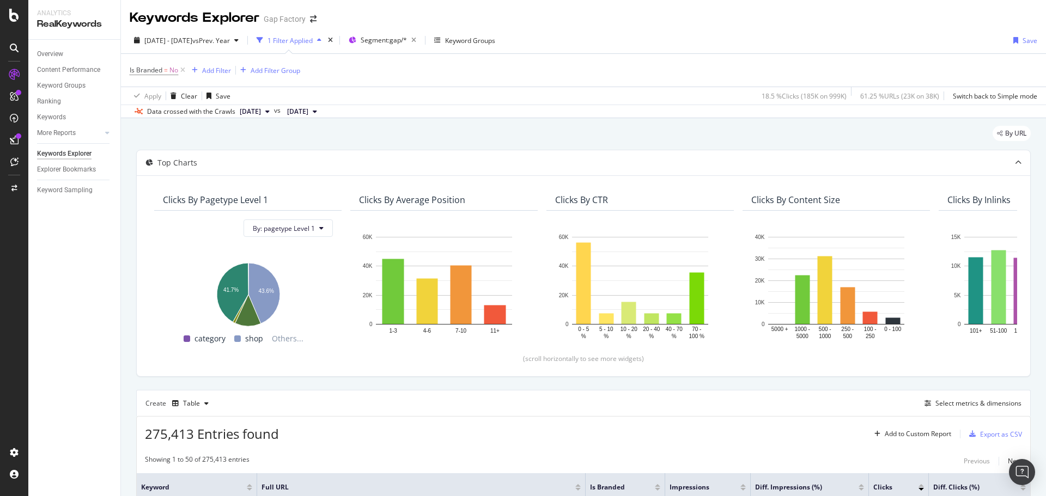
click at [797, 135] on div "By URL" at bounding box center [583, 138] width 894 height 24
click at [564, 138] on div "By URL" at bounding box center [583, 138] width 894 height 24
click at [404, 44] on span "Segment: gap/*" at bounding box center [384, 39] width 46 height 9
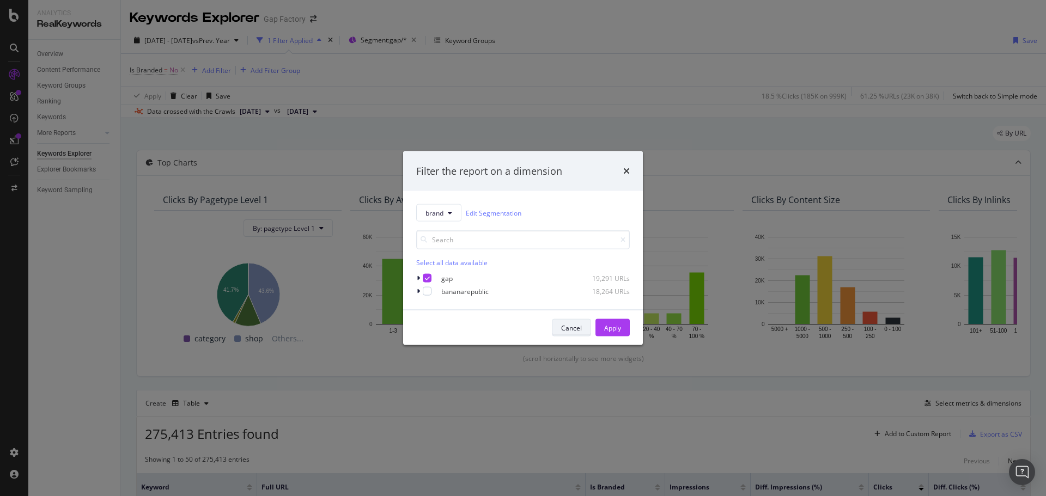
click at [567, 332] on div "Cancel" at bounding box center [571, 327] width 21 height 9
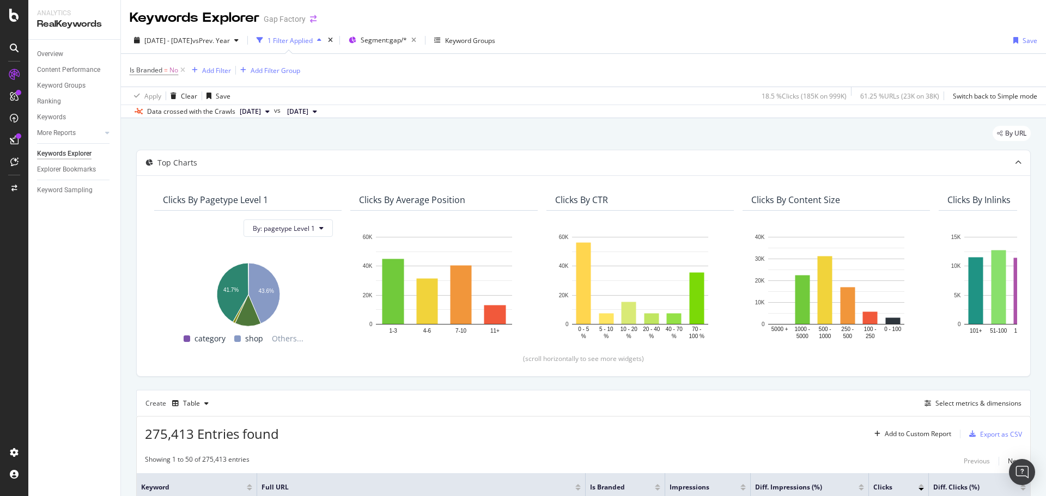
click at [310, 23] on icon "arrow-right-arrow-left" at bounding box center [313, 19] width 7 height 8
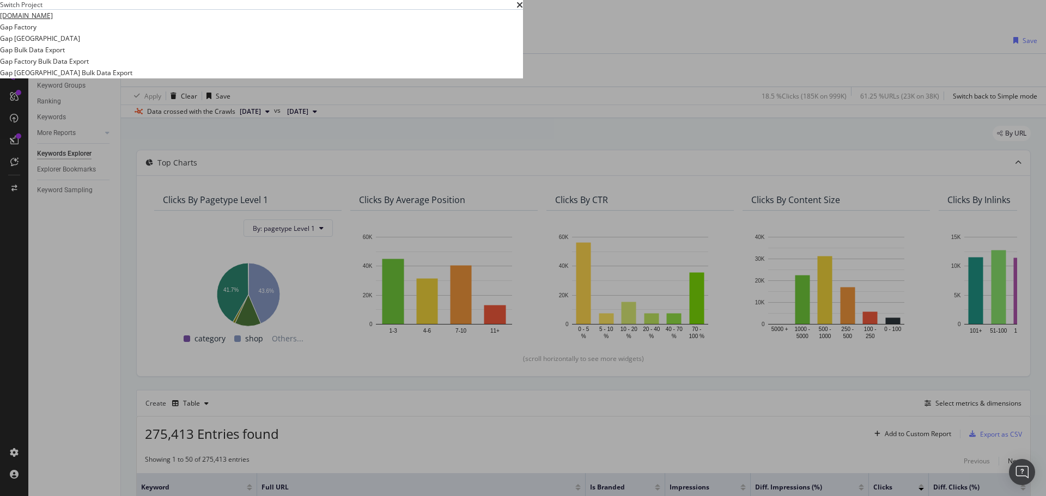
click at [53, 21] on link "[DOMAIN_NAME]" at bounding box center [26, 15] width 53 height 11
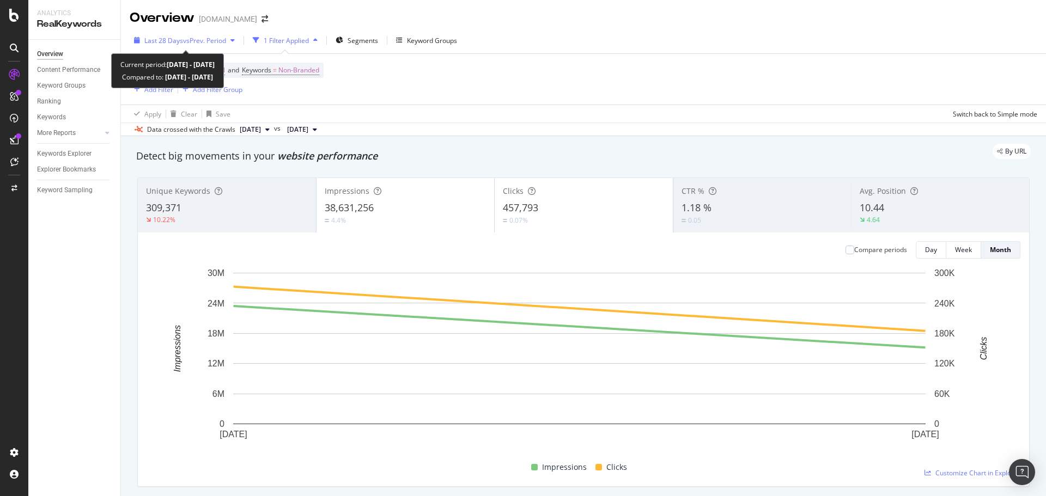
click at [217, 44] on span "vs Prev. Period" at bounding box center [204, 40] width 43 height 9
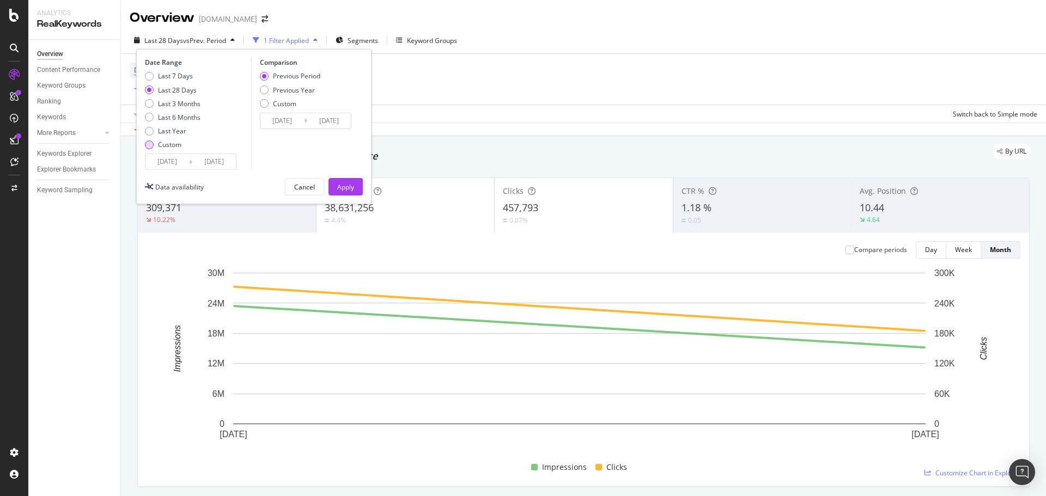
click at [173, 148] on div "Custom" at bounding box center [169, 144] width 23 height 9
click at [176, 164] on input "[DATE]" at bounding box center [167, 161] width 44 height 15
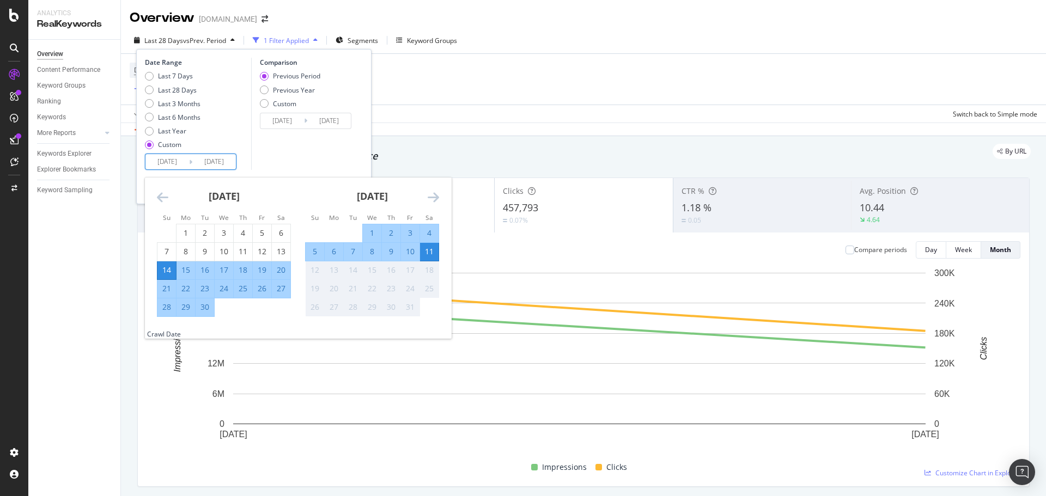
click at [161, 198] on icon "Move backward to switch to the previous month." at bounding box center [162, 197] width 11 height 13
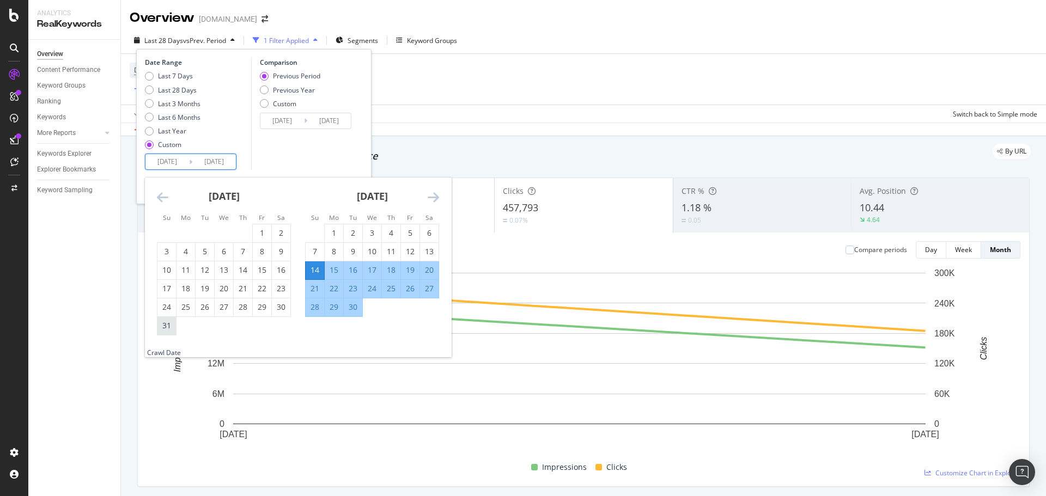
click at [168, 331] on div "31" at bounding box center [166, 325] width 19 height 11
type input "[DATE]"
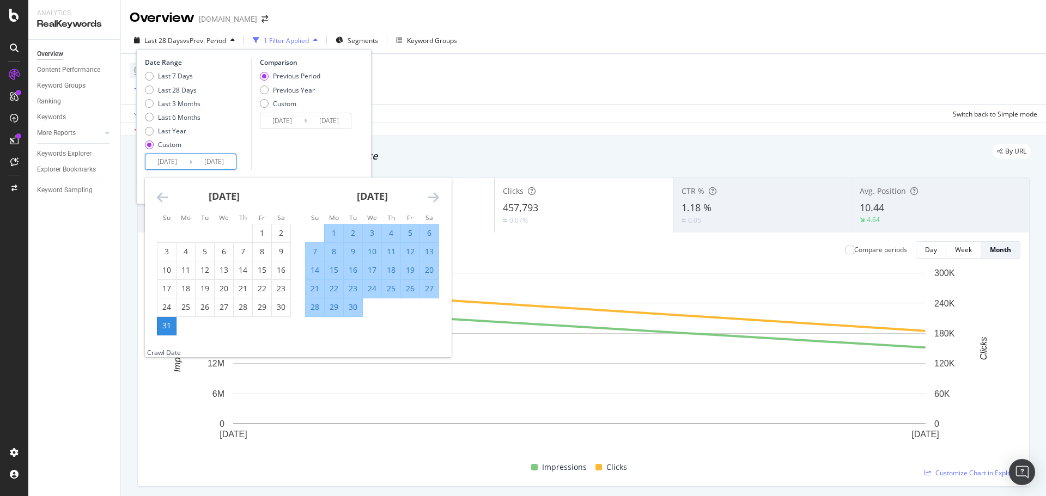
click at [431, 198] on icon "Move forward to switch to the next month." at bounding box center [433, 197] width 11 height 13
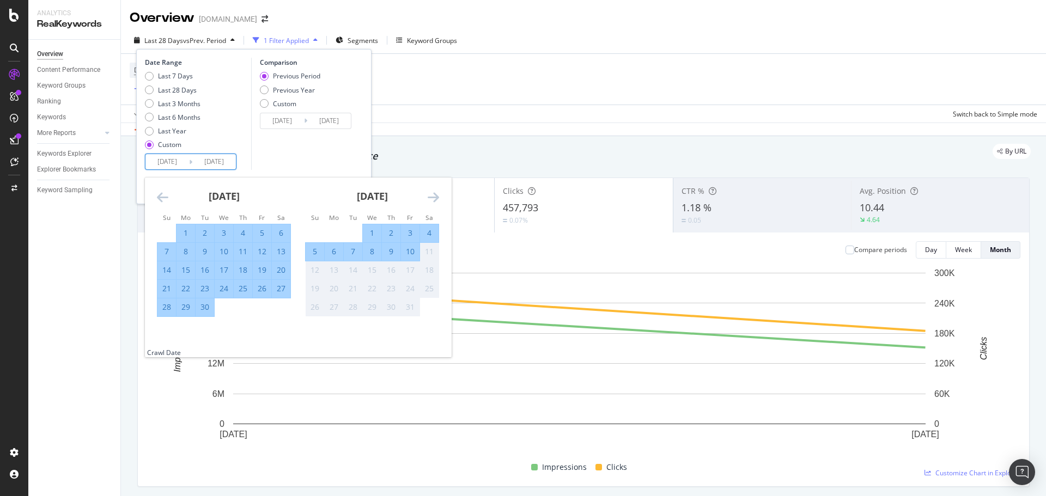
click at [426, 236] on div "4" at bounding box center [429, 233] width 19 height 11
type input "[DATE]"
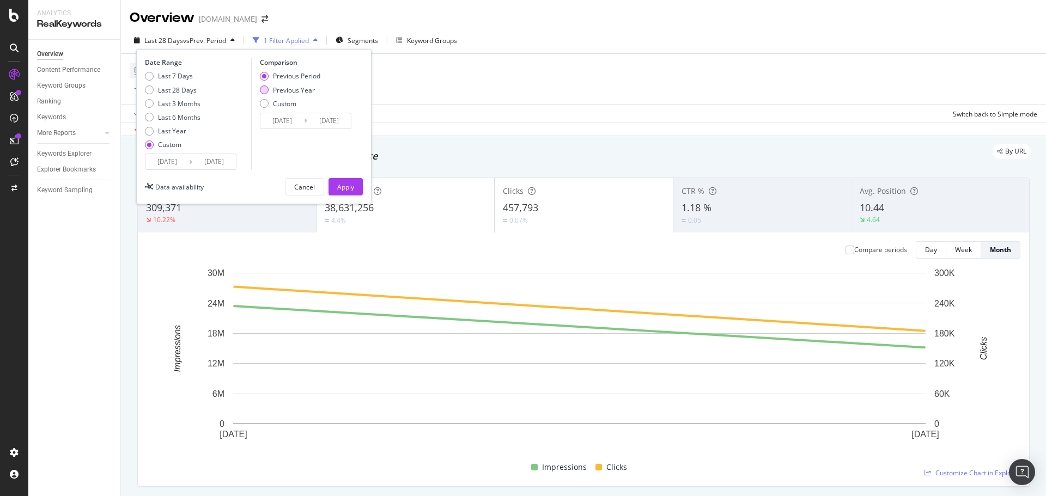
click at [300, 90] on div "Previous Year" at bounding box center [294, 90] width 42 height 9
type input "[DATE]"
click at [338, 181] on div "Apply" at bounding box center [345, 187] width 17 height 16
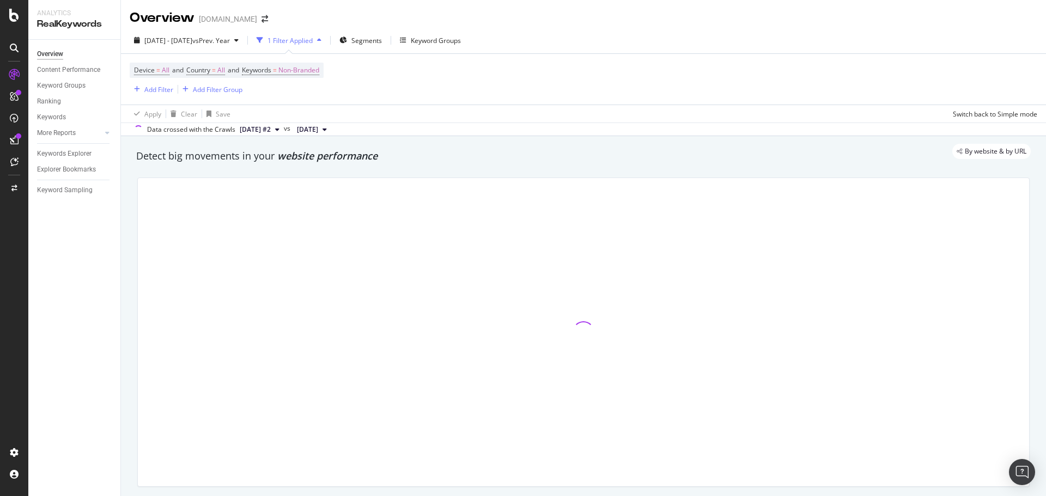
click at [599, 26] on div "Overview [DOMAIN_NAME]" at bounding box center [583, 13] width 925 height 27
click at [288, 66] on span "Non-Branded" at bounding box center [298, 70] width 41 height 15
click at [279, 82] on span "Non-Branded" at bounding box center [272, 77] width 45 height 9
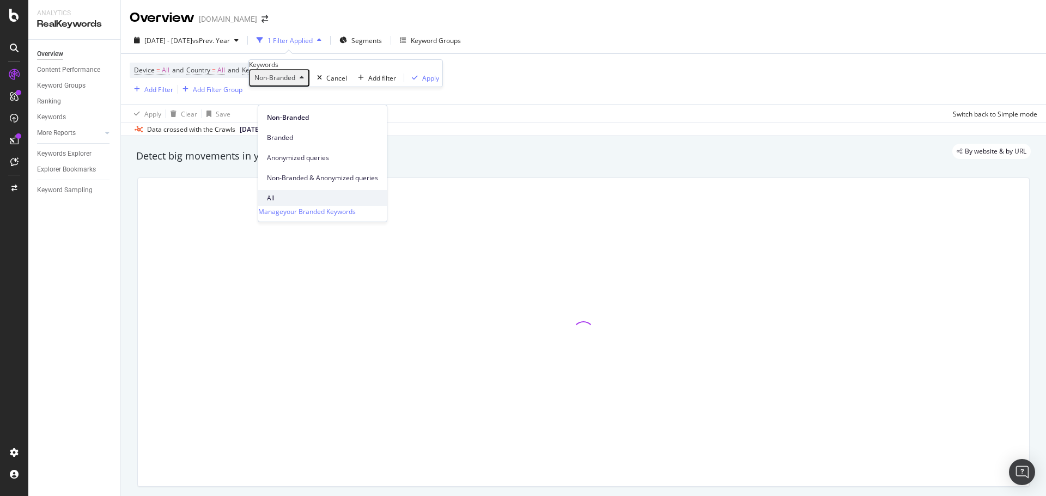
click at [274, 193] on span "All" at bounding box center [322, 198] width 111 height 10
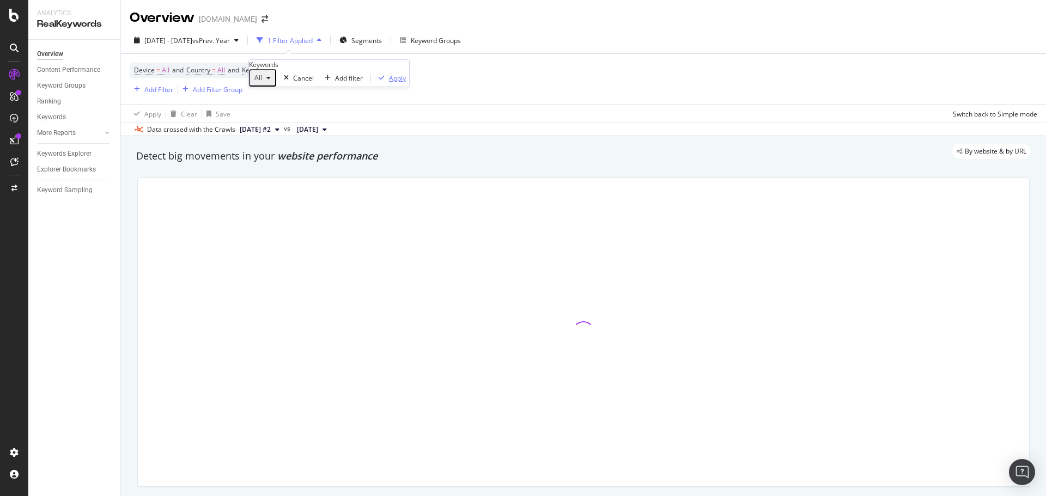
click at [374, 81] on div "button" at bounding box center [381, 78] width 15 height 7
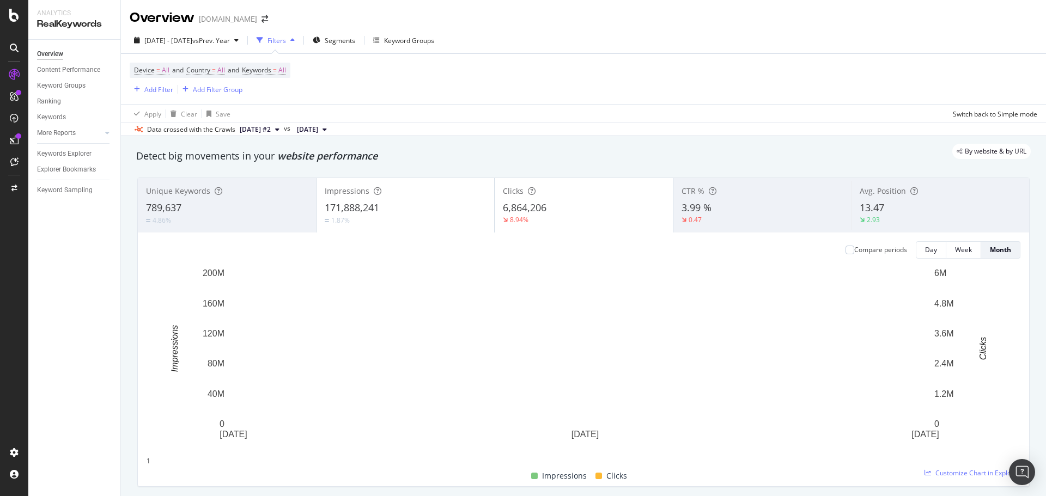
click at [647, 163] on div "Detect big movements in your website performance" at bounding box center [583, 156] width 894 height 14
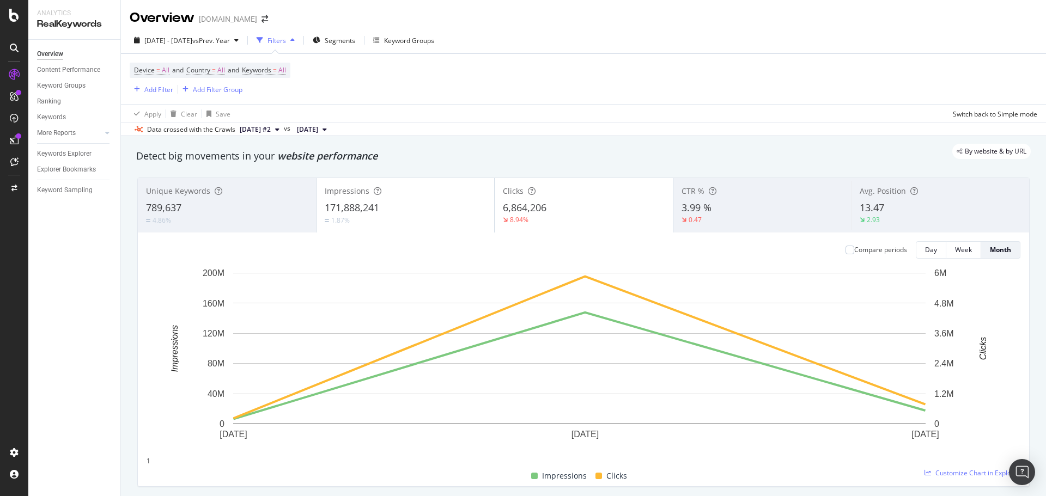
click at [646, 154] on div "By website & by URL" at bounding box center [577, 151] width 905 height 15
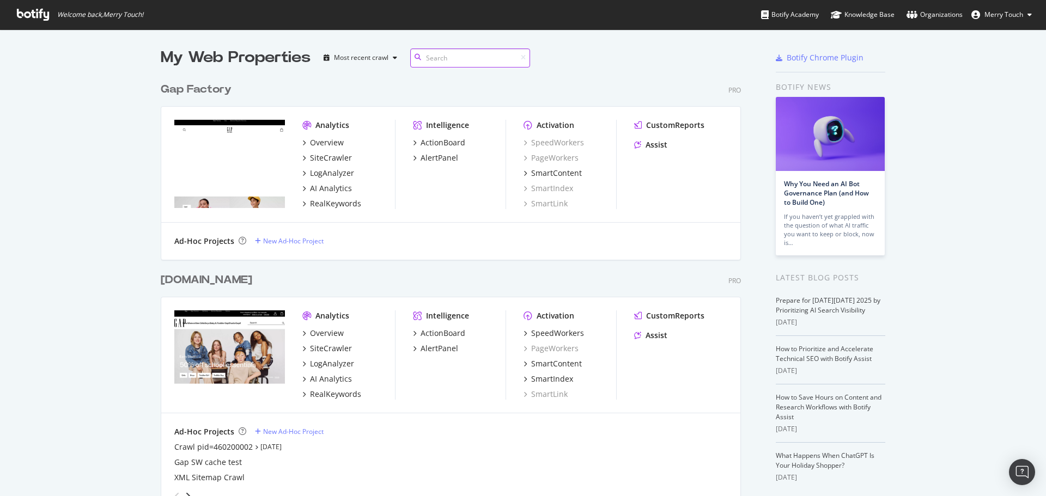
scroll to position [1247, 581]
click at [338, 392] on div "RealKeywords" at bounding box center [335, 394] width 51 height 11
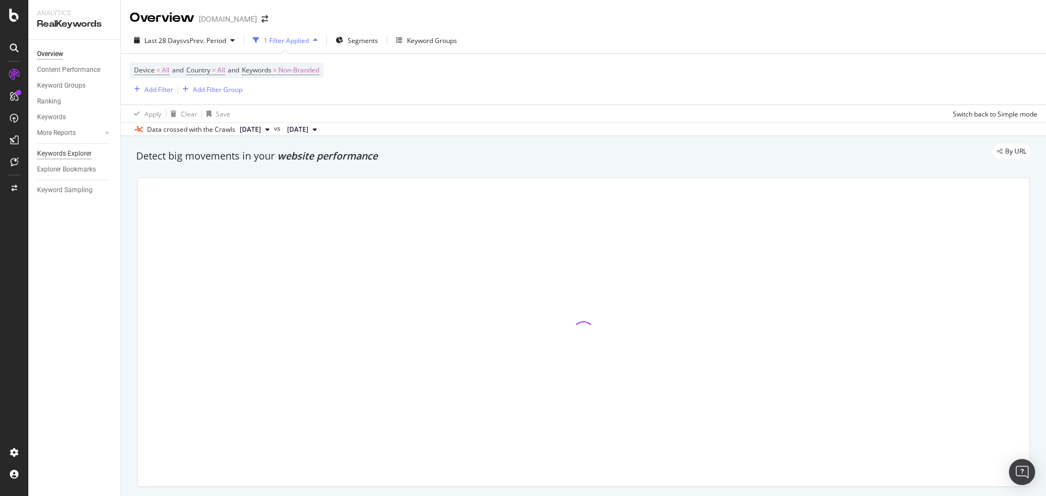
click at [83, 152] on div "Keywords Explorer" at bounding box center [64, 153] width 54 height 11
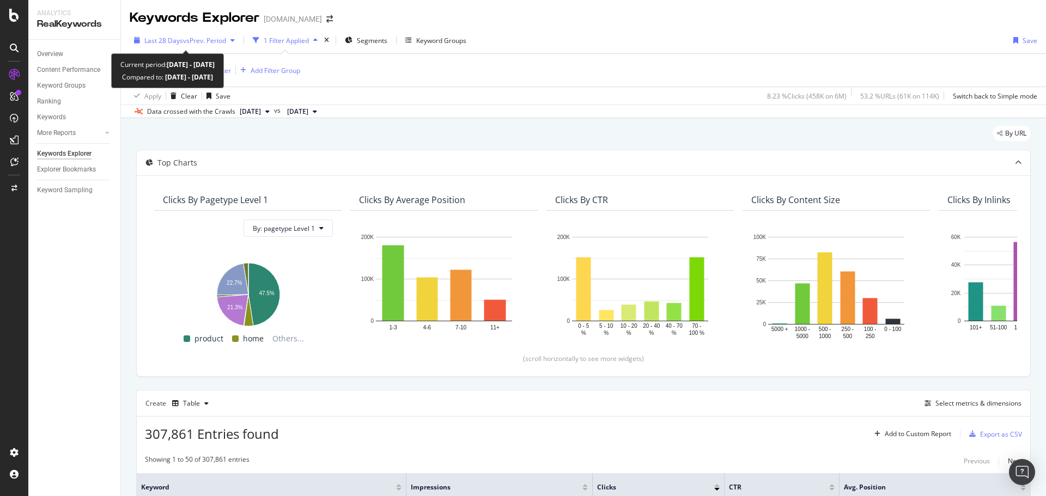
click at [201, 37] on span "vs Prev. Period" at bounding box center [204, 40] width 43 height 9
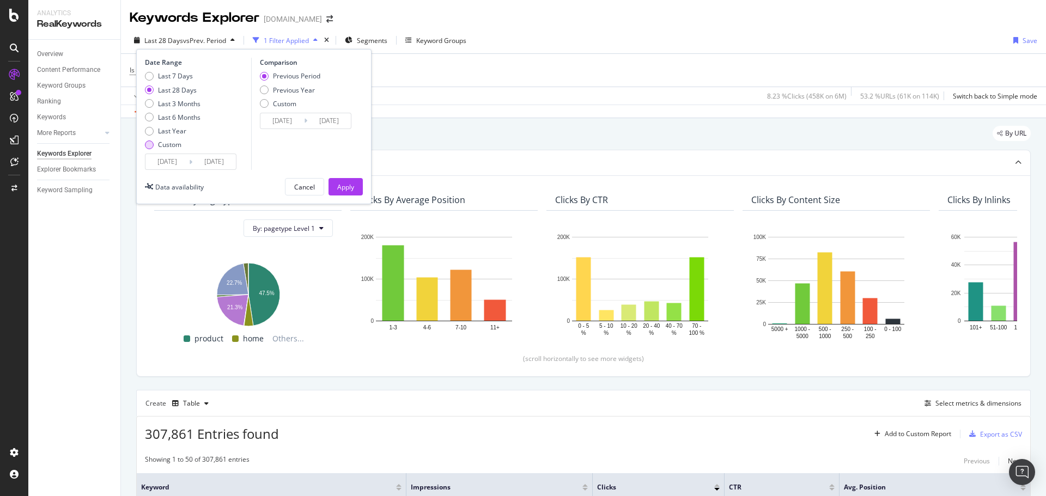
click at [161, 145] on div "Custom" at bounding box center [169, 144] width 23 height 9
click at [161, 159] on input "[DATE]" at bounding box center [167, 161] width 44 height 15
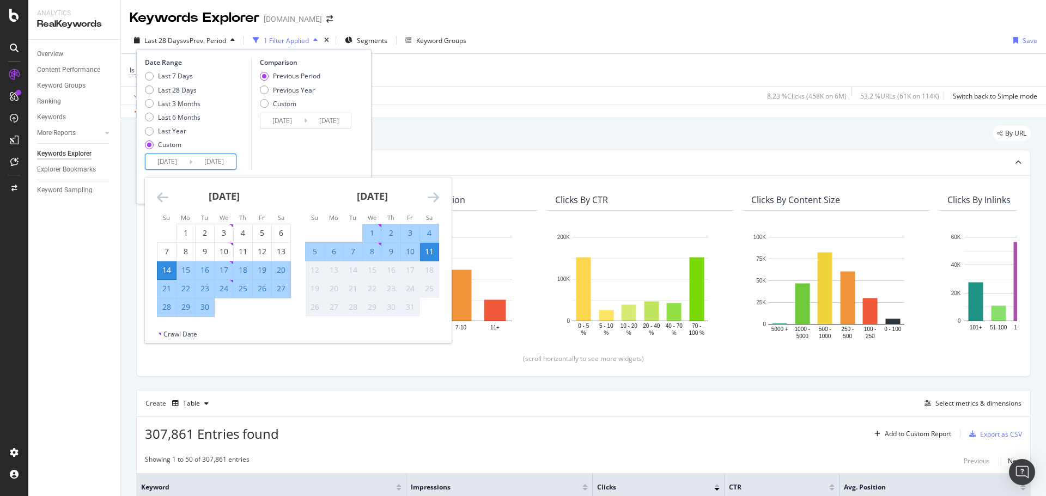
click at [161, 193] on icon "Move backward to switch to the previous month." at bounding box center [162, 197] width 11 height 13
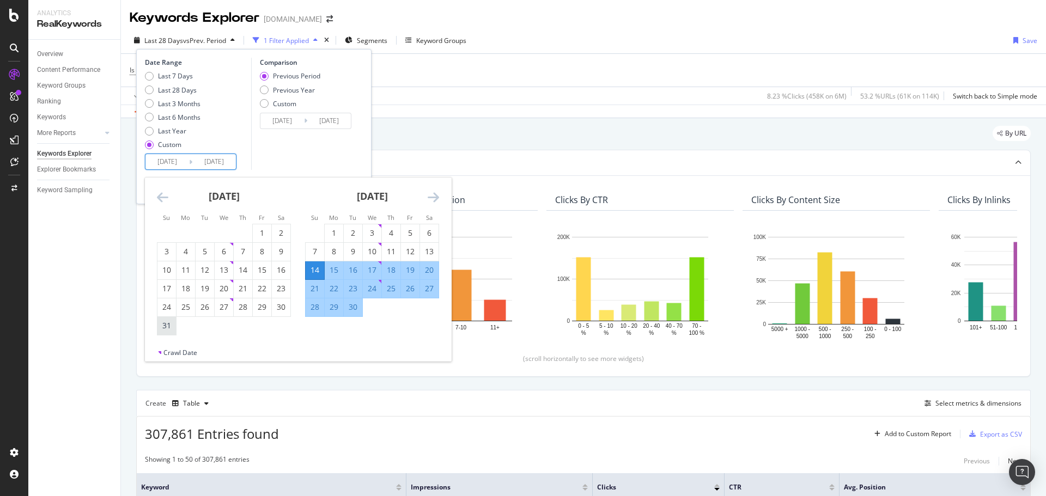
click at [168, 327] on div "31" at bounding box center [166, 325] width 19 height 11
type input "[DATE]"
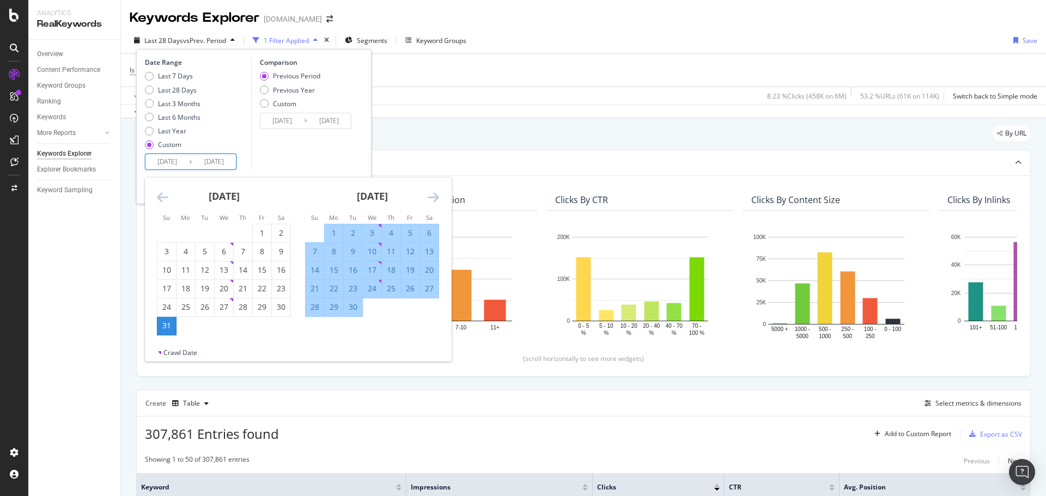
click at [432, 203] on icon "Move forward to switch to the next month." at bounding box center [433, 197] width 11 height 13
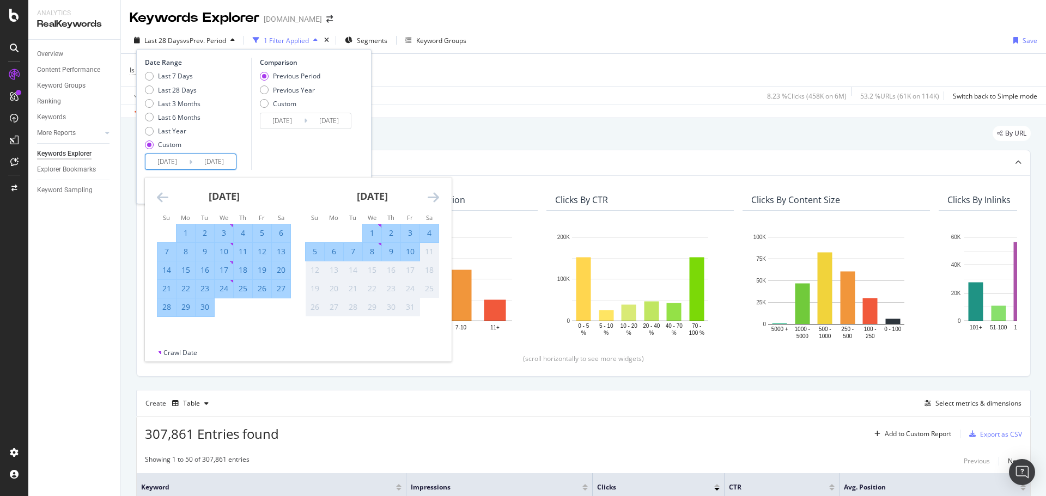
click at [431, 230] on div "4" at bounding box center [429, 233] width 19 height 11
type input "[DATE]"
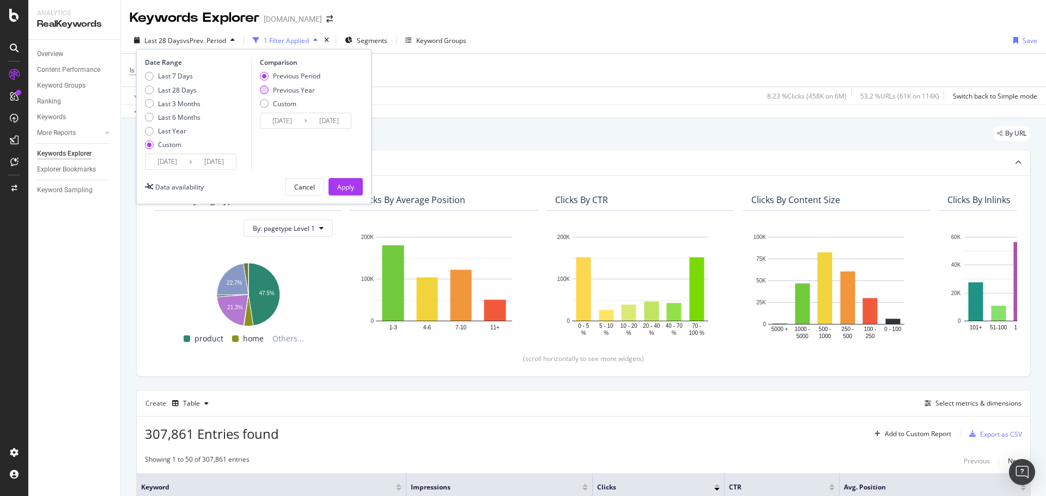
click at [273, 90] on div "Previous Year" at bounding box center [294, 90] width 42 height 9
type input "[DATE]"
click at [344, 191] on div "Apply" at bounding box center [345, 186] width 17 height 9
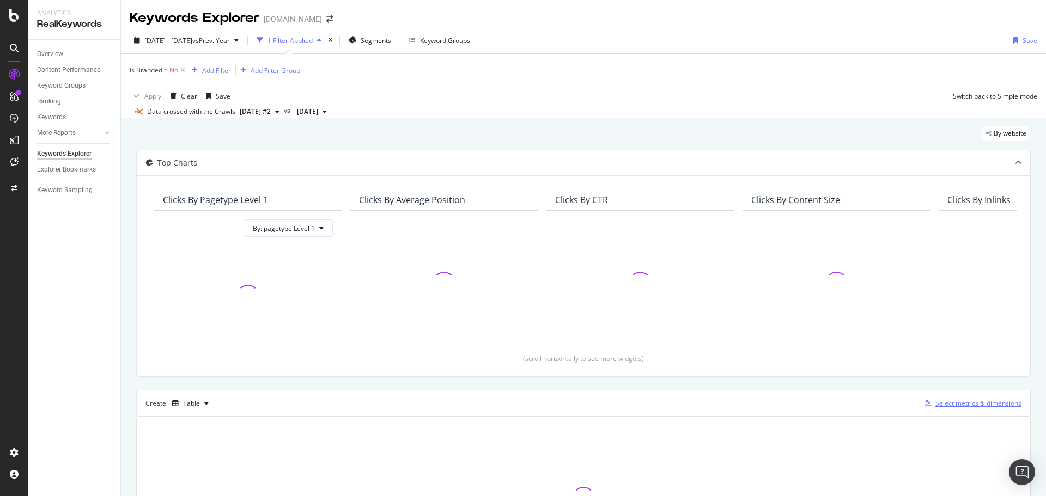
click at [953, 405] on div "Select metrics & dimensions" at bounding box center [978, 403] width 86 height 9
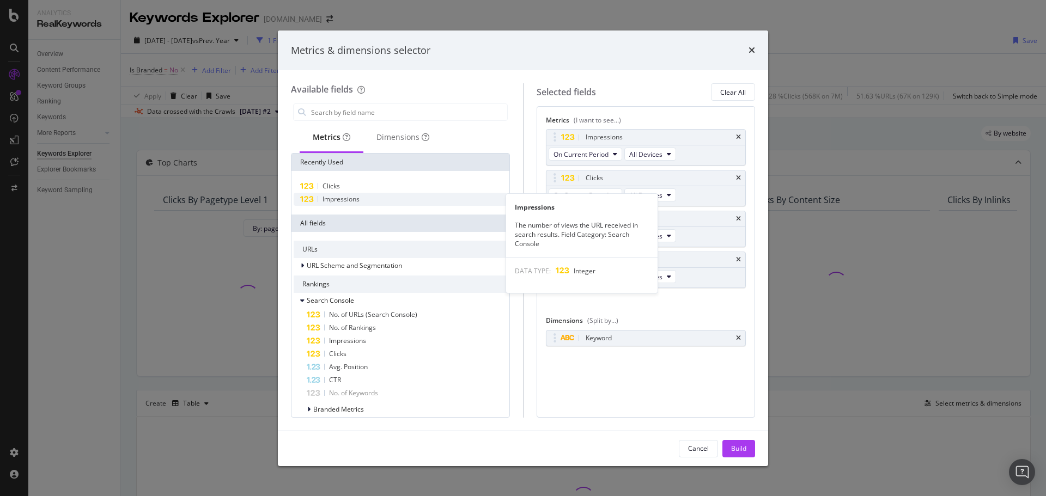
click at [351, 199] on span "Impressions" at bounding box center [340, 198] width 37 height 9
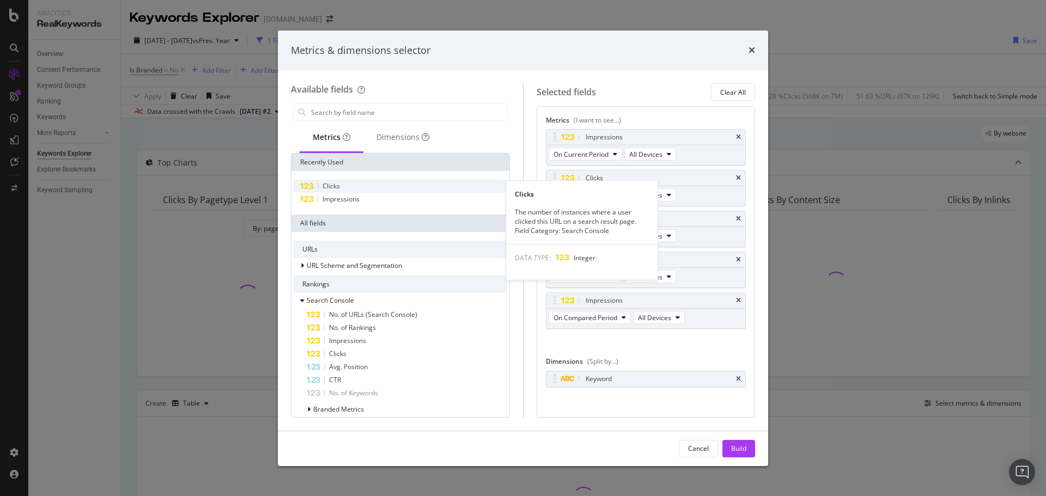
click at [352, 187] on div "Clicks" at bounding box center [400, 186] width 213 height 13
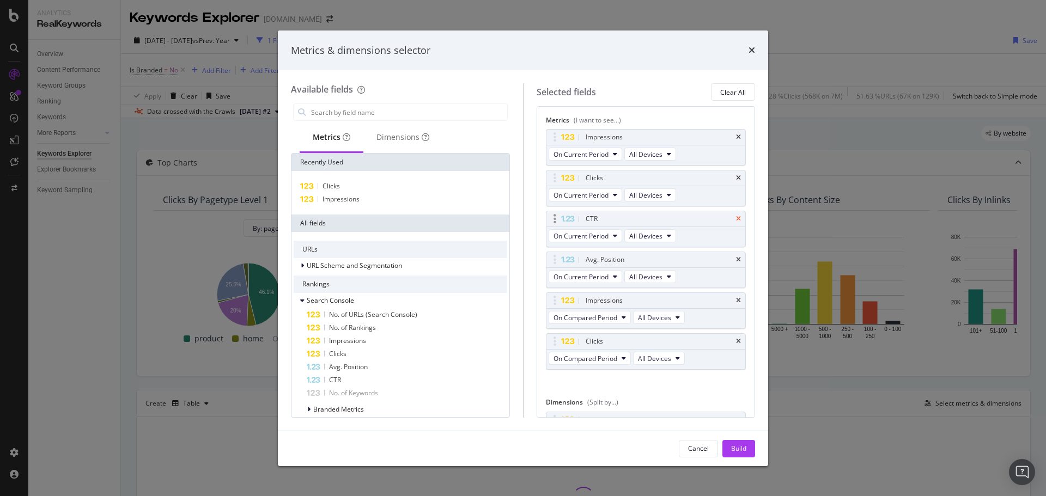
click at [736, 218] on icon "times" at bounding box center [738, 219] width 5 height 7
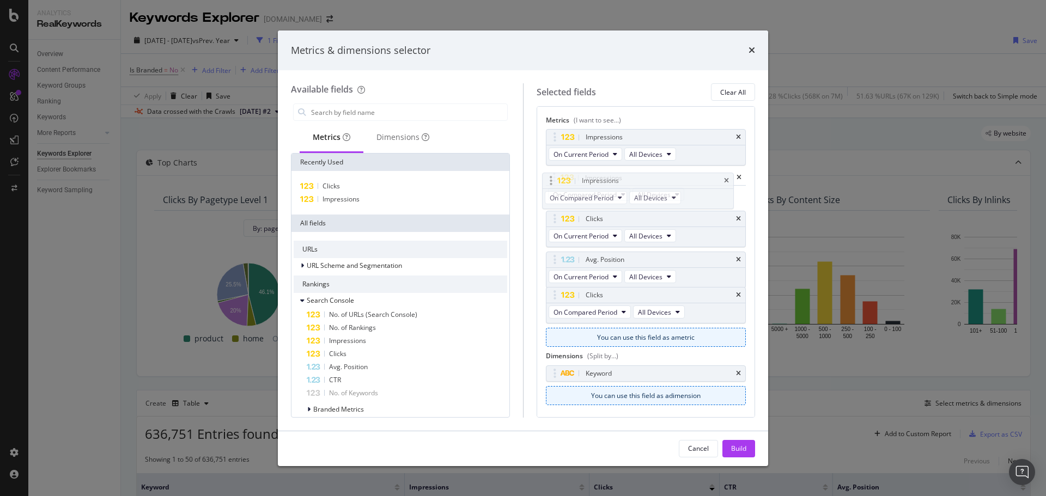
drag, startPoint x: 554, startPoint y: 261, endPoint x: 556, endPoint y: 178, distance: 83.3
click at [556, 178] on body "Analytics RealKeywords Overview Content Performance Keyword Groups Ranking Keyw…" at bounding box center [523, 248] width 1046 height 496
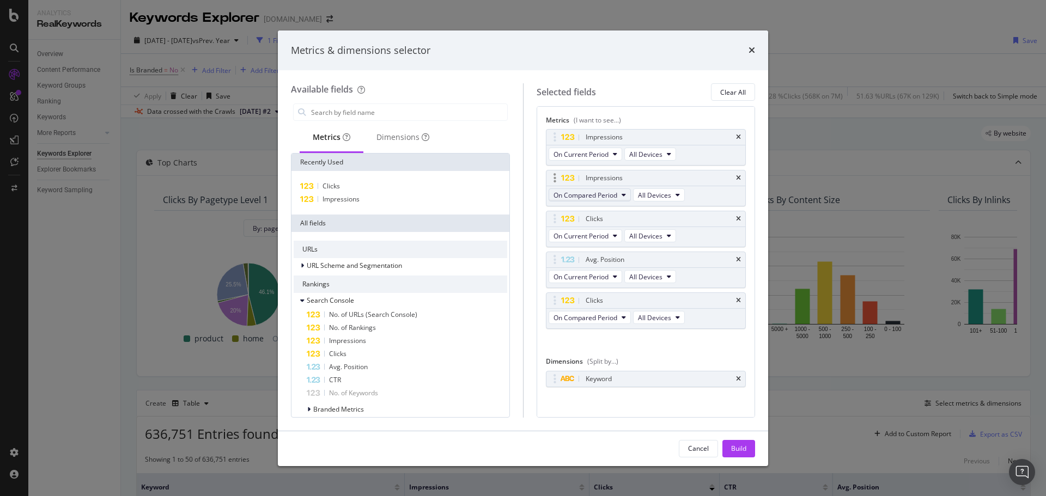
click at [614, 196] on span "On Compared Period" at bounding box center [585, 195] width 64 height 9
click at [639, 257] on span "Diff. between Periods - Percentage" at bounding box center [610, 255] width 105 height 10
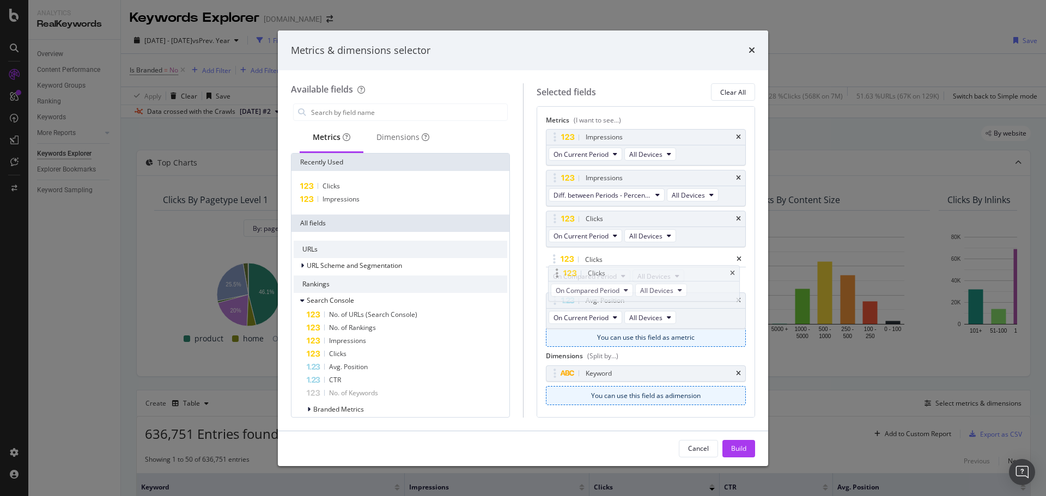
drag, startPoint x: 554, startPoint y: 300, endPoint x: 558, endPoint y: 261, distance: 38.9
click at [558, 261] on body "Analytics RealKeywords Overview Content Performance Keyword Groups Ranking Keyw…" at bounding box center [523, 248] width 1046 height 496
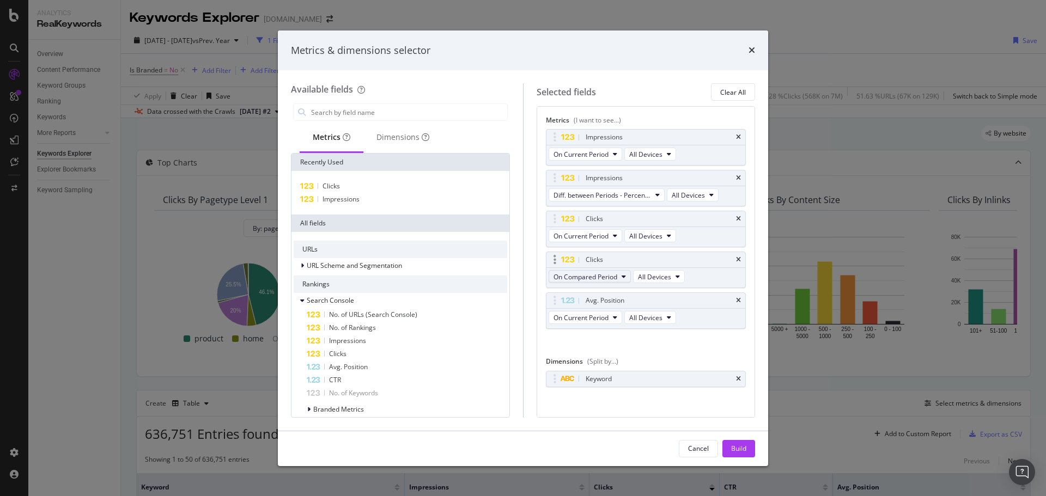
click at [621, 276] on button "On Compared Period" at bounding box center [589, 276] width 82 height 13
click at [639, 334] on span "Diff. between Periods - Percentage" at bounding box center [610, 337] width 105 height 10
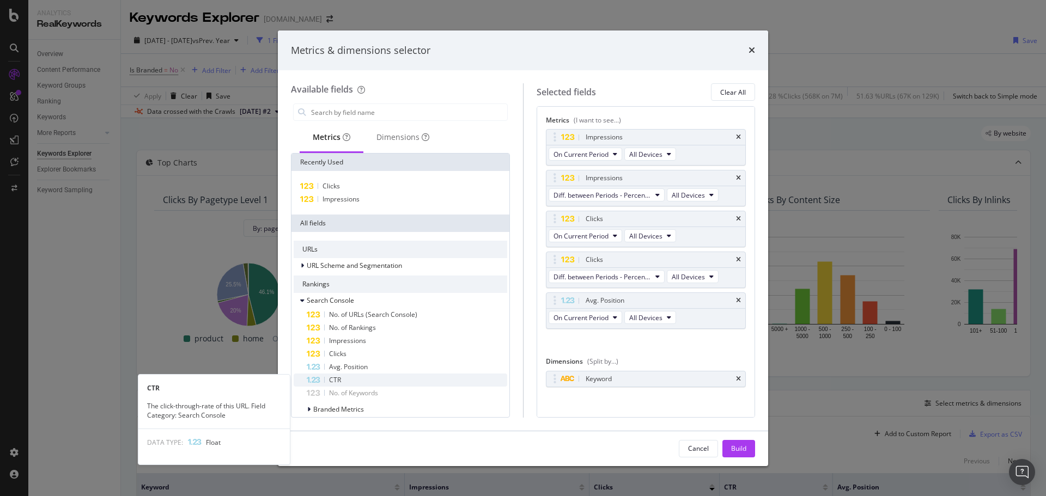
click at [365, 376] on div "CTR" at bounding box center [407, 380] width 200 height 13
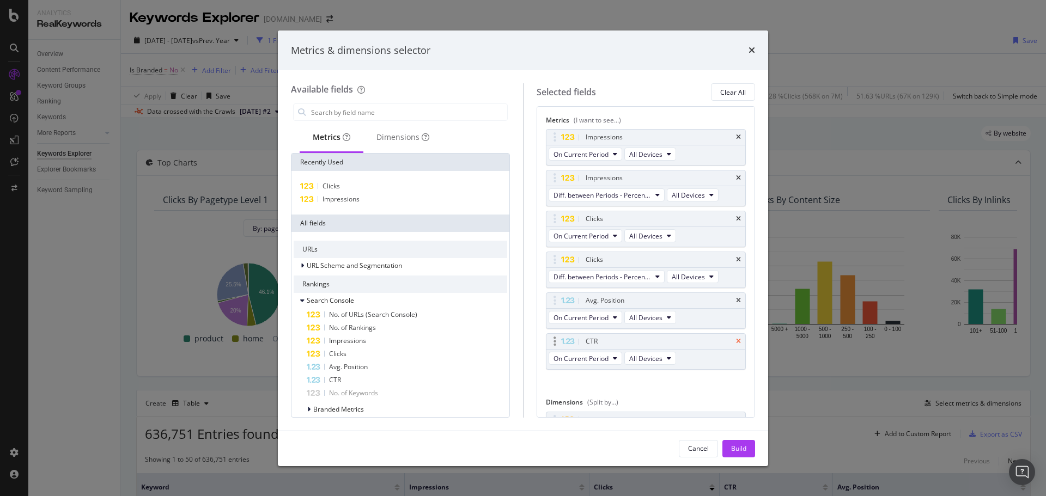
click at [736, 340] on icon "times" at bounding box center [738, 341] width 5 height 7
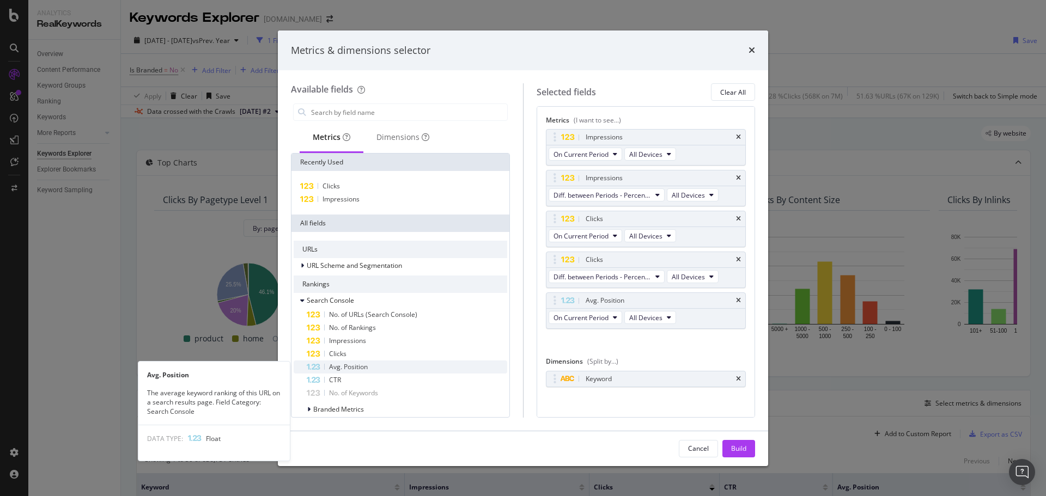
click at [368, 362] on div "Avg. Position" at bounding box center [407, 367] width 200 height 13
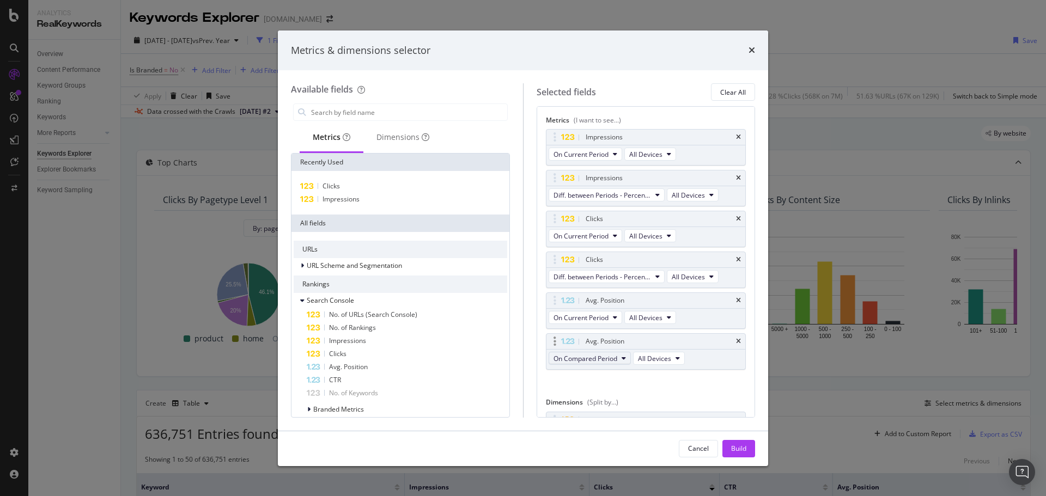
click at [618, 355] on button "On Compared Period" at bounding box center [589, 358] width 82 height 13
click at [622, 434] on span "Diff. between Periods - Value" at bounding box center [610, 439] width 105 height 10
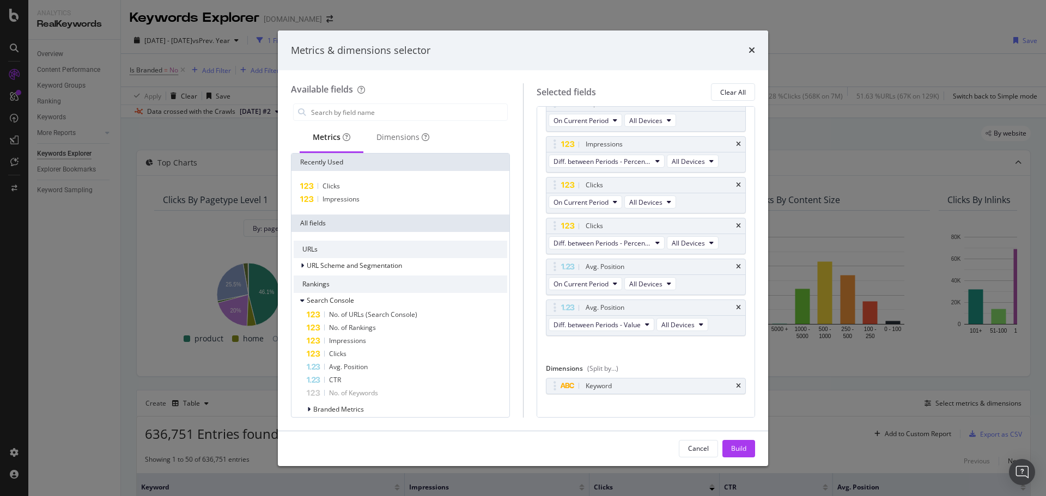
scroll to position [47, 0]
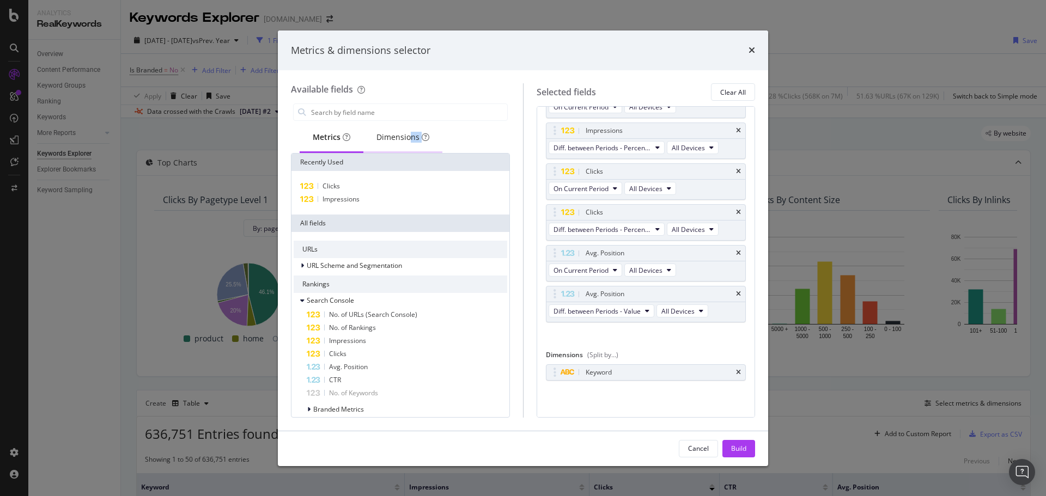
click at [408, 143] on div "Dimensions" at bounding box center [402, 138] width 79 height 30
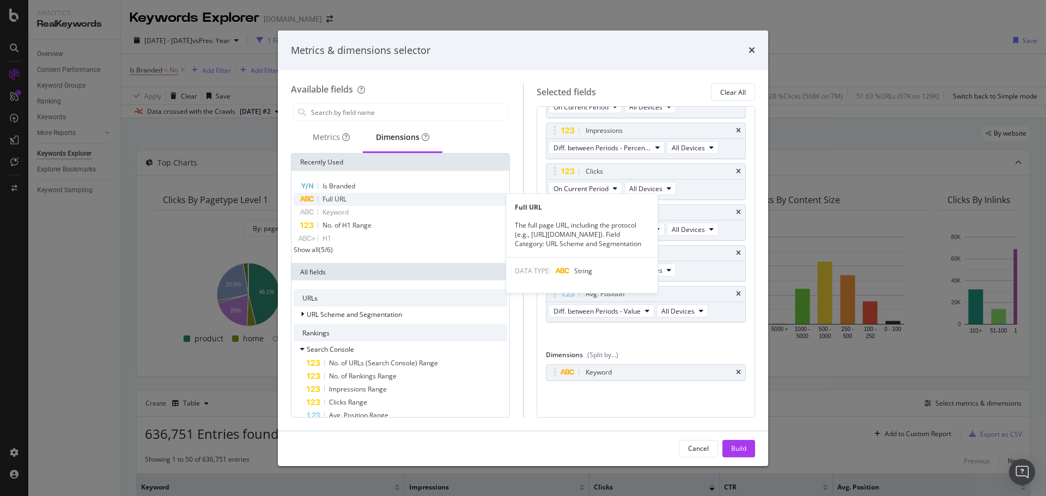
click at [386, 200] on div "Full URL" at bounding box center [400, 199] width 213 height 13
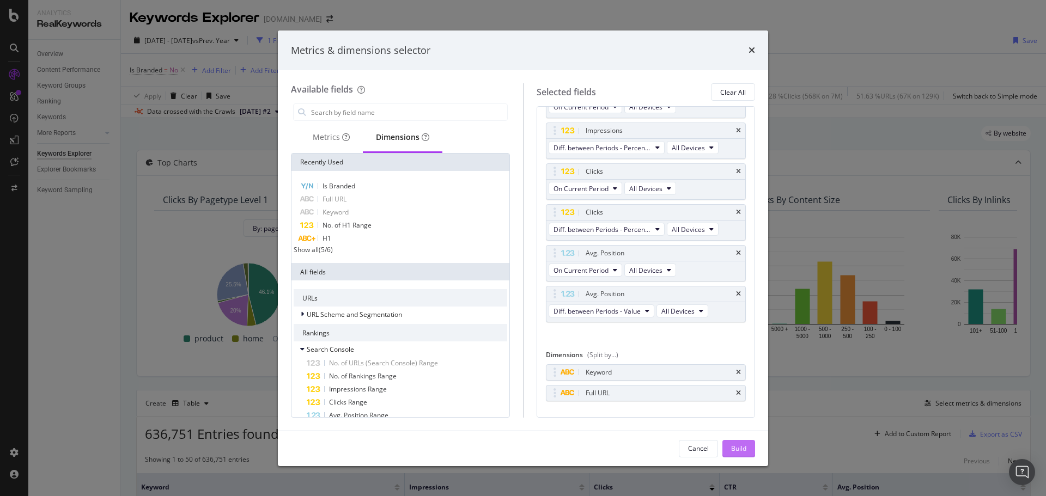
click at [736, 446] on div "Build" at bounding box center [738, 448] width 15 height 9
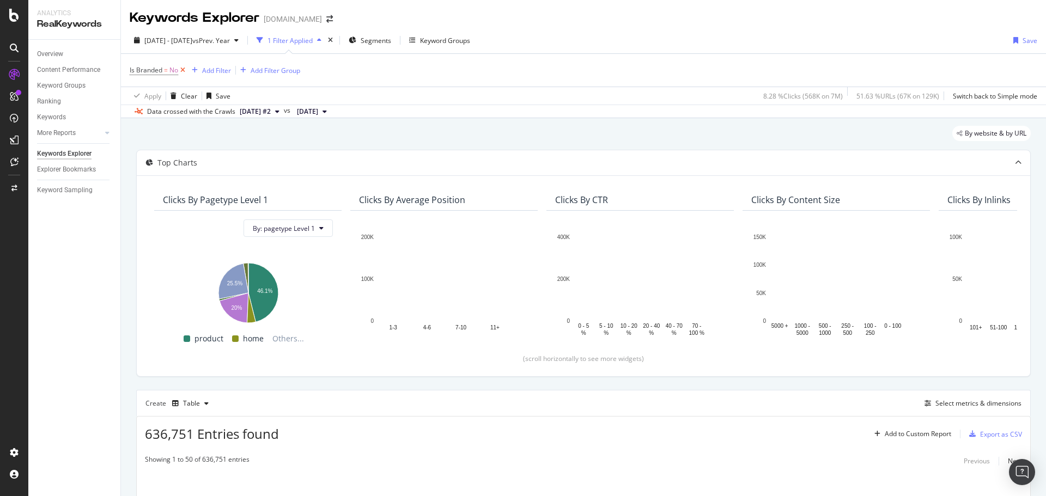
click at [184, 67] on icon at bounding box center [182, 70] width 9 height 11
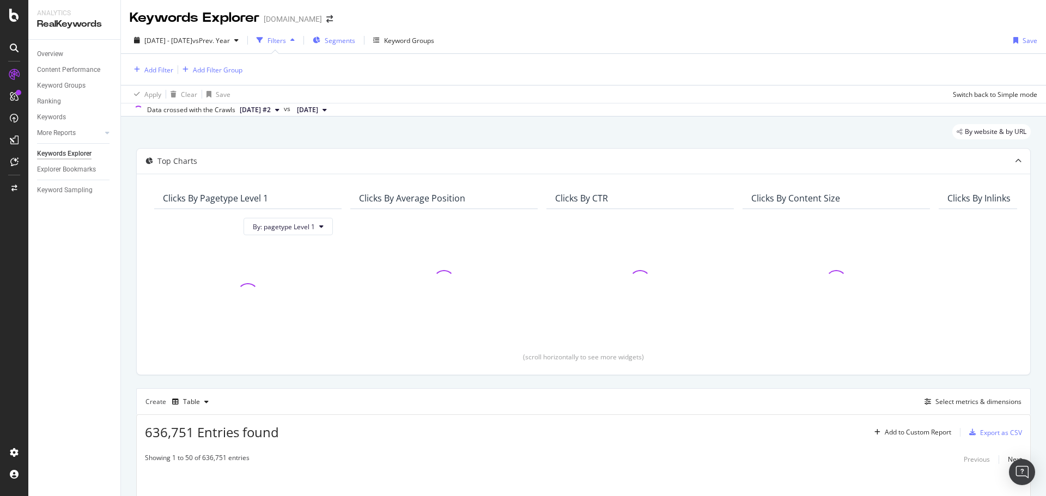
click at [355, 46] on div "Segments" at bounding box center [334, 40] width 42 height 16
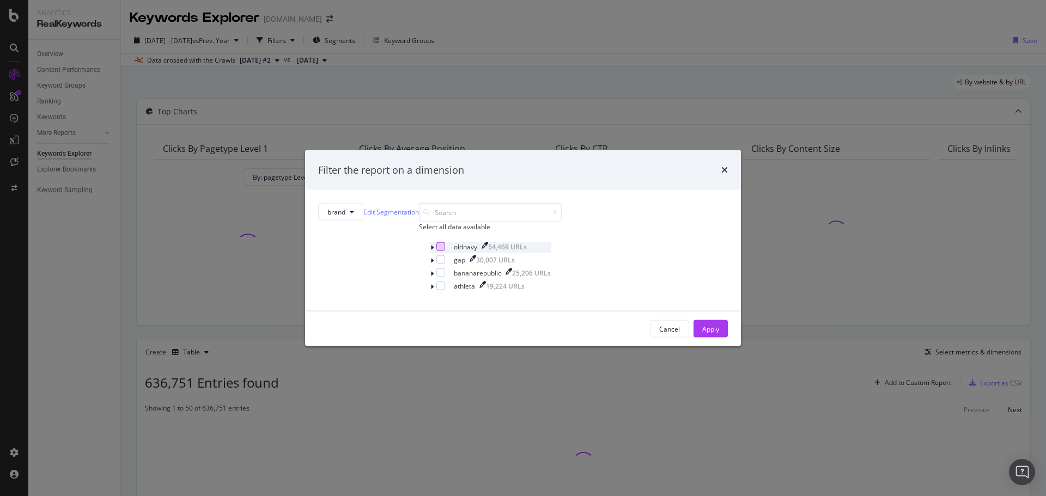
click at [436, 251] on div "modal" at bounding box center [440, 246] width 9 height 9
click at [702, 333] on div "Apply" at bounding box center [710, 328] width 17 height 9
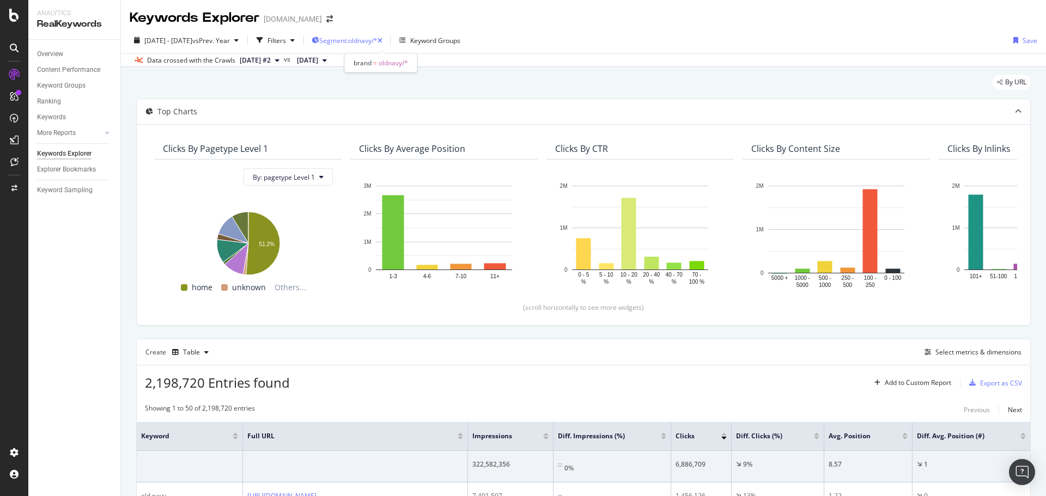
click at [376, 42] on span "Segment: oldnavy/*" at bounding box center [348, 40] width 58 height 9
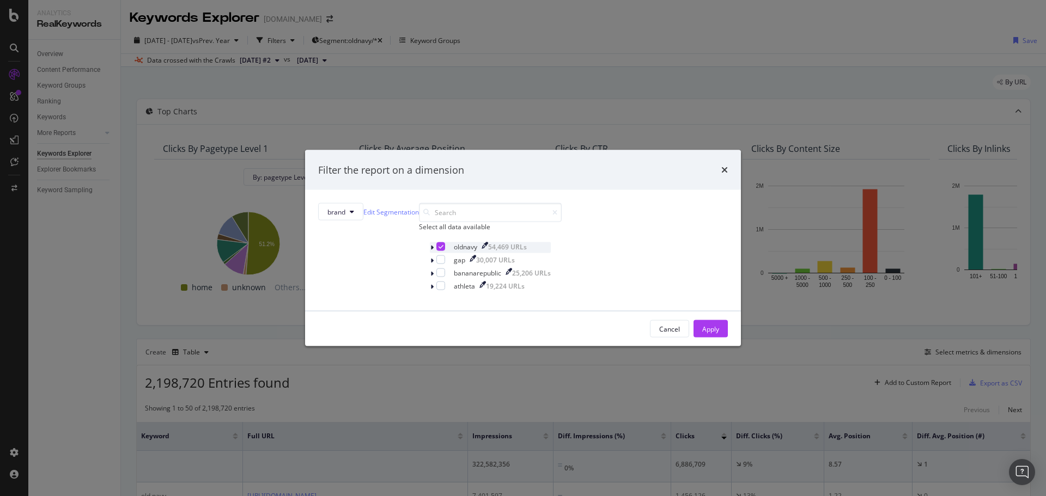
click at [438, 249] on icon "modal" at bounding box center [440, 246] width 5 height 5
click at [436, 251] on div "modal" at bounding box center [440, 246] width 9 height 9
click at [702, 333] on div "Apply" at bounding box center [710, 328] width 17 height 9
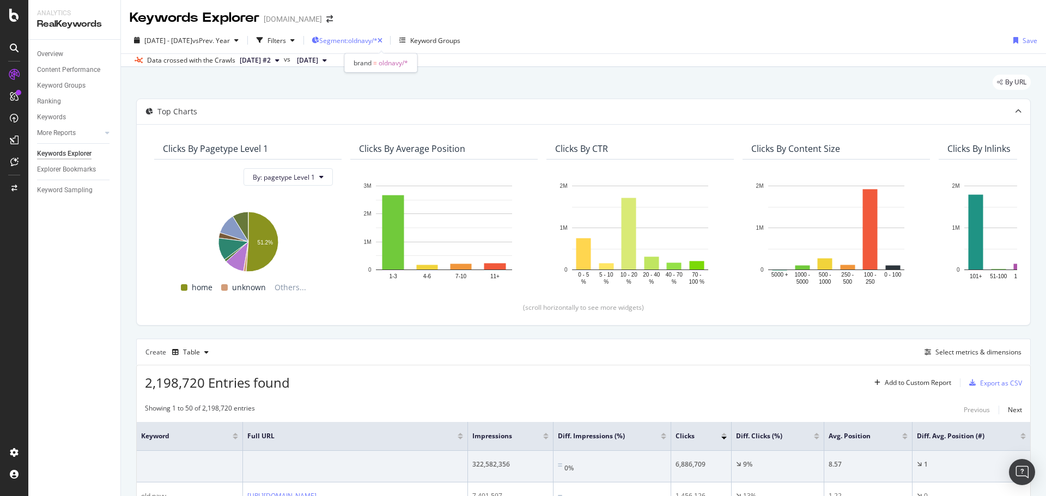
click at [361, 36] on span "Segment: oldnavy/*" at bounding box center [348, 40] width 58 height 9
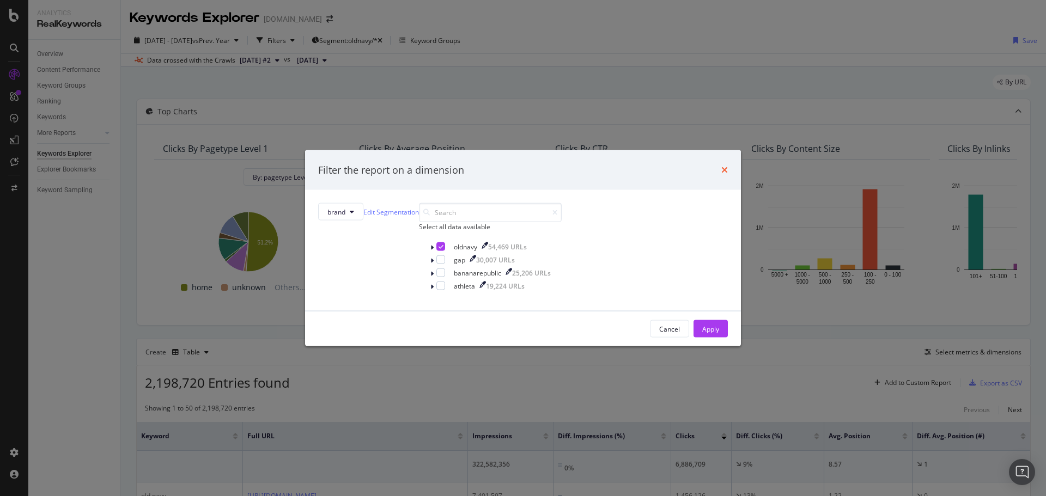
click at [721, 166] on icon "times" at bounding box center [724, 170] width 7 height 9
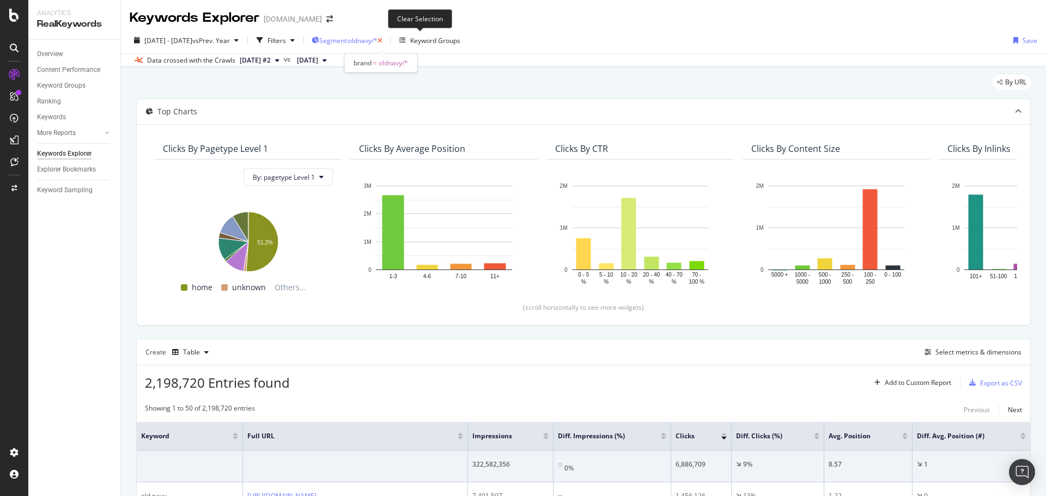
click at [382, 42] on icon "button" at bounding box center [379, 41] width 5 height 7
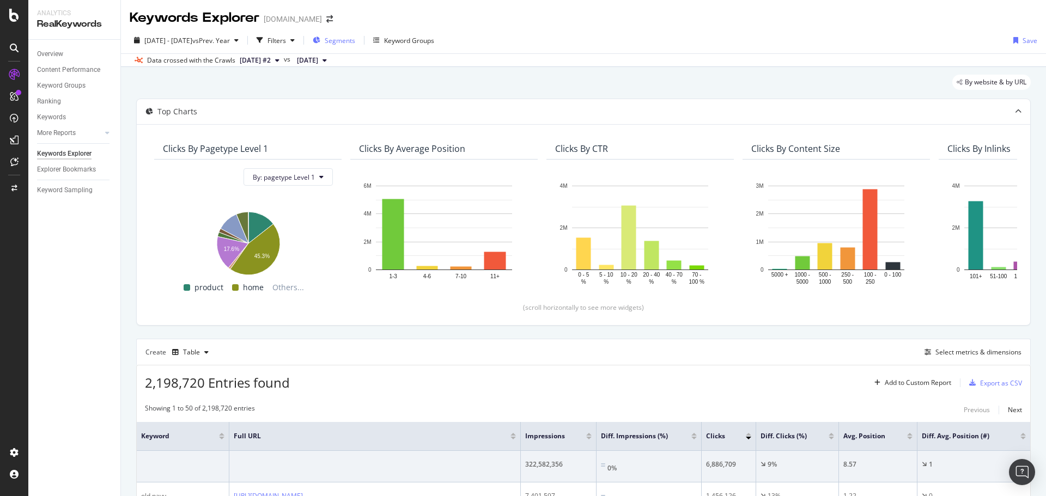
click at [355, 34] on div "Segments" at bounding box center [334, 40] width 42 height 16
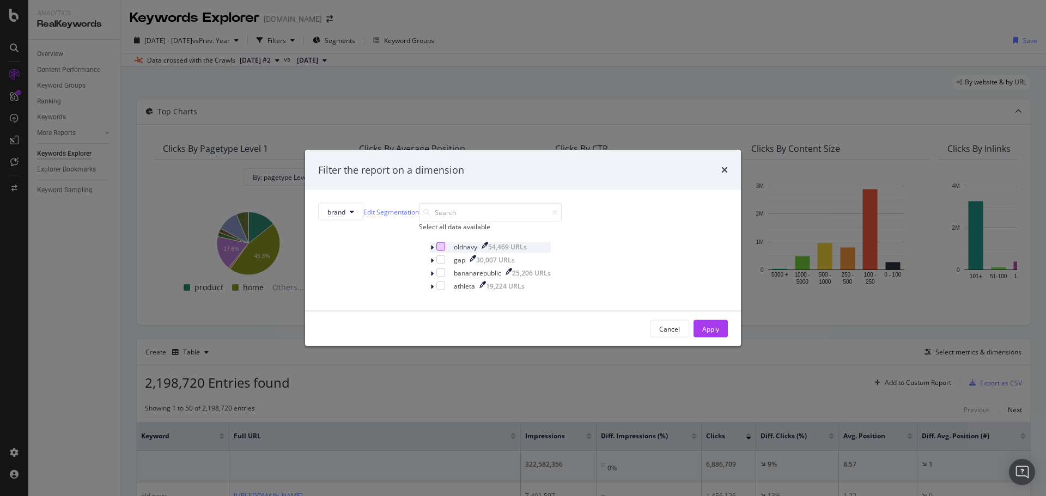
click at [436, 251] on div "modal" at bounding box center [440, 246] width 9 height 9
click at [702, 333] on div "Apply" at bounding box center [710, 328] width 17 height 9
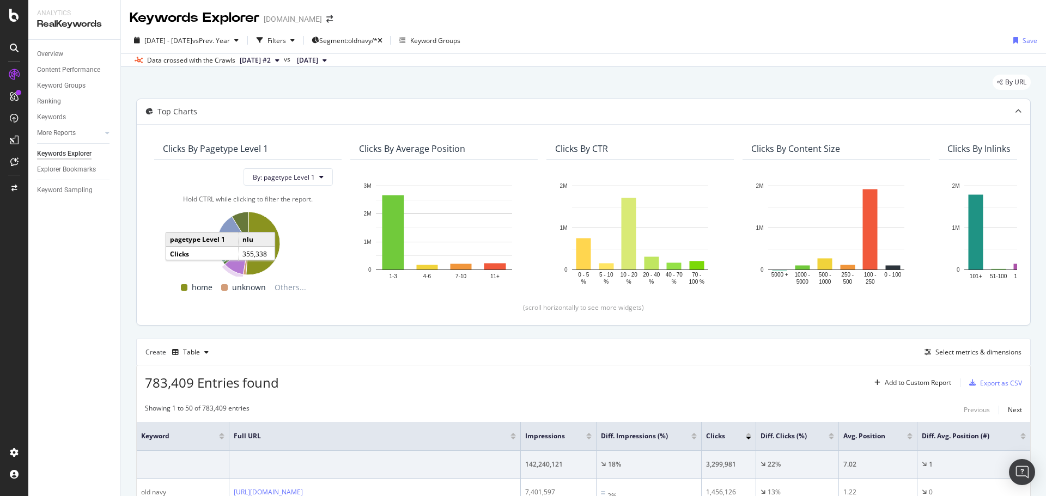
click at [232, 267] on icon "A chart." at bounding box center [236, 258] width 23 height 31
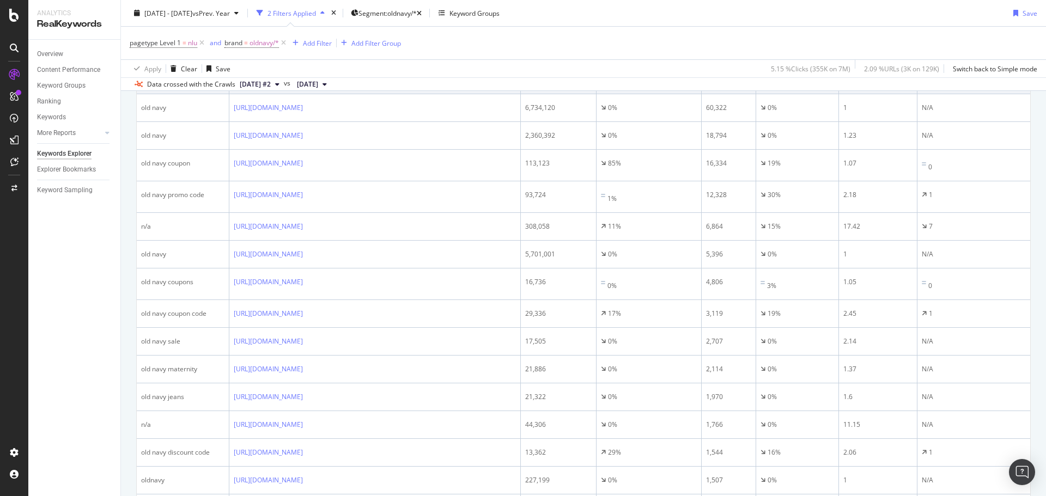
scroll to position [163, 0]
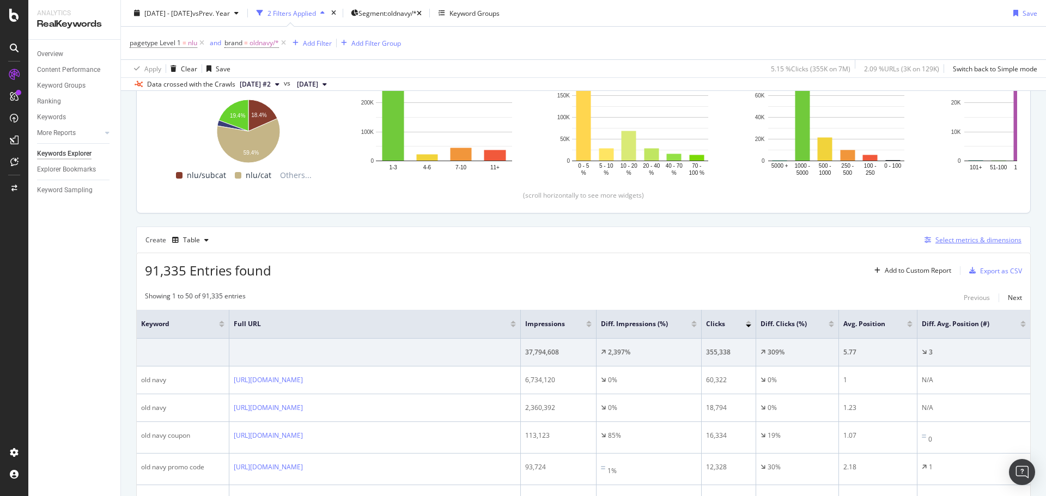
click at [949, 239] on div "Select metrics & dimensions" at bounding box center [978, 239] width 86 height 9
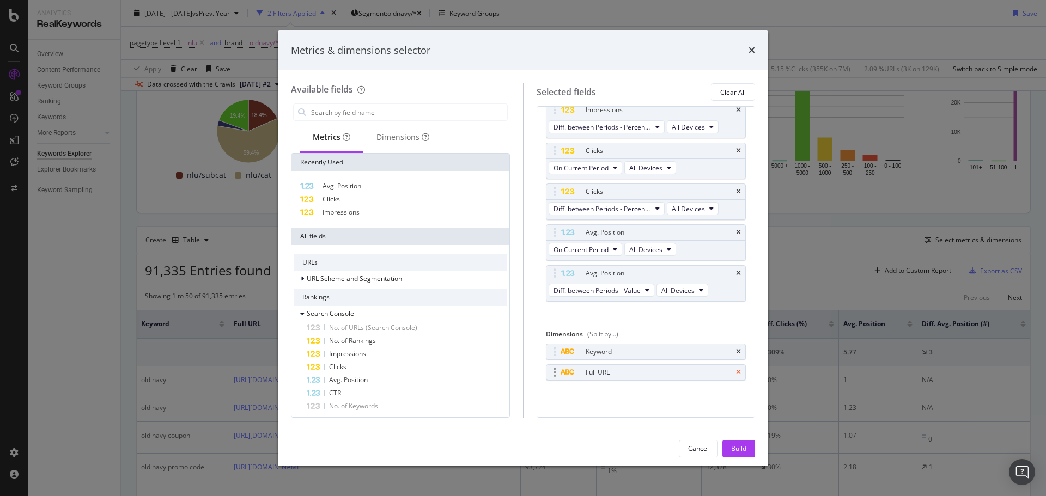
click at [736, 371] on icon "times" at bounding box center [738, 372] width 5 height 7
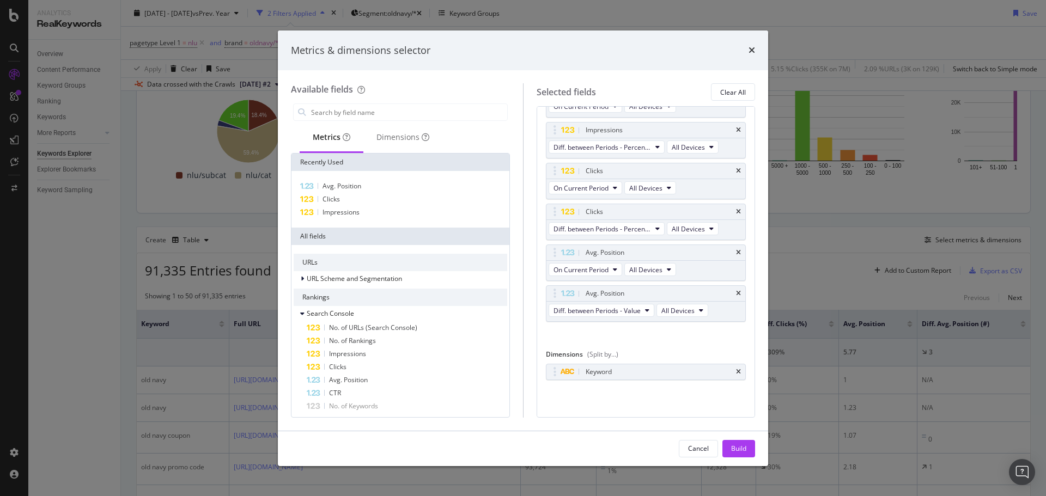
scroll to position [48, 0]
click at [735, 446] on div "Build" at bounding box center [738, 448] width 15 height 9
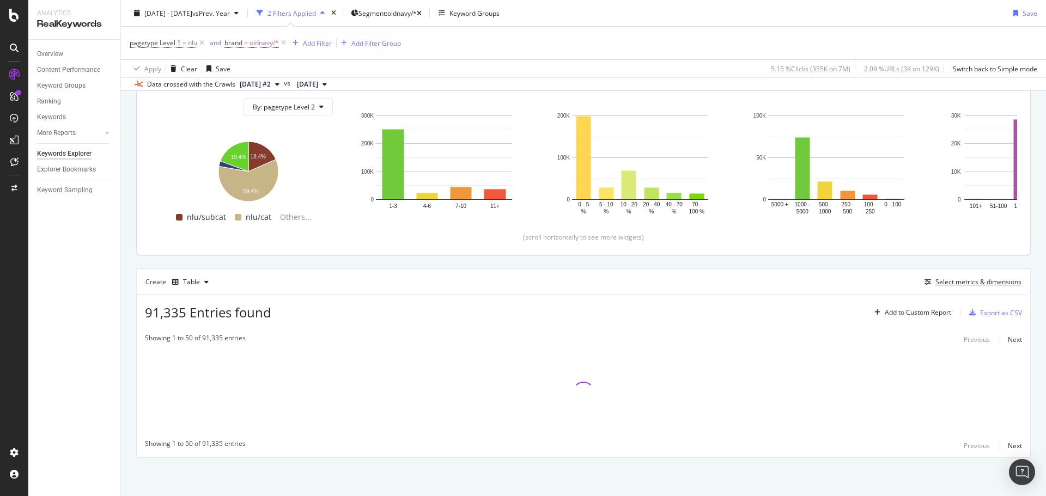
scroll to position [121, 0]
click at [131, 322] on div "By URL Top Charts Clicks By pagetype Level 2 By: pagetype Level 2 Hold CTRL whi…" at bounding box center [583, 246] width 925 height 499
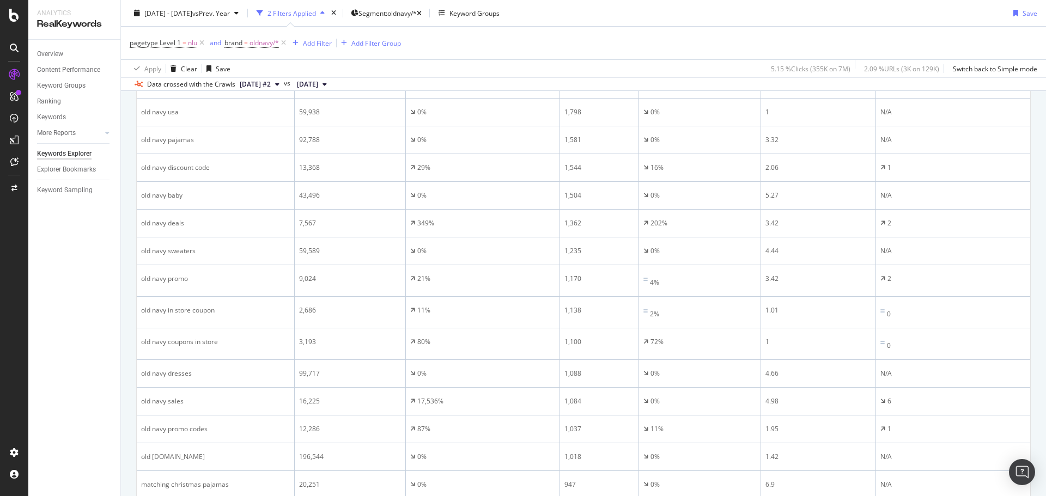
scroll to position [775, 0]
click at [199, 40] on icon at bounding box center [201, 43] width 9 height 11
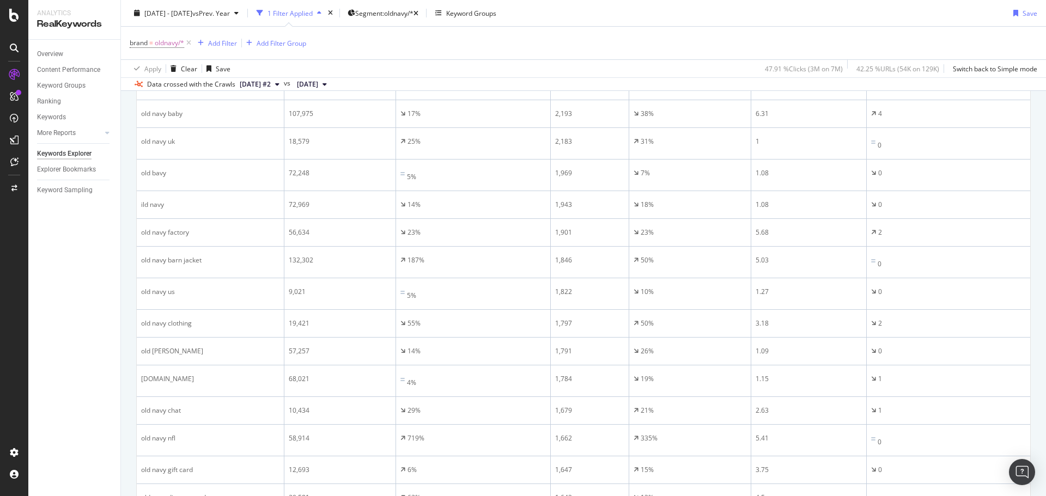
scroll to position [1493, 0]
click at [1008, 490] on div "Next" at bounding box center [1015, 494] width 14 height 9
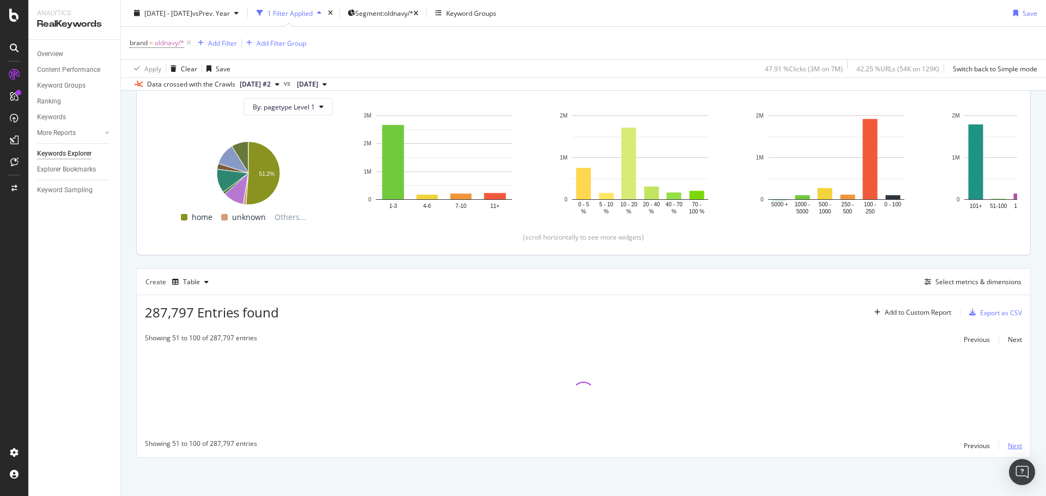
scroll to position [121, 0]
click at [130, 288] on div "By URL Top Charts Clicks By pagetype Level 1 By: pagetype Level 1 Hold CTRL whi…" at bounding box center [583, 246] width 925 height 499
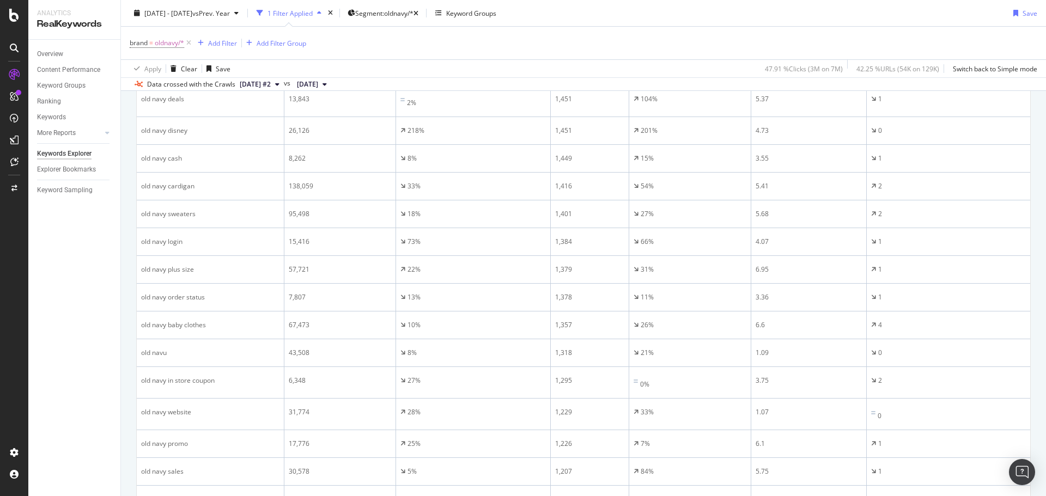
scroll to position [612, 0]
